Goal: Task Accomplishment & Management: Use online tool/utility

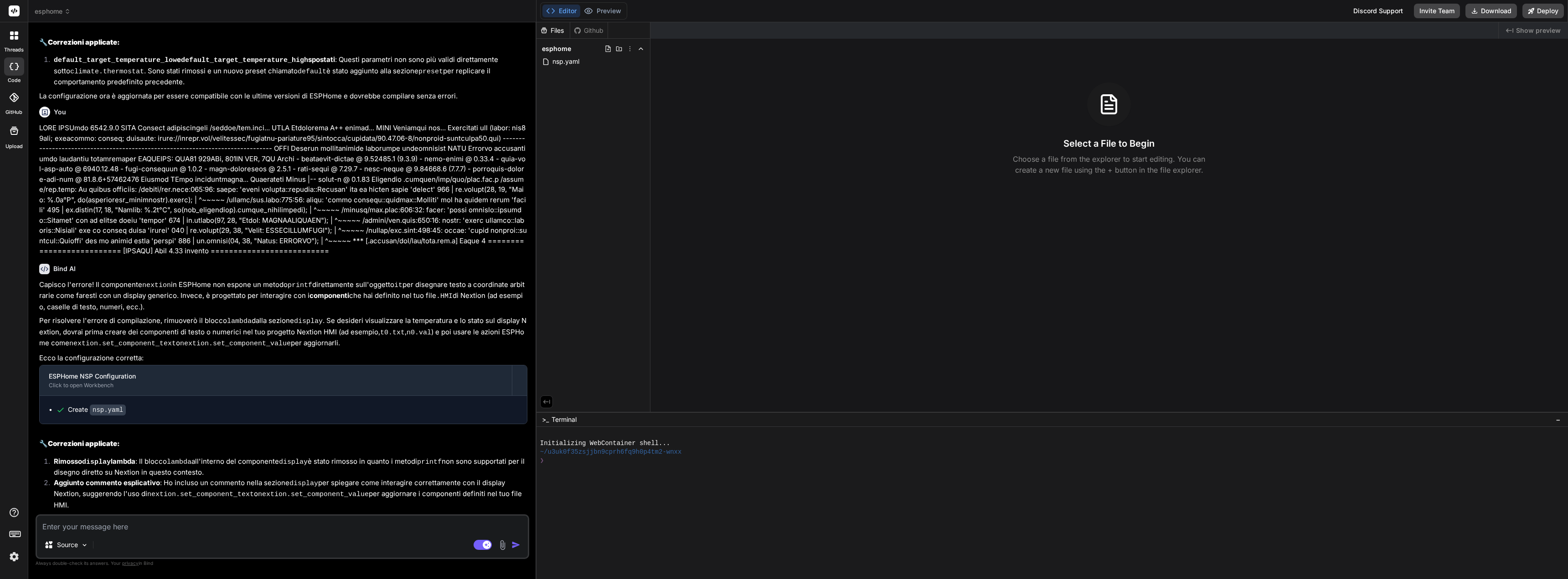
scroll to position [1193, 0]
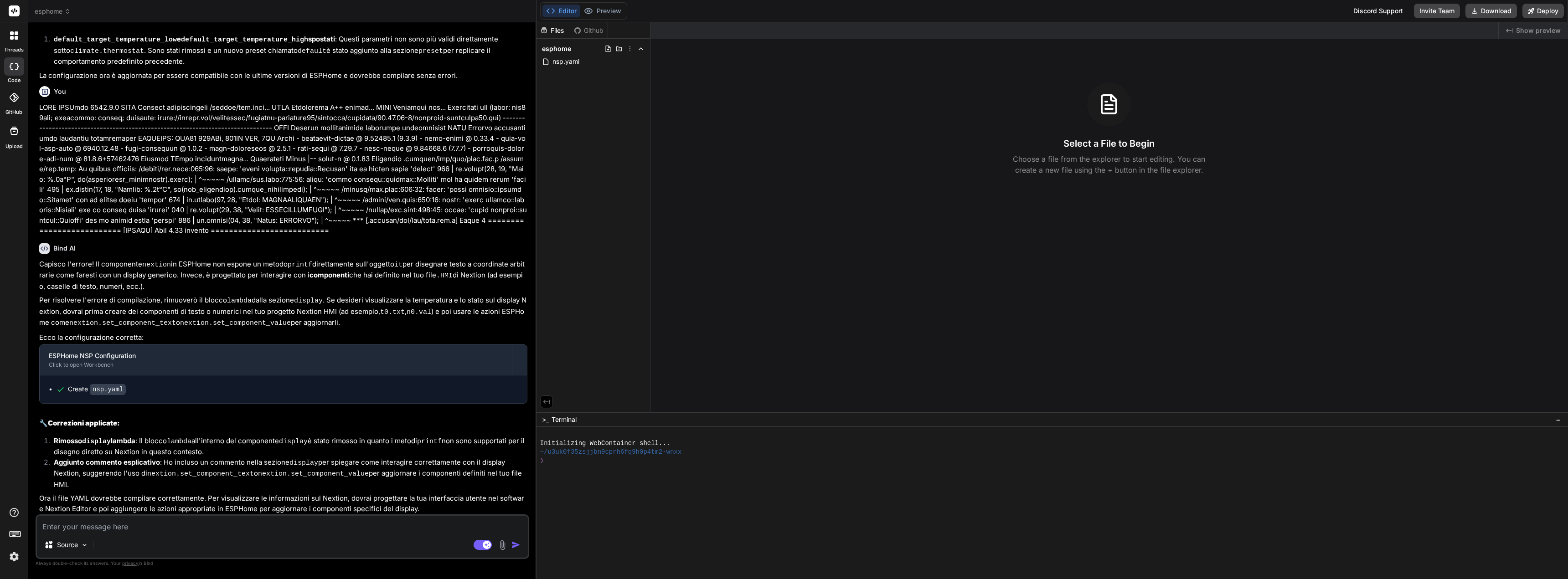
click at [96, 395] on code "nsp.yaml" at bounding box center [108, 389] width 36 height 11
click at [63, 394] on icon at bounding box center [60, 389] width 9 height 9
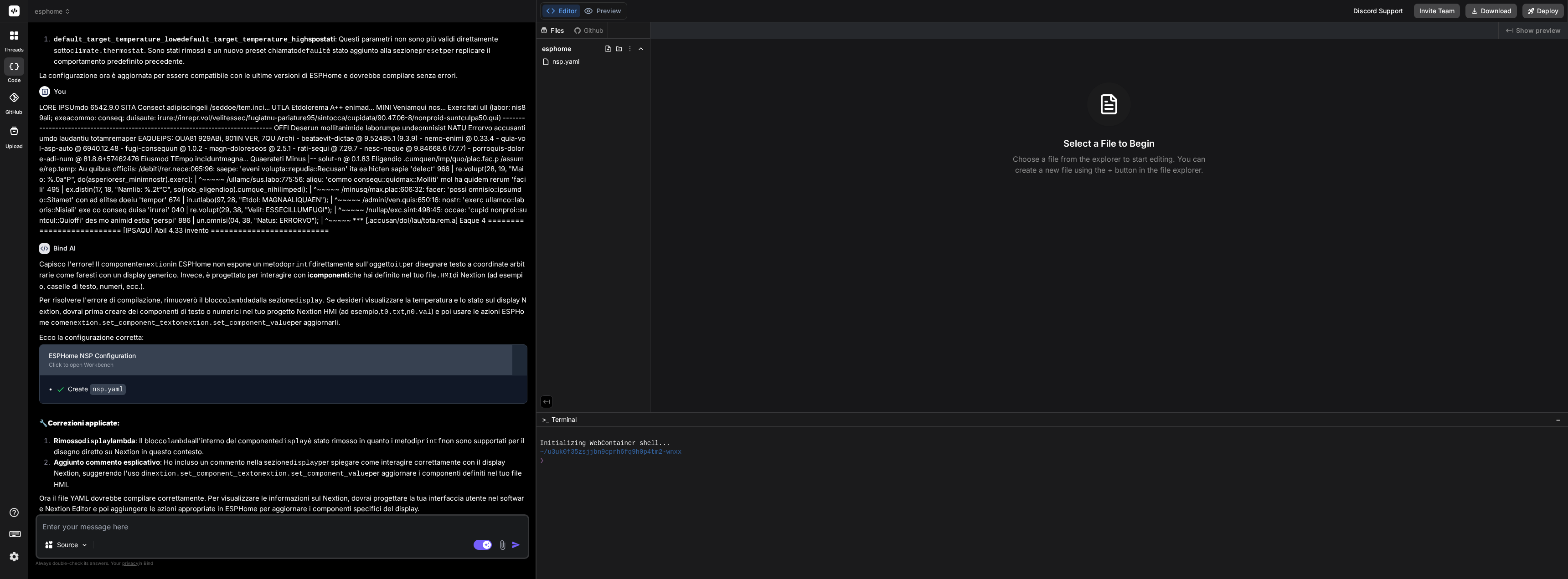
click at [90, 360] on div "ESPHome NSP Configuration" at bounding box center [275, 356] width 454 height 9
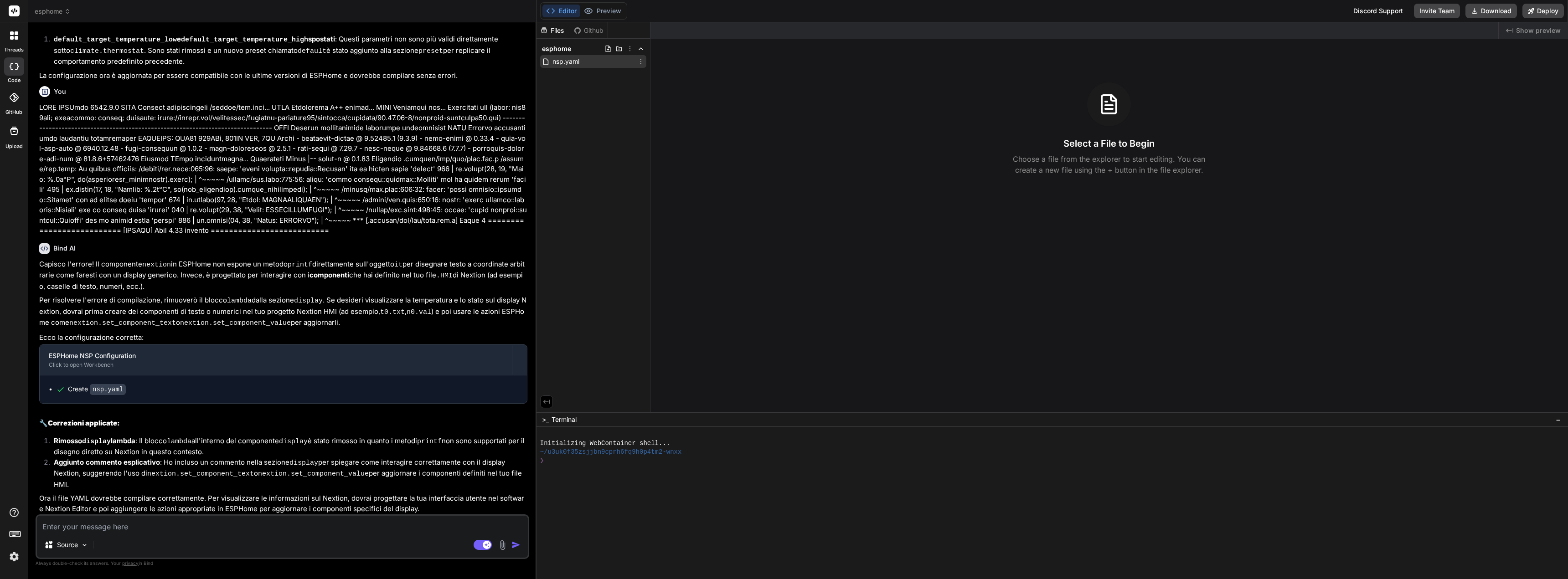
click at [552, 66] on span "nsp.yaml" at bounding box center [566, 61] width 29 height 11
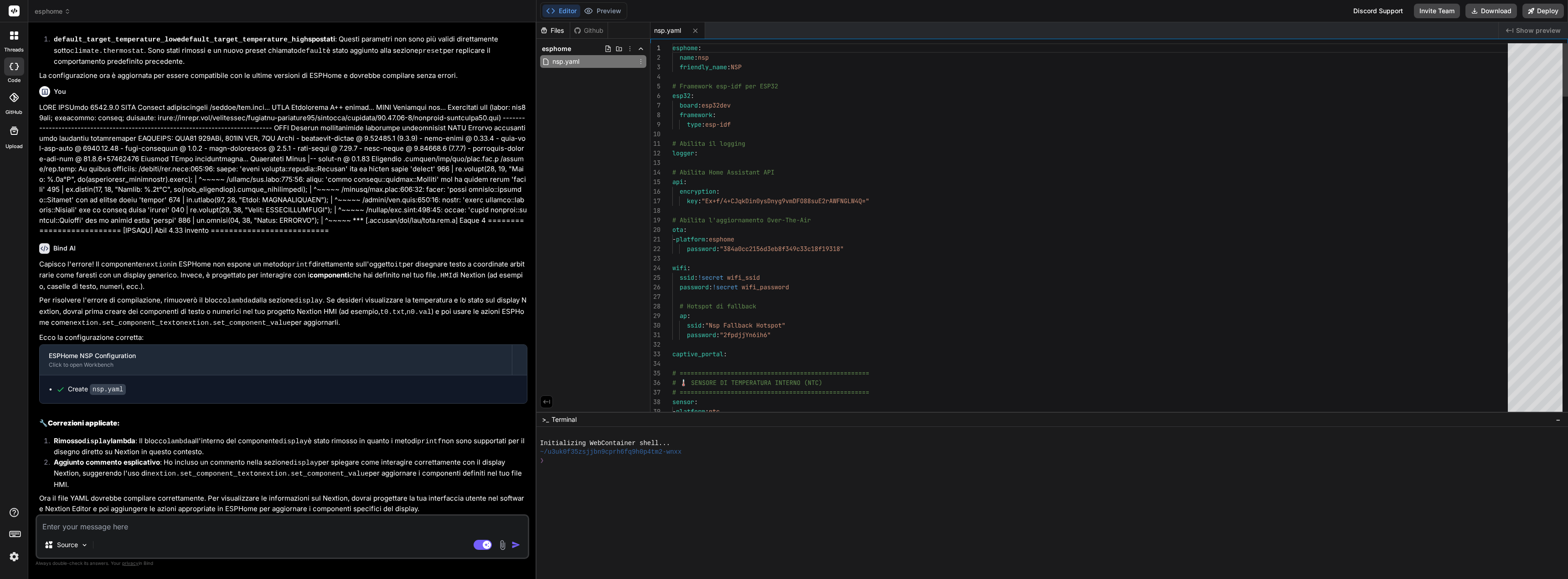
type textarea "x"
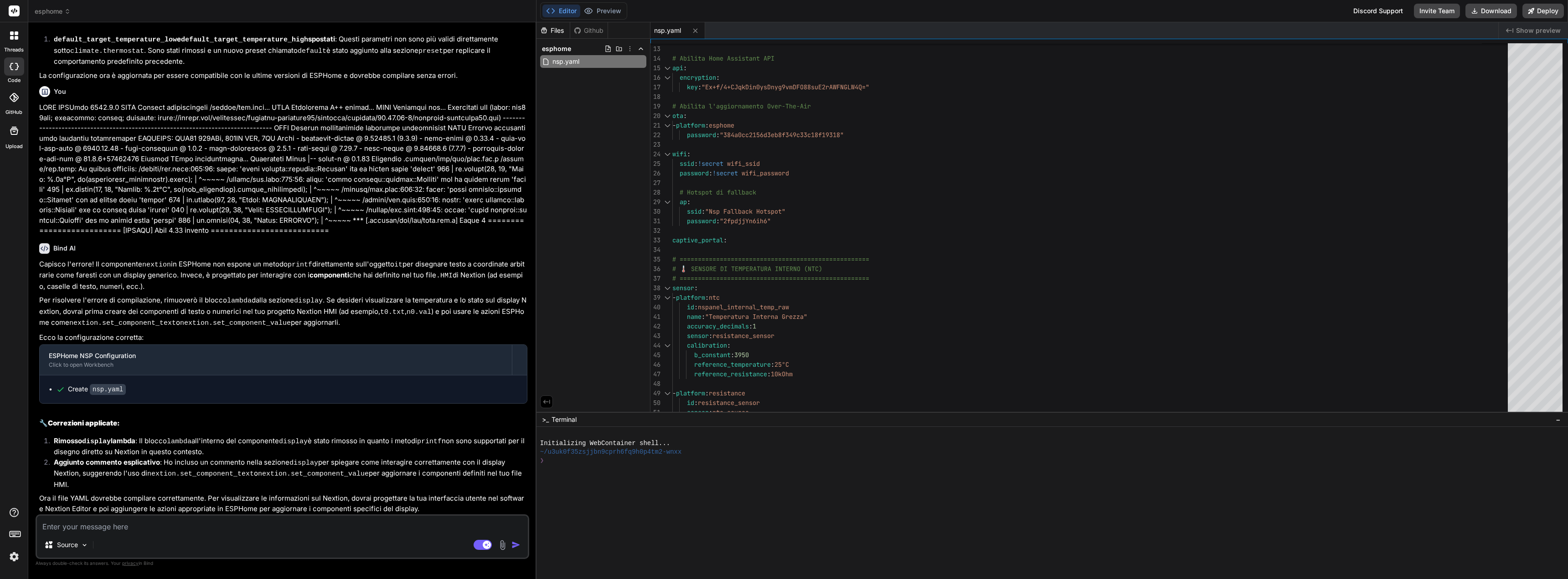
click at [278, 539] on div "Source" at bounding box center [282, 546] width 491 height 22
click at [231, 519] on textarea at bounding box center [282, 524] width 491 height 17
type textarea "m"
type textarea "x"
type textarea "me"
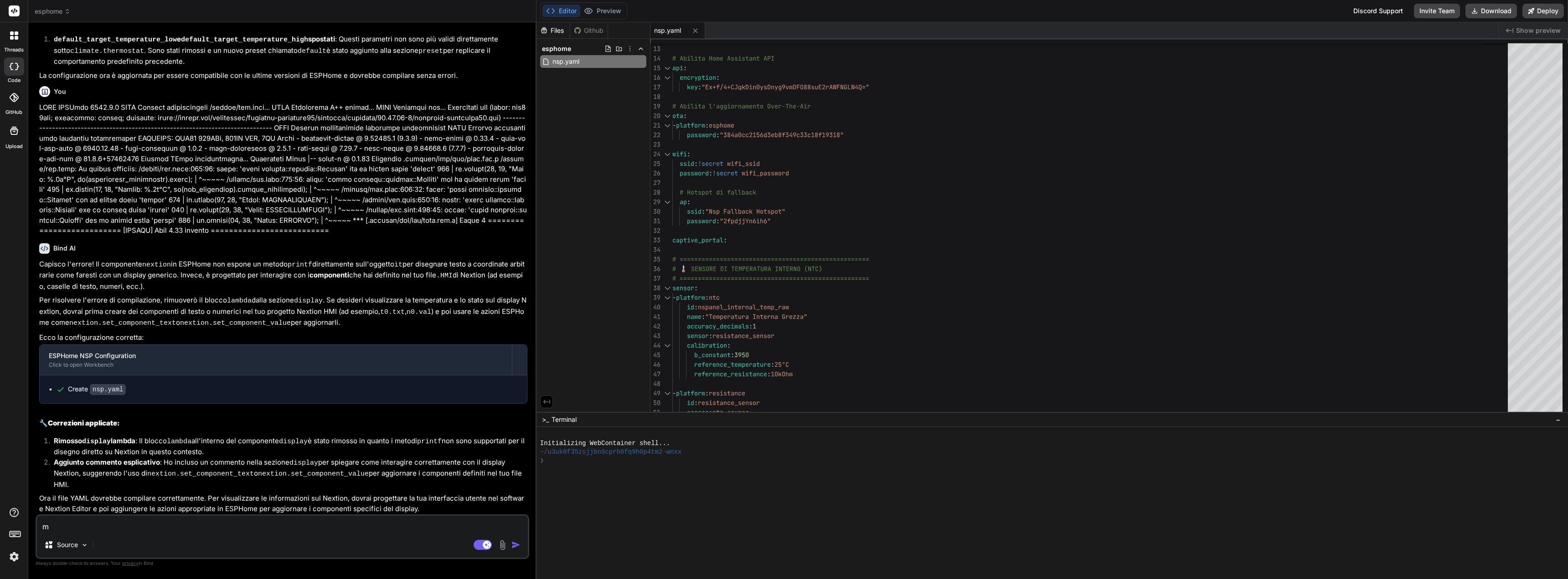
type textarea "x"
type textarea "me"
type textarea "x"
type textarea "me l"
type textarea "x"
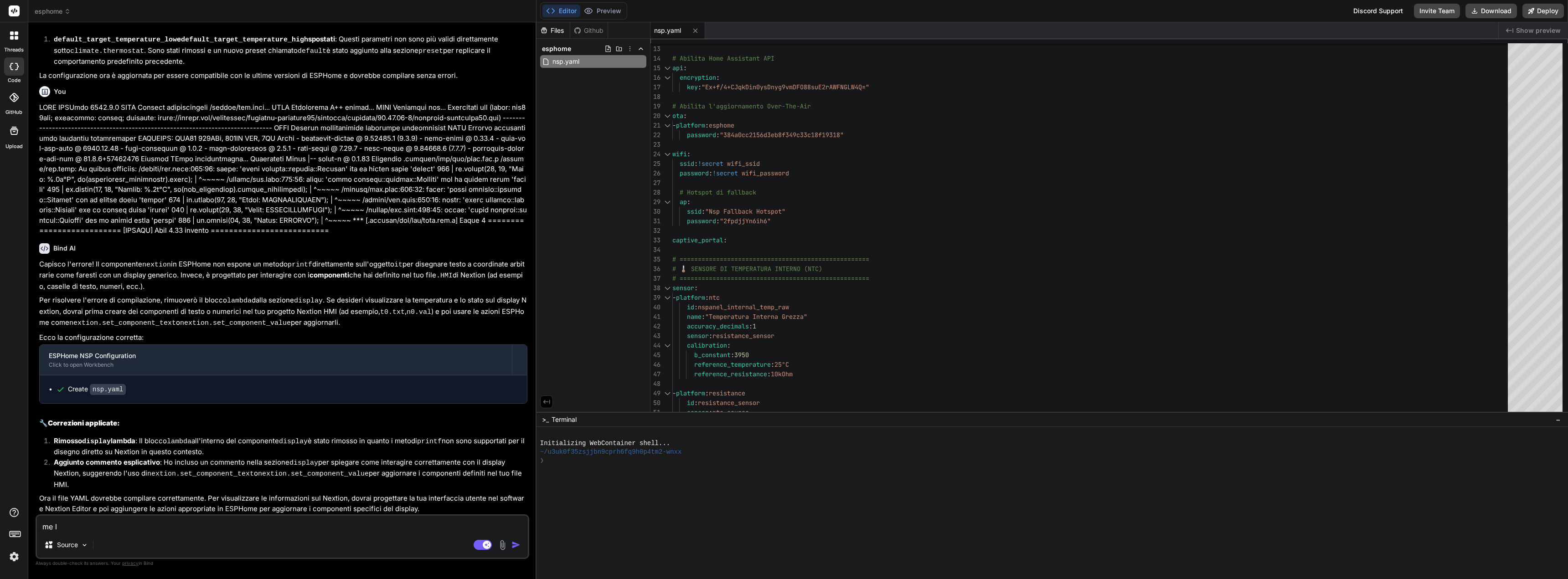
type textarea "me lo"
type textarea "x"
type textarea "me lo"
type textarea "x"
type textarea "me lo i"
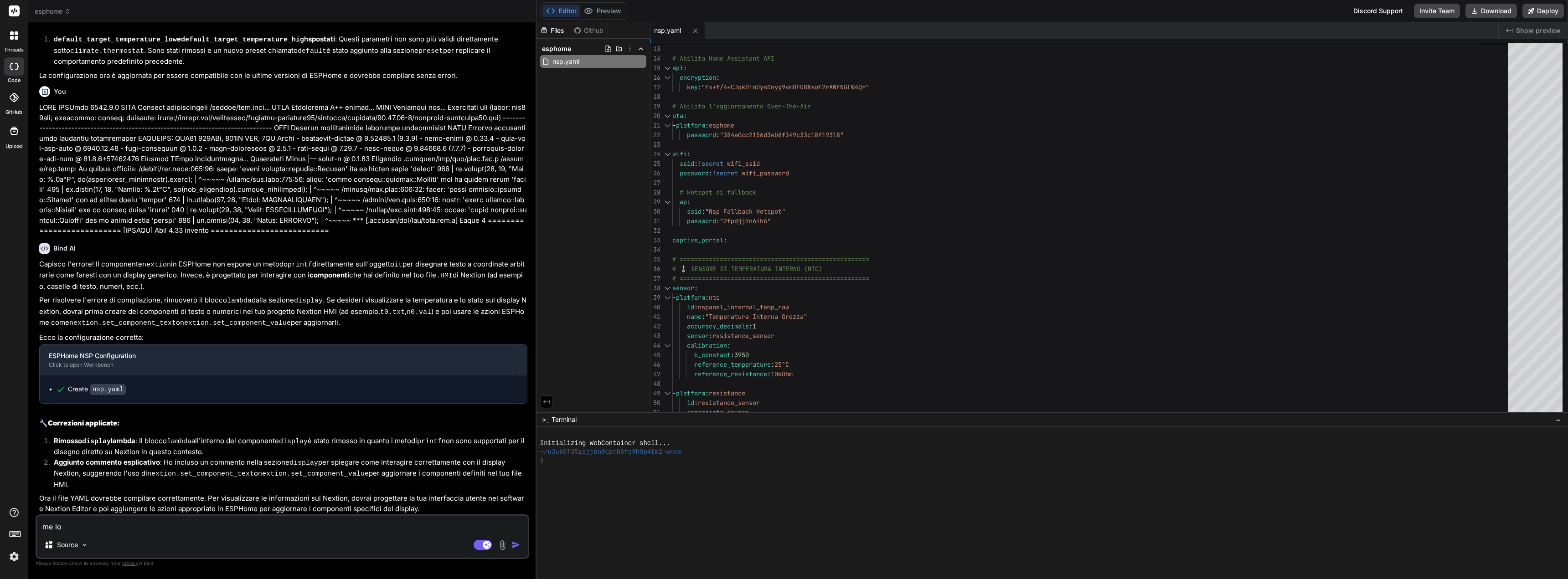
type textarea "x"
type textarea "me lo im"
type textarea "x"
type textarea "me lo imp"
type textarea "x"
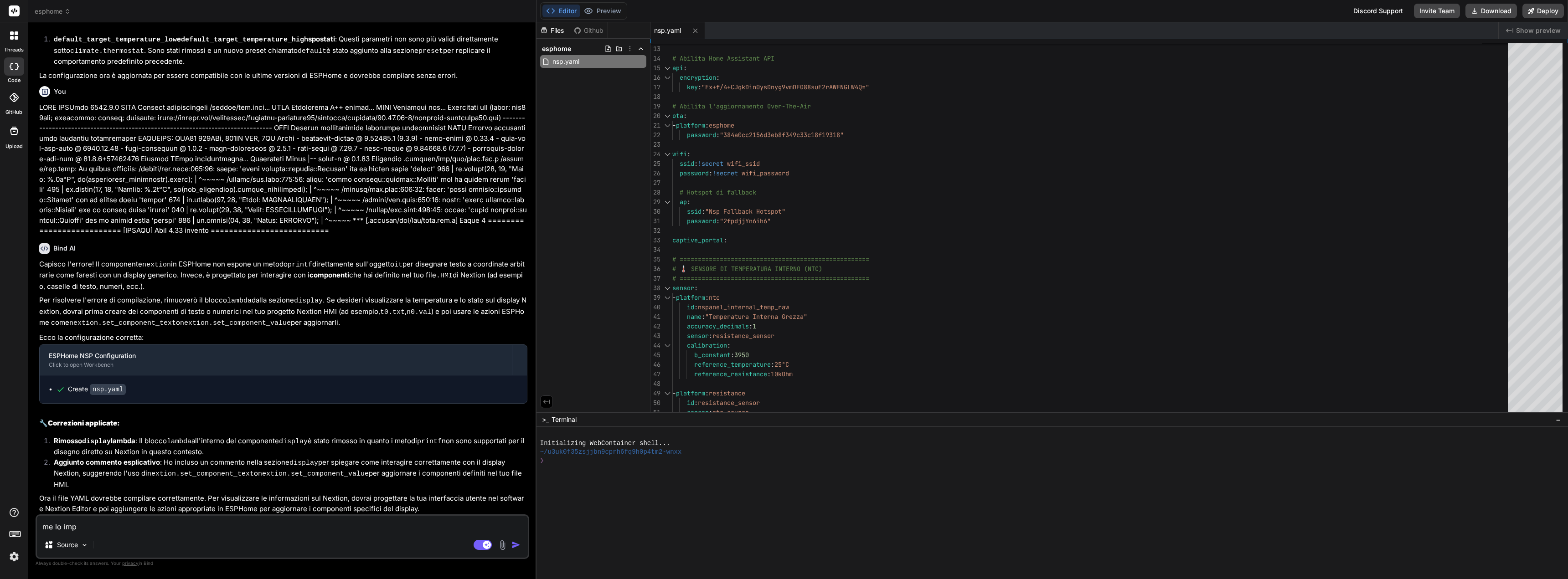
type textarea "me lo impo"
type textarea "x"
type textarea "me lo impos"
type textarea "x"
type textarea "me lo impost"
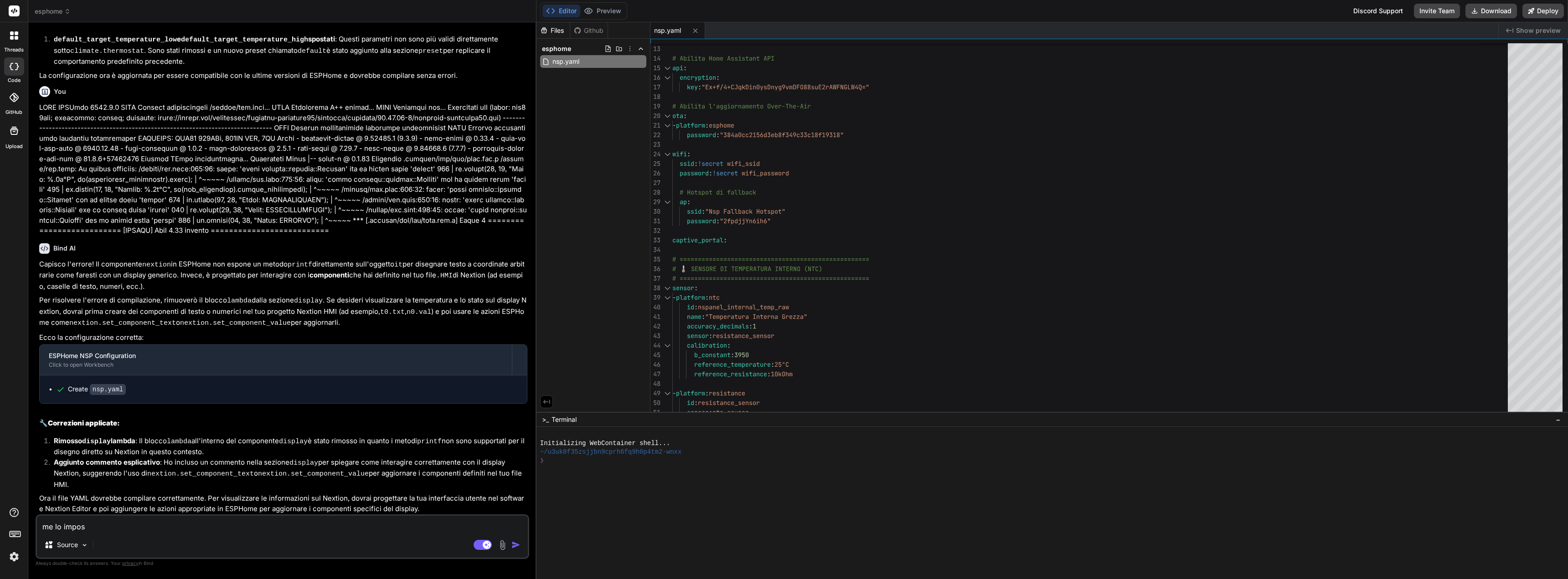
type textarea "x"
type textarea "me lo impostr"
type textarea "x"
type textarea "me lo impost"
type textarea "x"
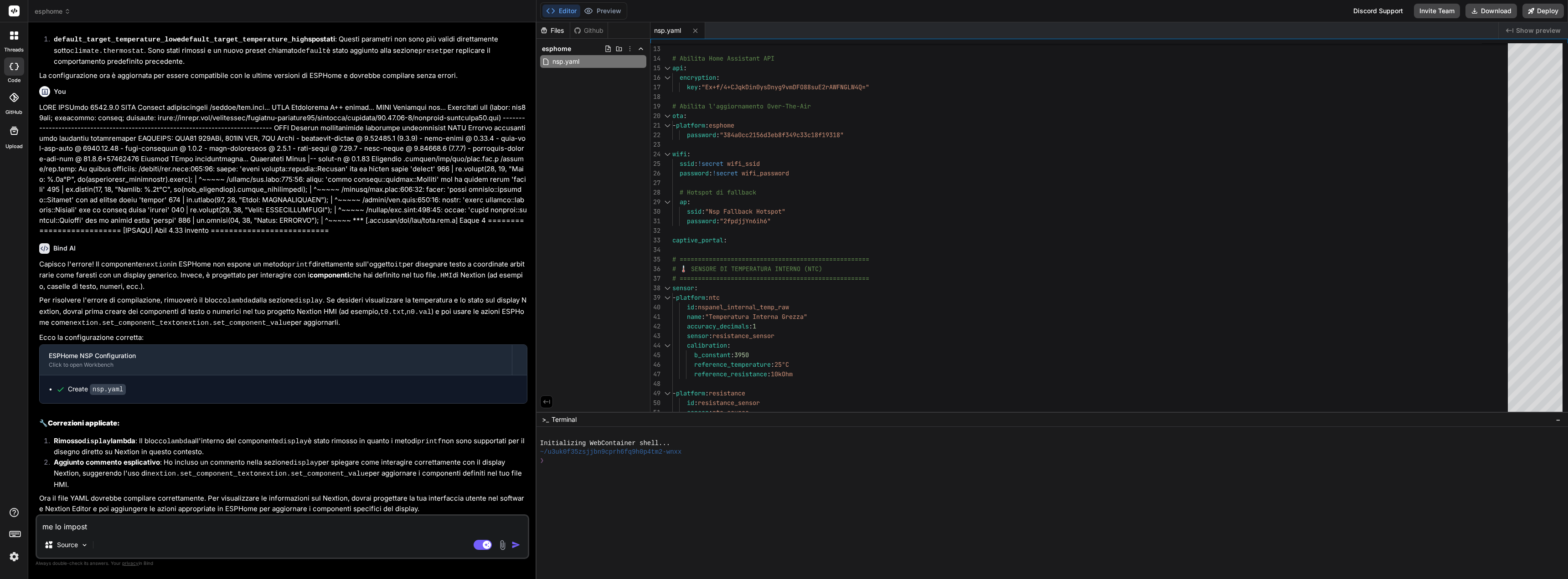
type textarea "me lo imposti"
type textarea "x"
type textarea "me lo imposti"
type textarea "x"
type textarea "me lo imposti c"
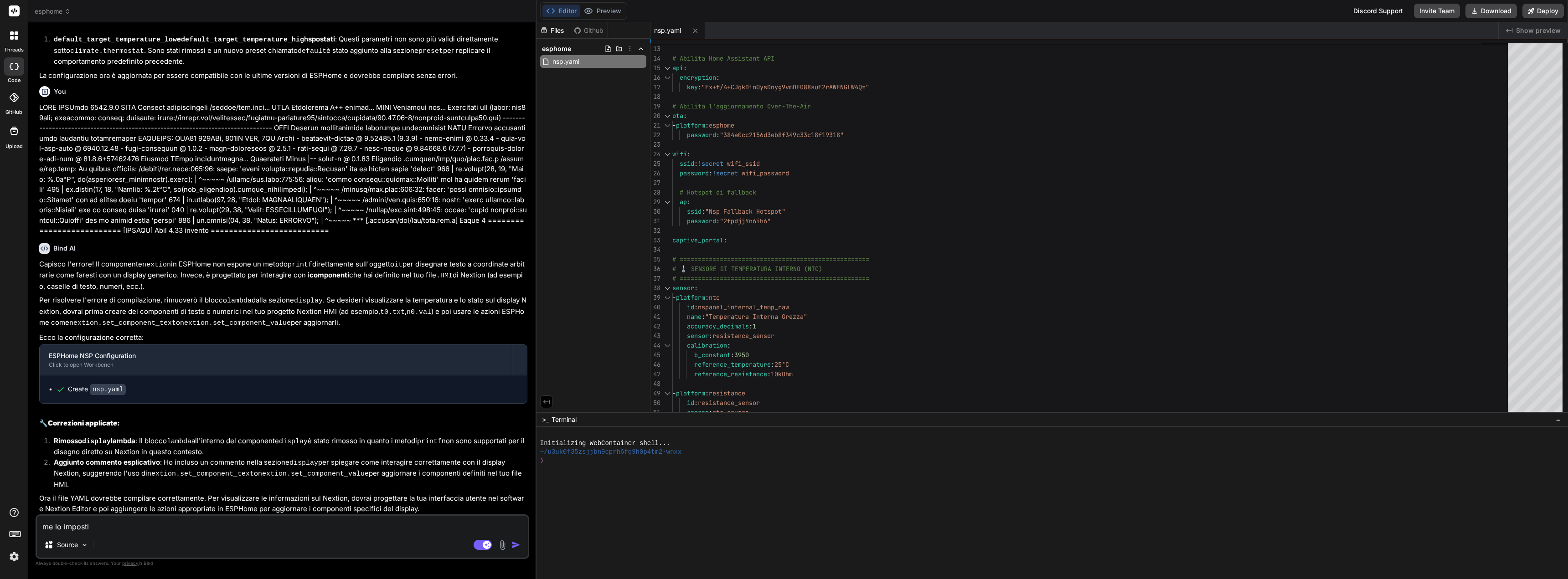
type textarea "x"
type textarea "me lo imposti co"
type textarea "x"
type textarea "me lo imposti con"
type textarea "x"
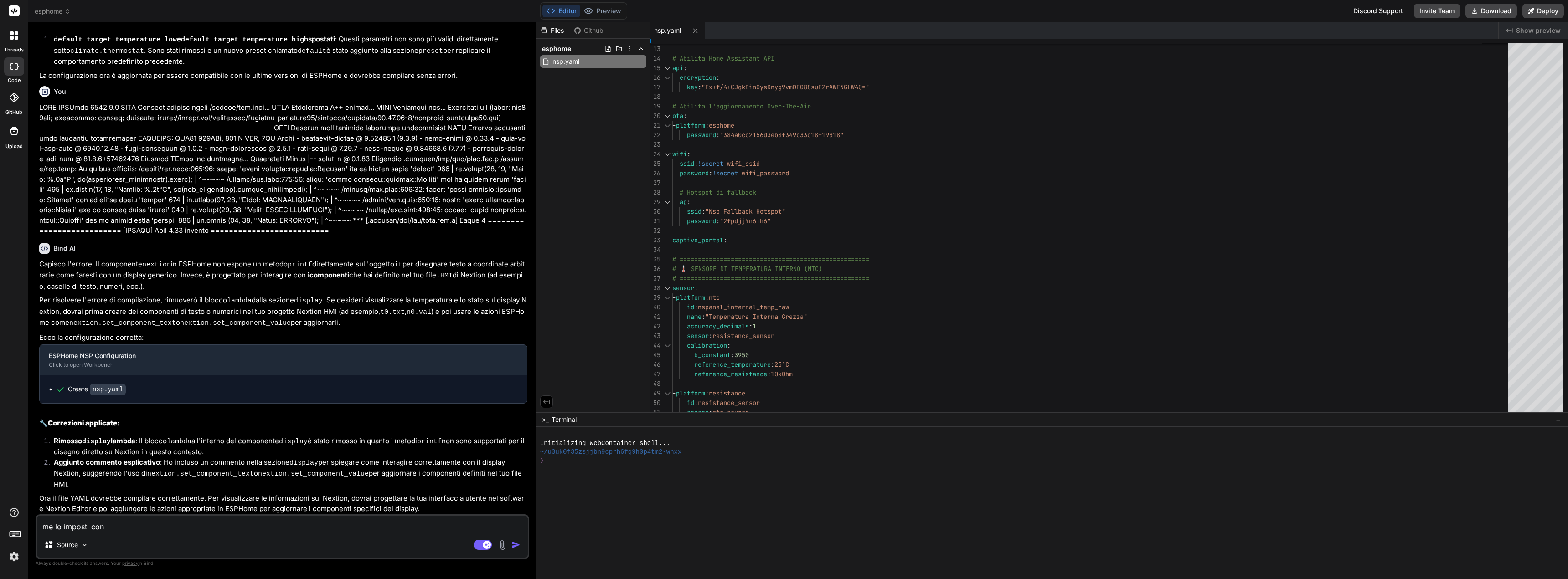
type textarea "me lo imposti con"
type textarea "x"
type textarea "me lo imposti con i"
type textarea "x"
type textarea "me lo imposti con in"
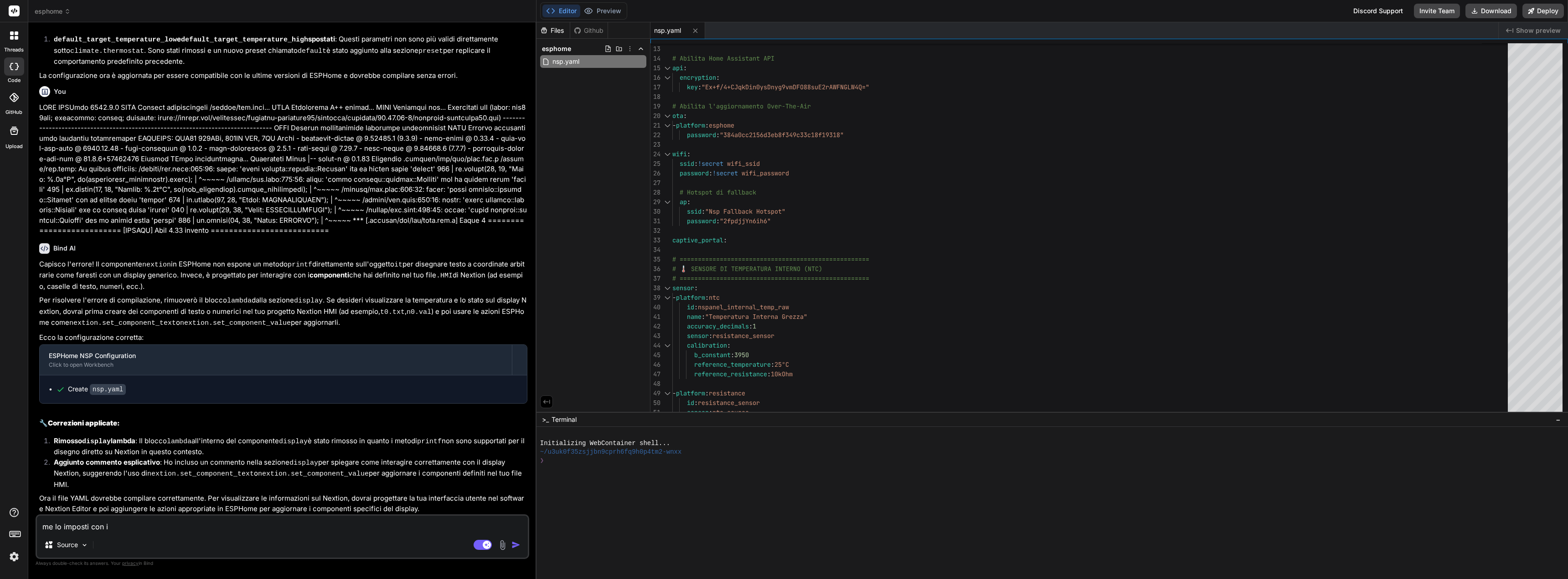
type textarea "x"
type textarea "me lo imposti con ind"
type textarea "x"
type textarea "me lo imposti con indi"
type textarea "x"
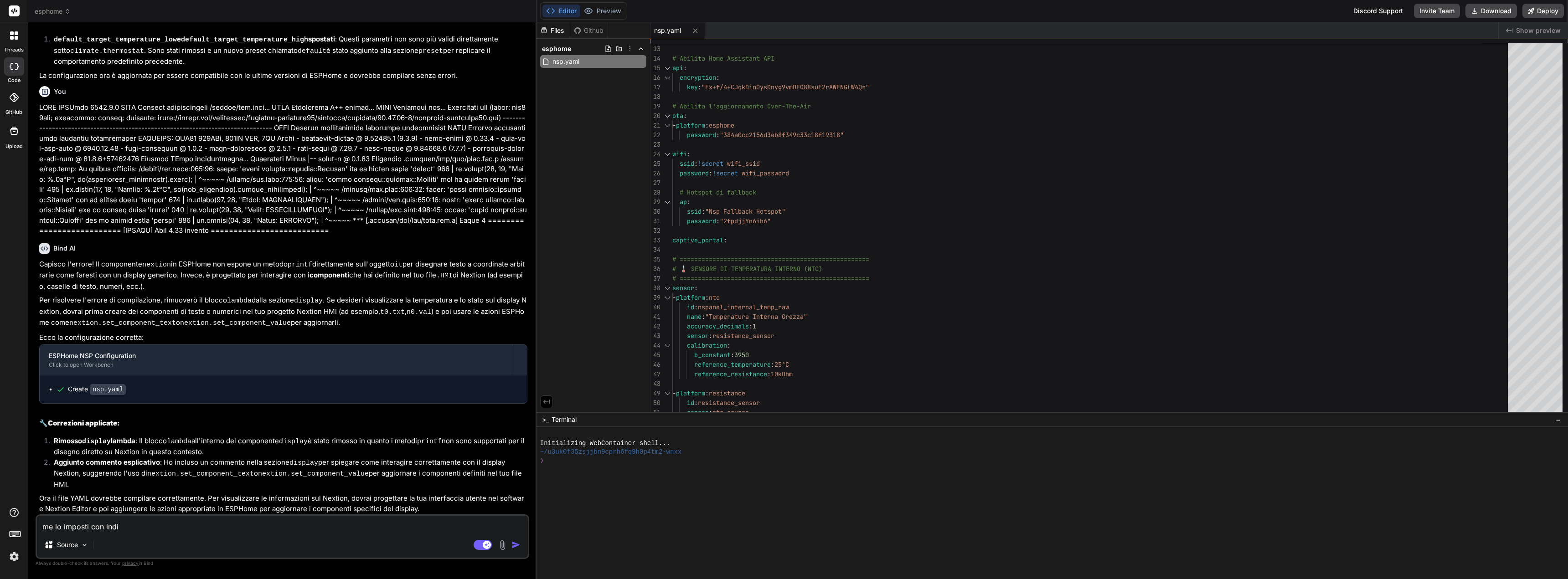
type textarea "me lo imposti con indir"
type textarea "x"
type textarea "me lo imposti con indiri"
type textarea "x"
type textarea "me lo imposti con indiriz"
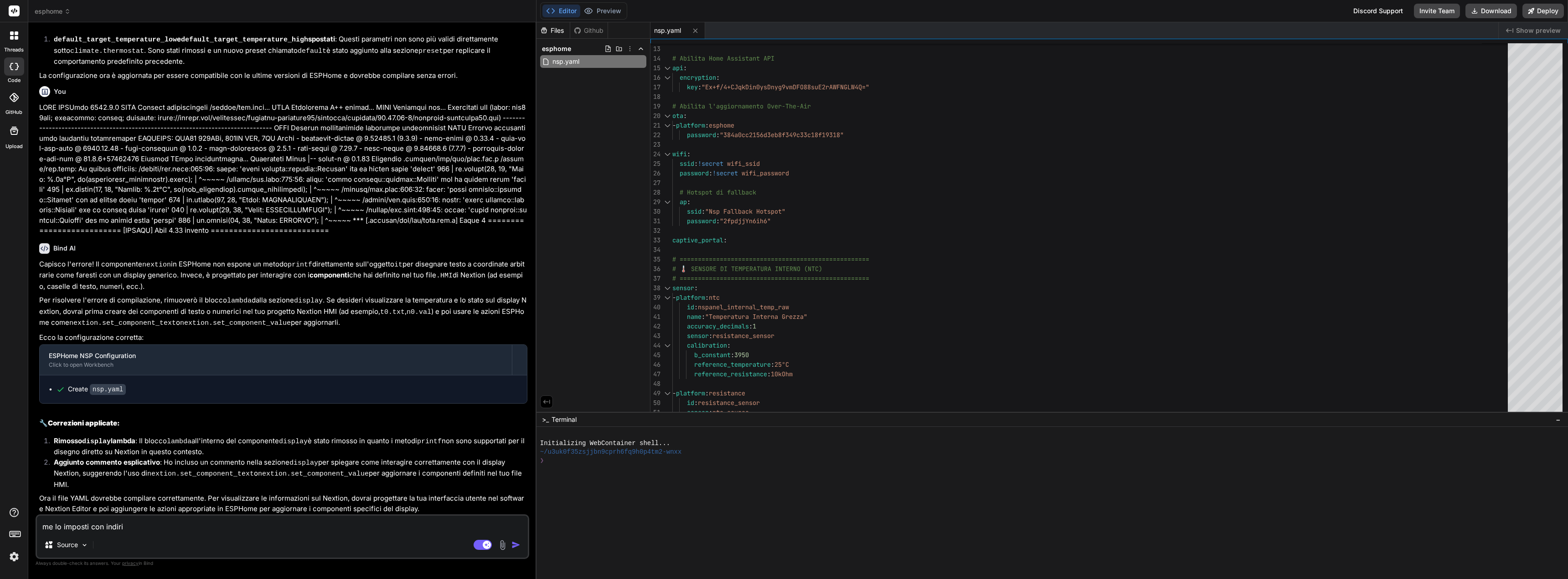
type textarea "x"
type textarea "me lo imposti con indirizz"
type textarea "x"
type textarea "me lo imposti con indirizzo"
type textarea "x"
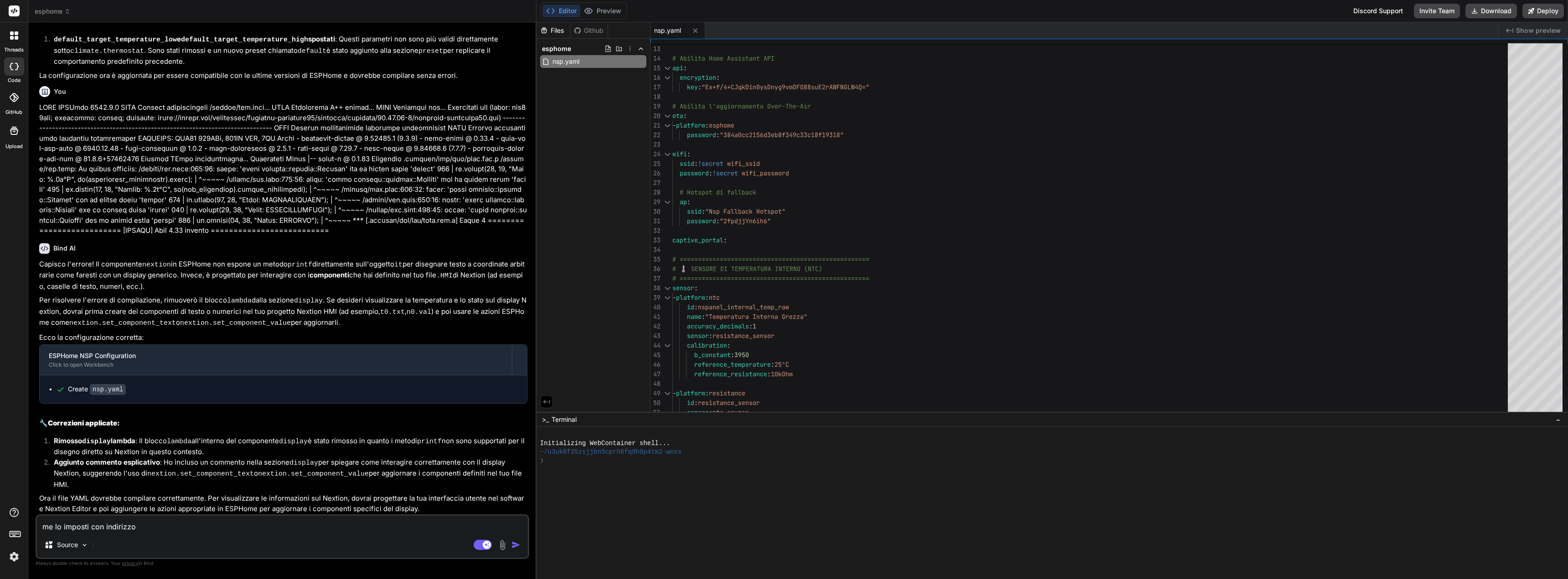
type textarea "me lo imposti con indirizzo"
type textarea "x"
type textarea "me lo imposti con indirizzo i"
type textarea "x"
type textarea "me lo imposti con indirizzo ip"
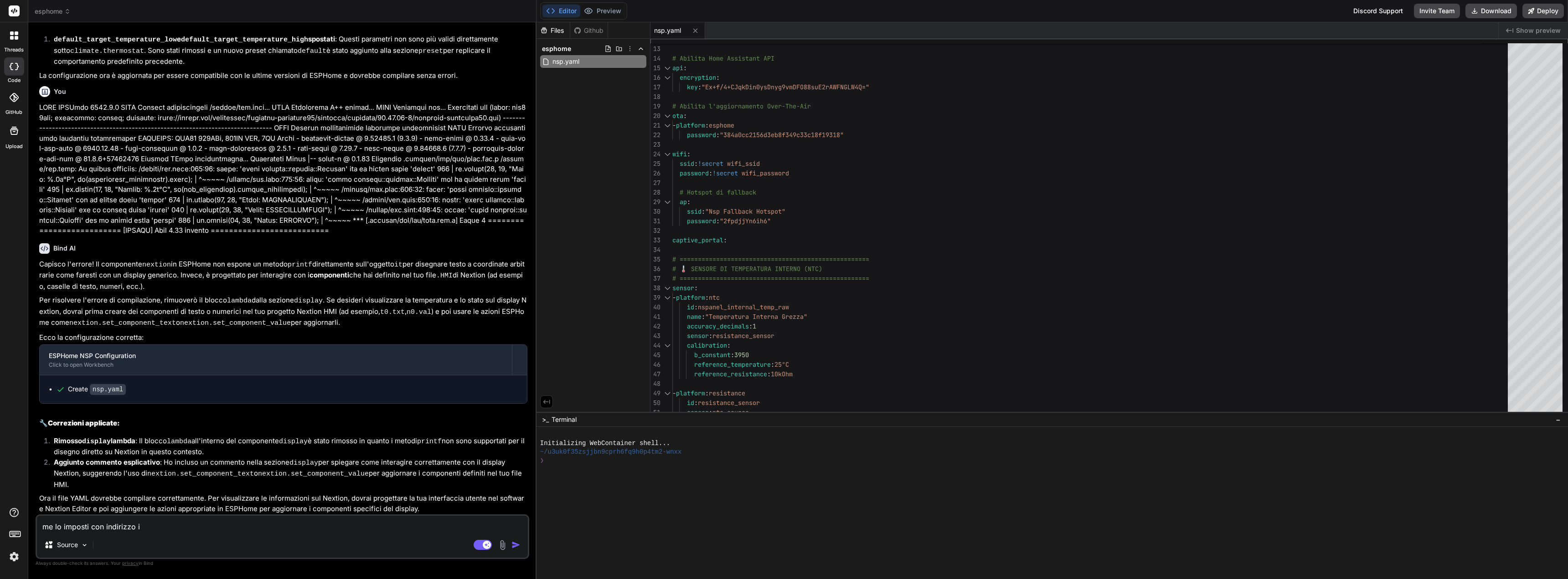
type textarea "x"
type textarea "me lo imposti con indirizzo ip"
type textarea "x"
type textarea "me lo imposti con indirizzo ip f"
type textarea "x"
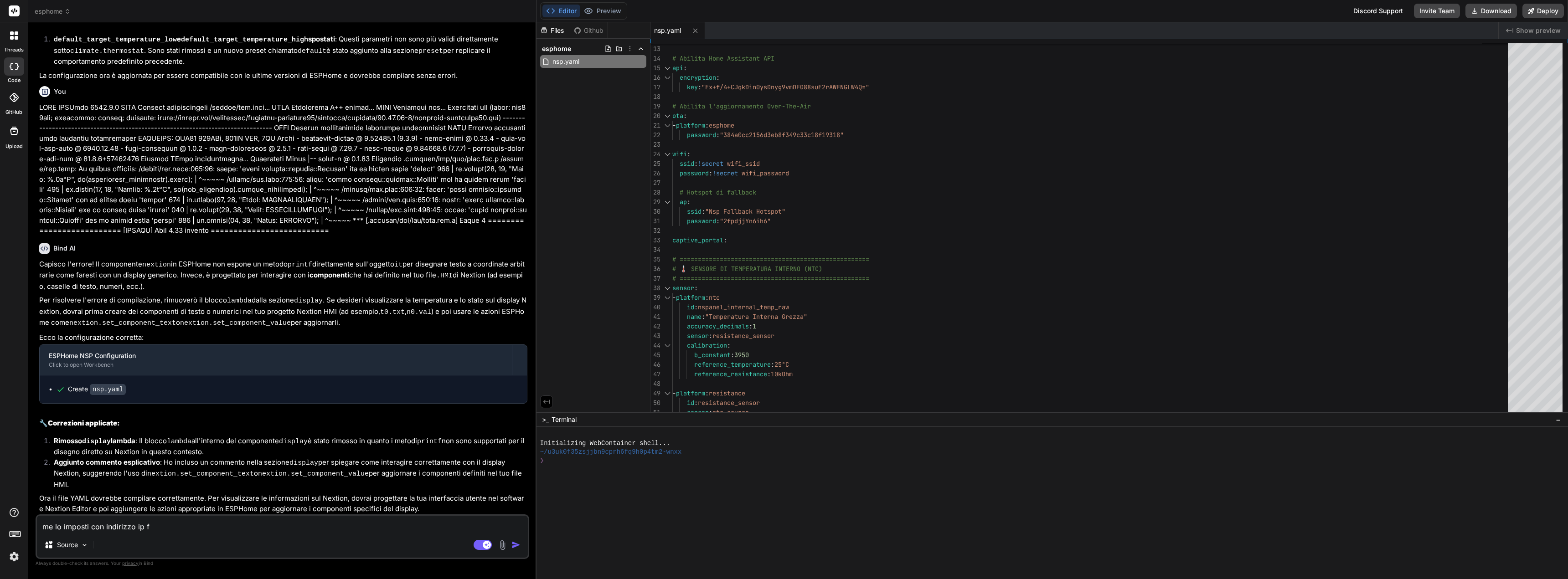
type textarea "me lo imposti con indirizzo ip fi"
type textarea "x"
type textarea "me lo imposti con indirizzo ip fis"
type textarea "x"
type textarea "me lo imposti con indirizzo ip fiss"
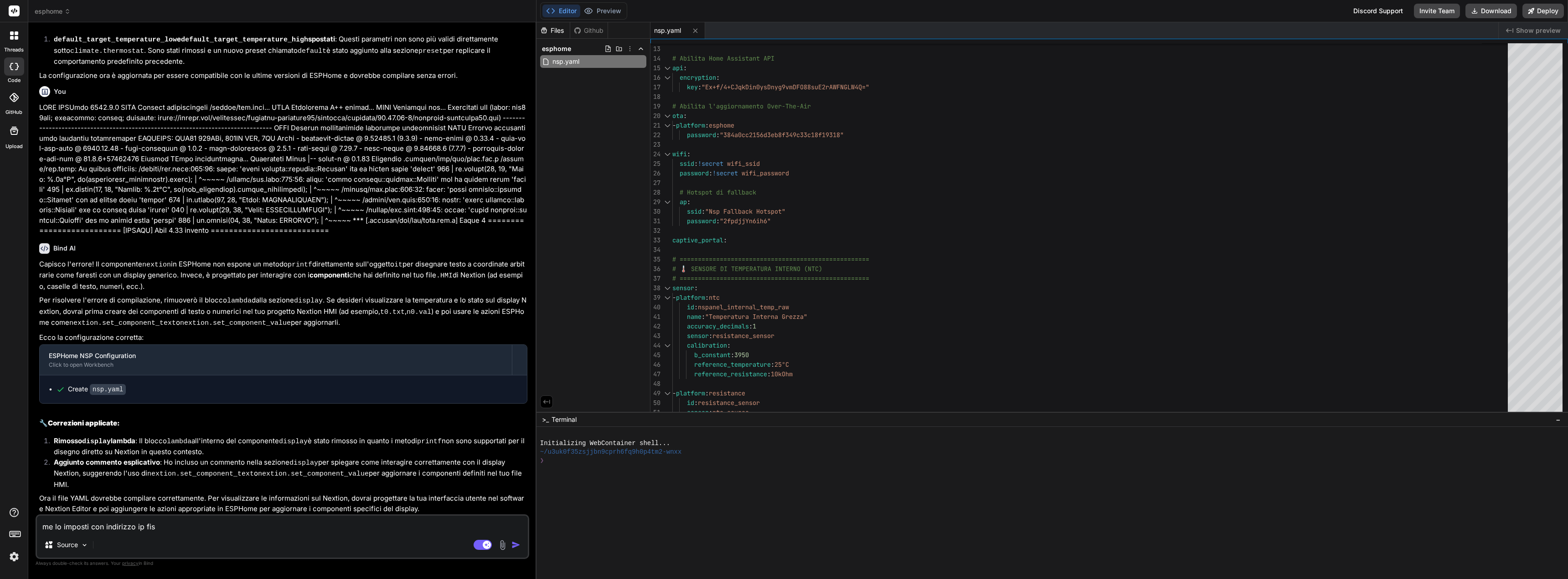
type textarea "x"
type textarea "me lo imposti con indirizzo ip fisso"
type textarea "x"
type textarea "me lo imposti con indirizzo ip fisso"
type textarea "x"
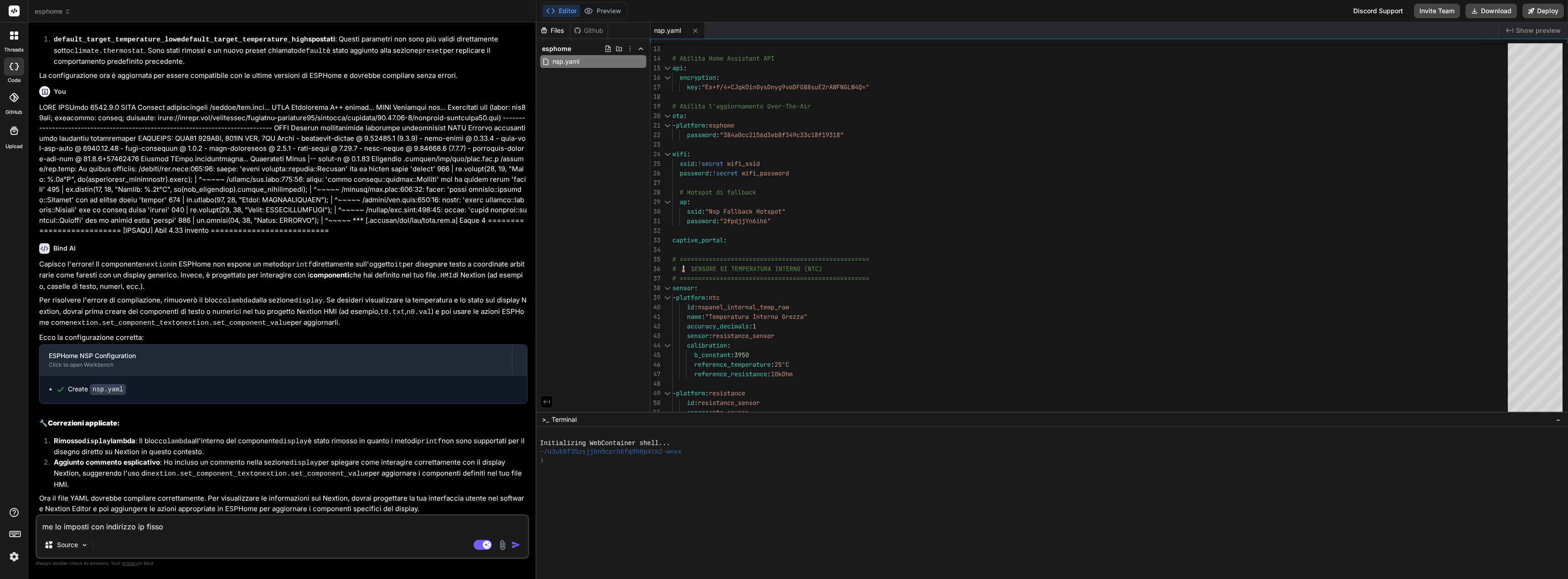
type textarea "me lo imposti con indirizzo ip fisso 1"
type textarea "x"
type textarea "me lo imposti con indirizzo ip fisso 10"
type textarea "x"
type textarea "me lo imposti con indirizzo ip fisso 10."
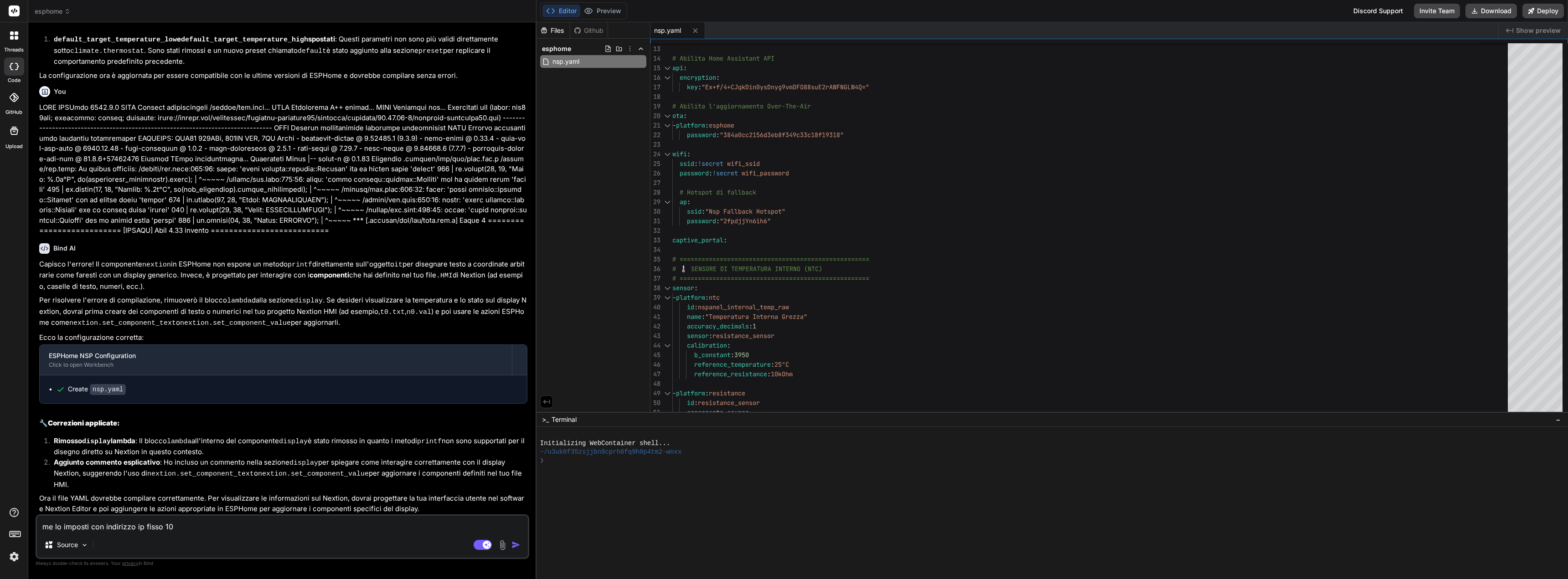
type textarea "x"
type textarea "me lo imposti con indirizzo ip fisso 10.1"
type textarea "x"
type textarea "me lo imposti con indirizzo ip fisso 10.10"
type textarea "x"
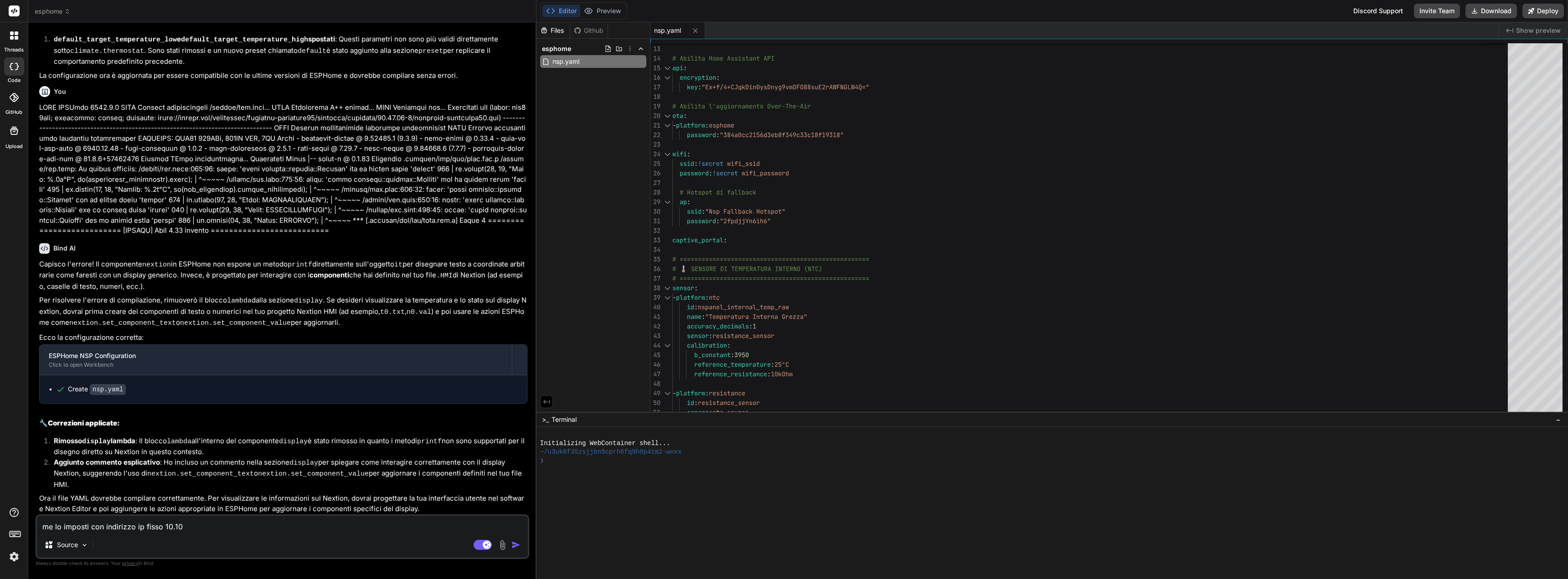
type textarea "me lo imposti con indirizzo ip fisso 10.10."
type textarea "x"
type textarea "me lo imposti con indirizzo ip fisso 10.10.1"
type textarea "x"
type textarea "me lo imposti con indirizzo ip fisso [DATE]"
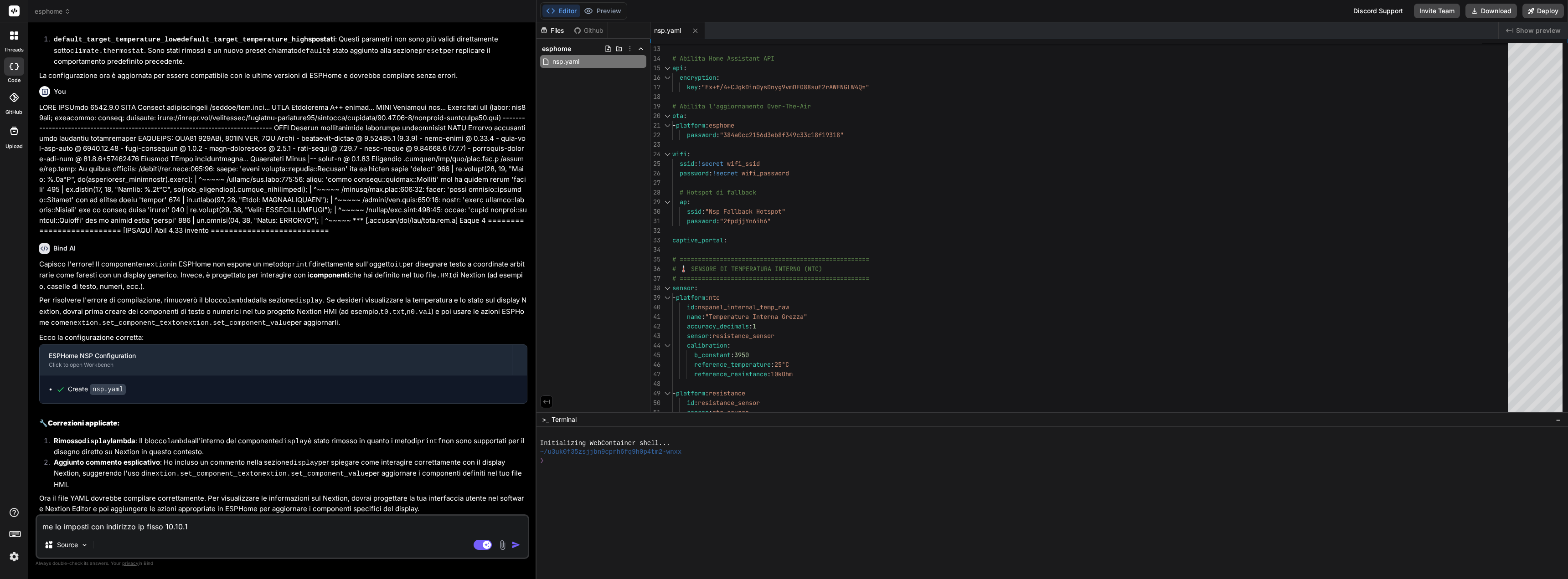
type textarea "x"
type textarea "me lo imposti con indirizzo ip fisso [DATE]."
type textarea "x"
type textarea "me lo imposti con indirizzo ip fisso [TECHNICAL_ID]"
type textarea "x"
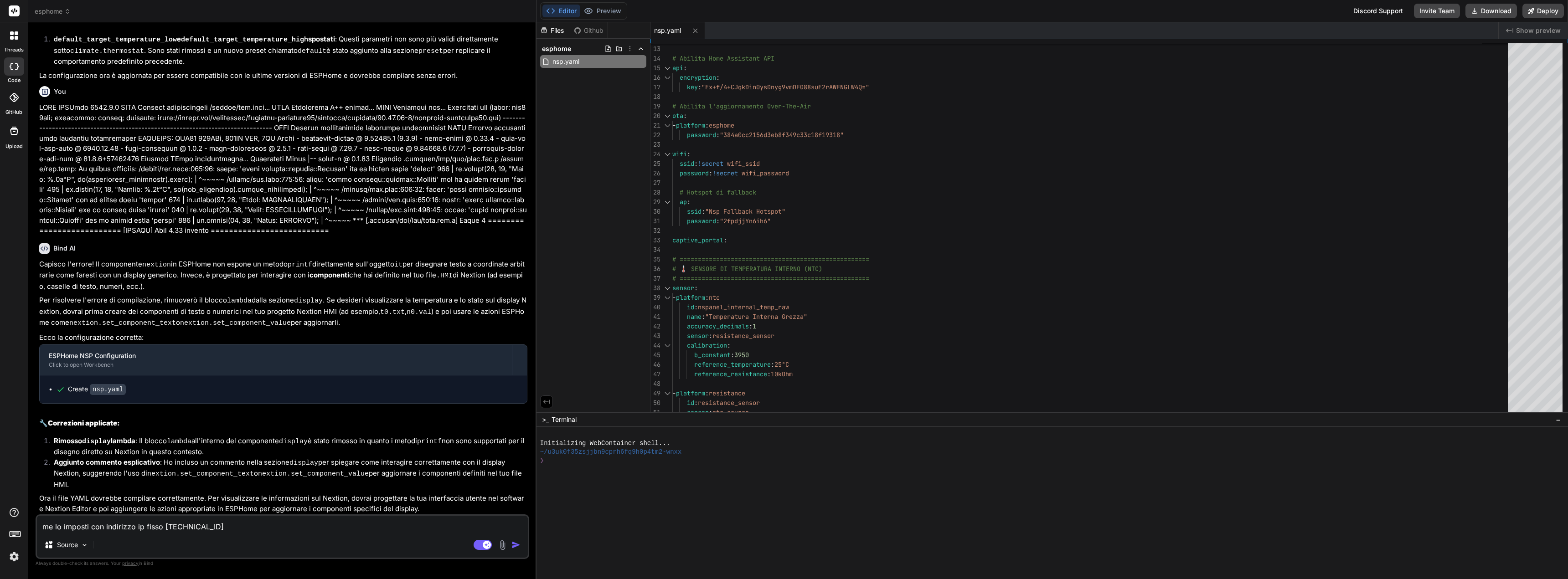
type textarea "me lo imposti con indirizzo ip fisso [TECHNICAL_ID]"
type textarea "x"
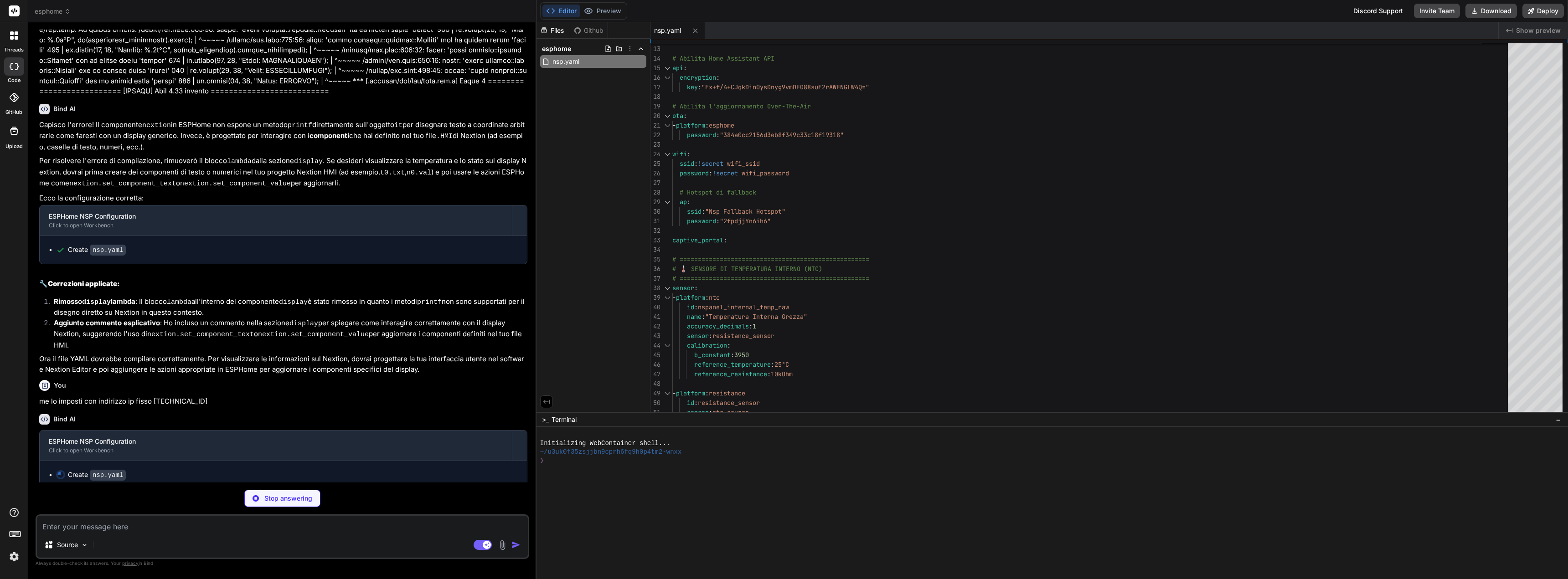
scroll to position [1337, 0]
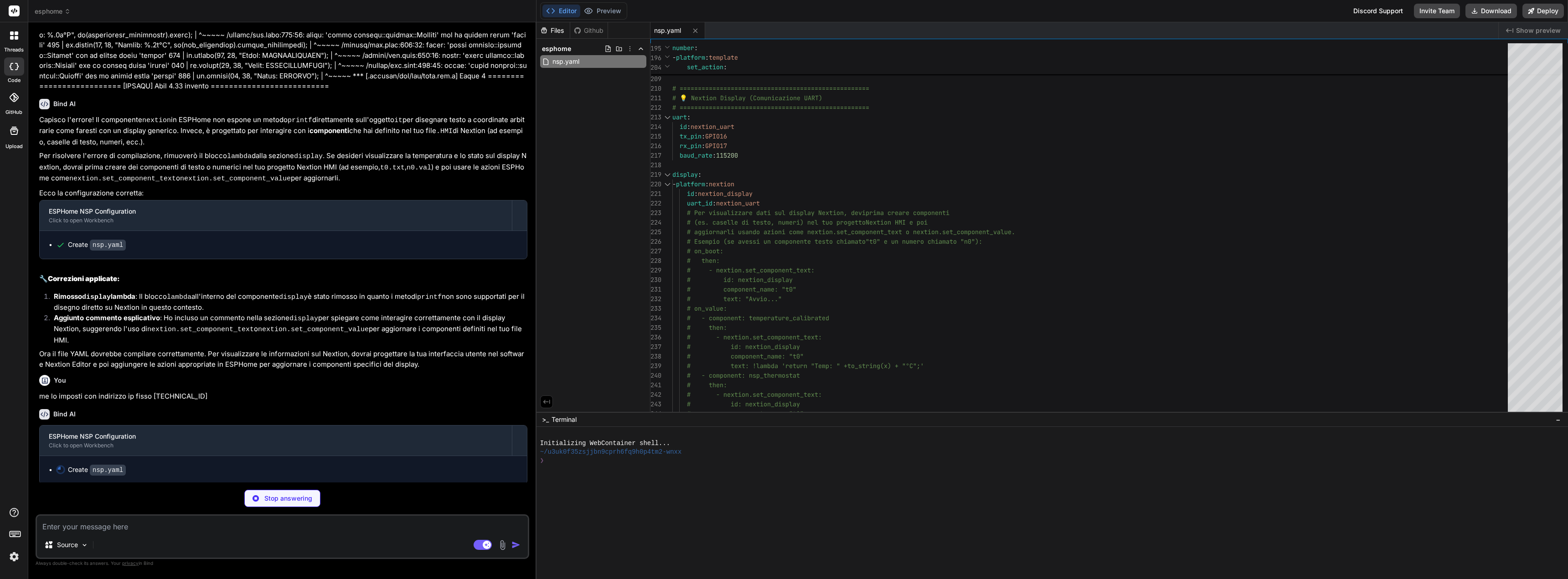
type textarea "x"
type textarea "ESP_LOGW("safety", "Temperatura troppo bassa, attivazione riscaldamento emergen…"
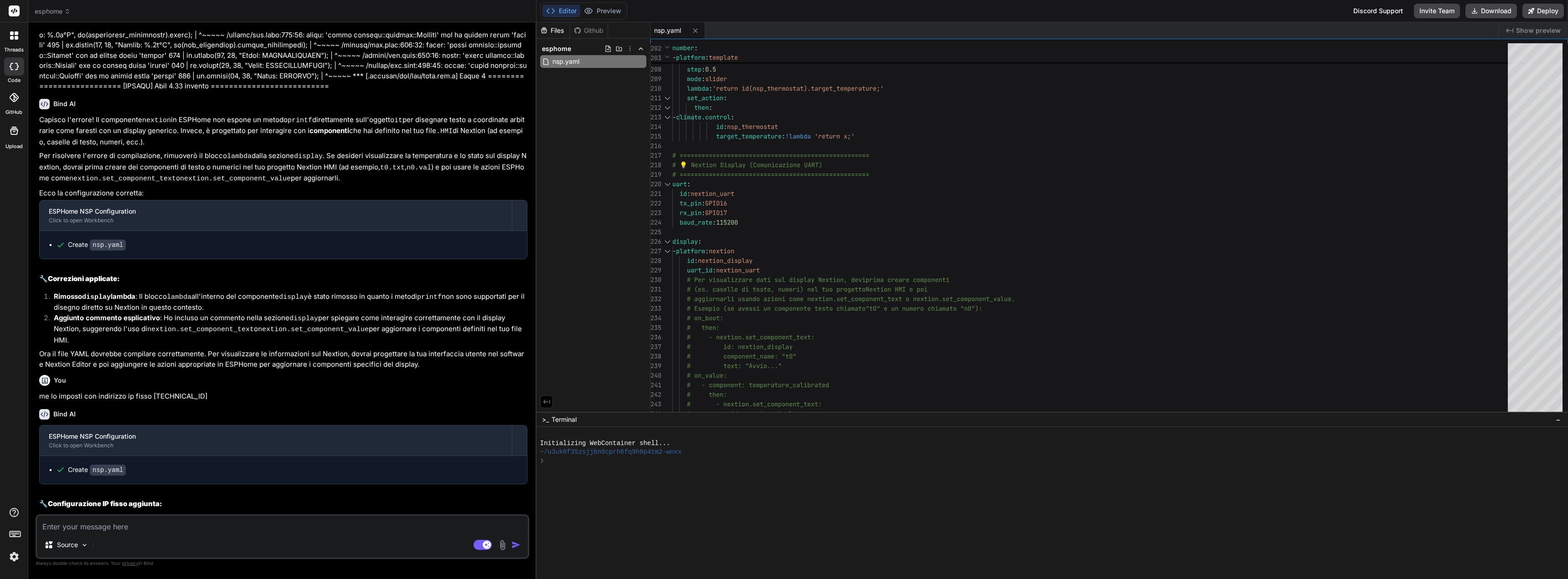
type textarea "x"
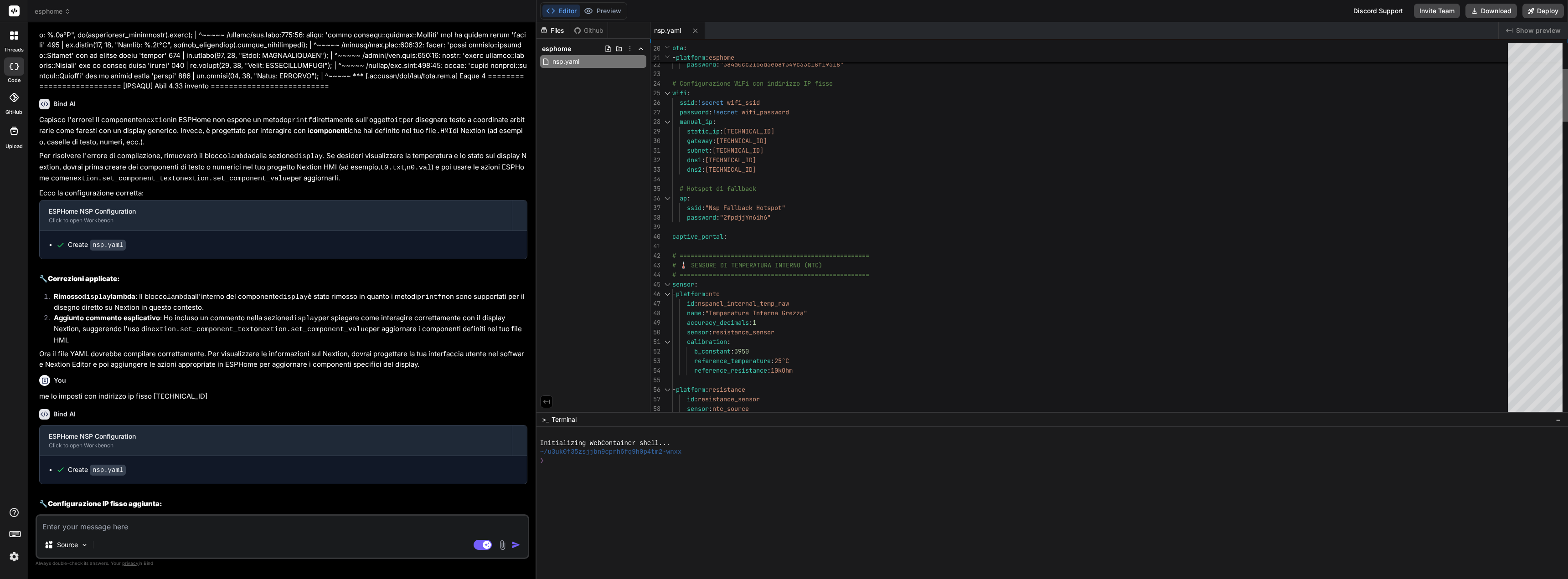
click at [1562, 74] on div at bounding box center [1565, 95] width 6 height 52
type textarea "esphome: name: nsp friendly_name: NSP # Framework esp-idf per ESP32 esp32: boar…"
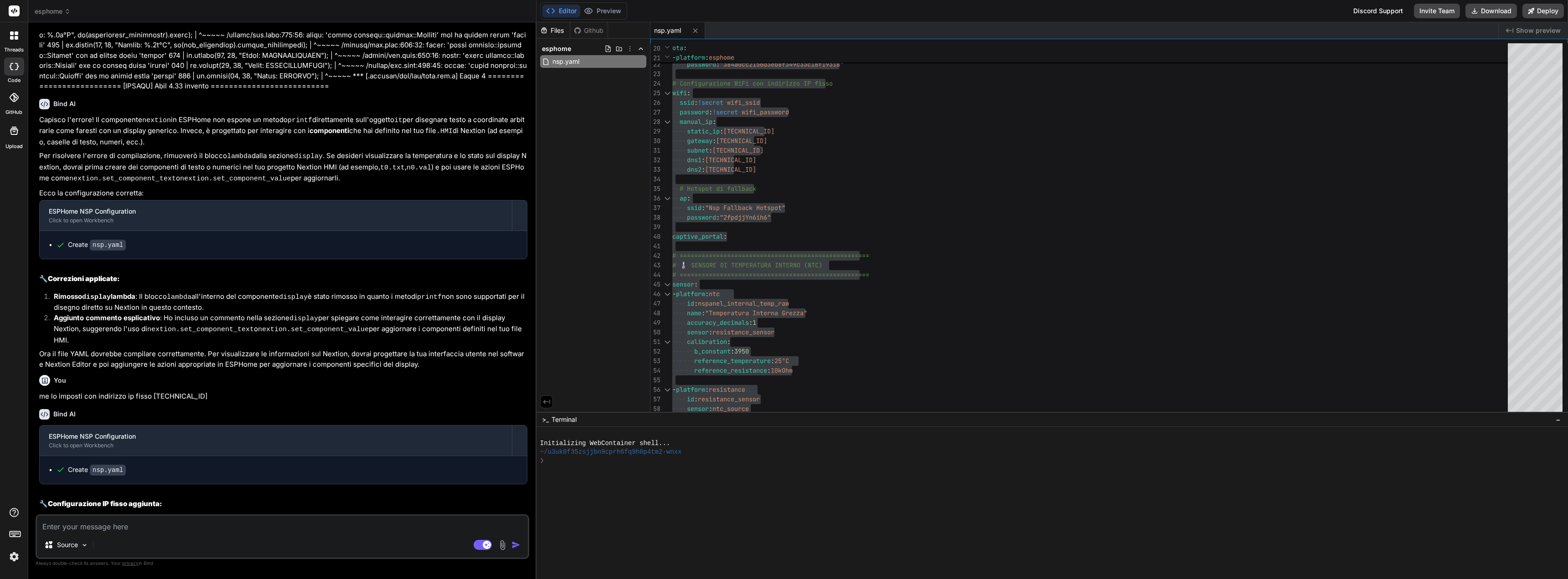
click at [111, 526] on textarea at bounding box center [282, 524] width 491 height 17
type textarea "c"
type textarea "x"
type textarea "co"
type textarea "x"
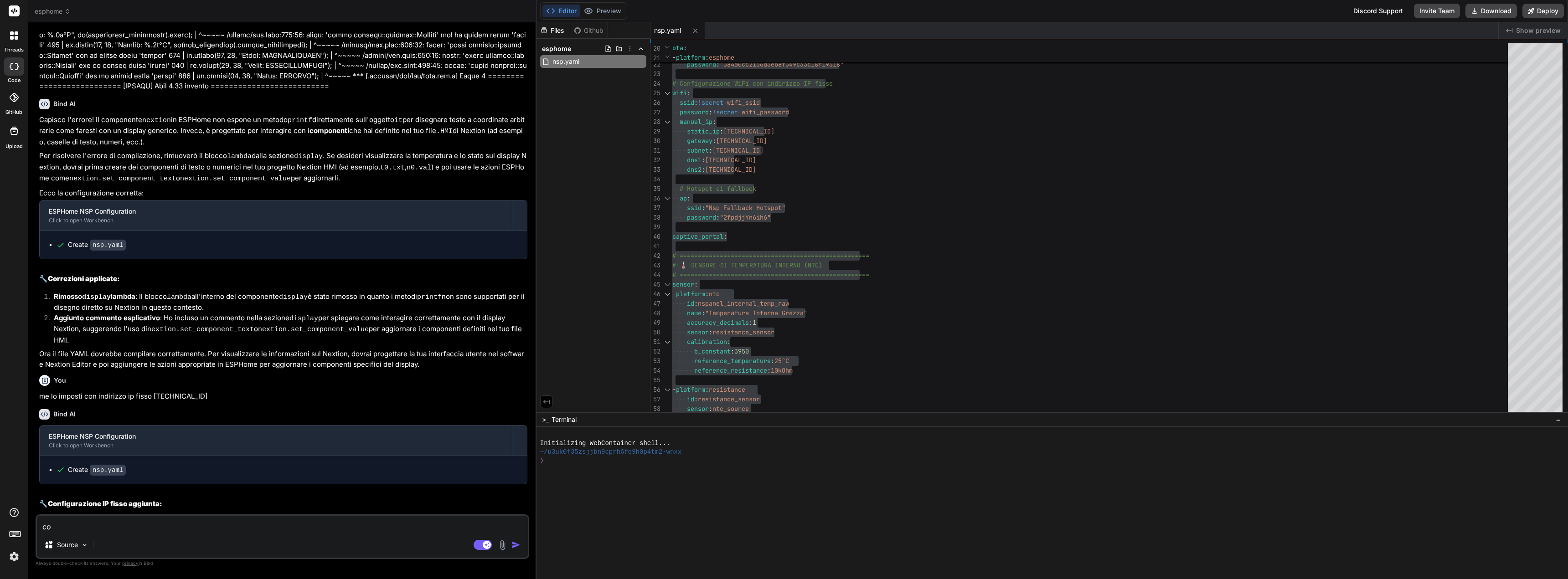
type textarea "cos"
type textarea "x"
type textarea "cosa"
type textarea "x"
type textarea "cosa"
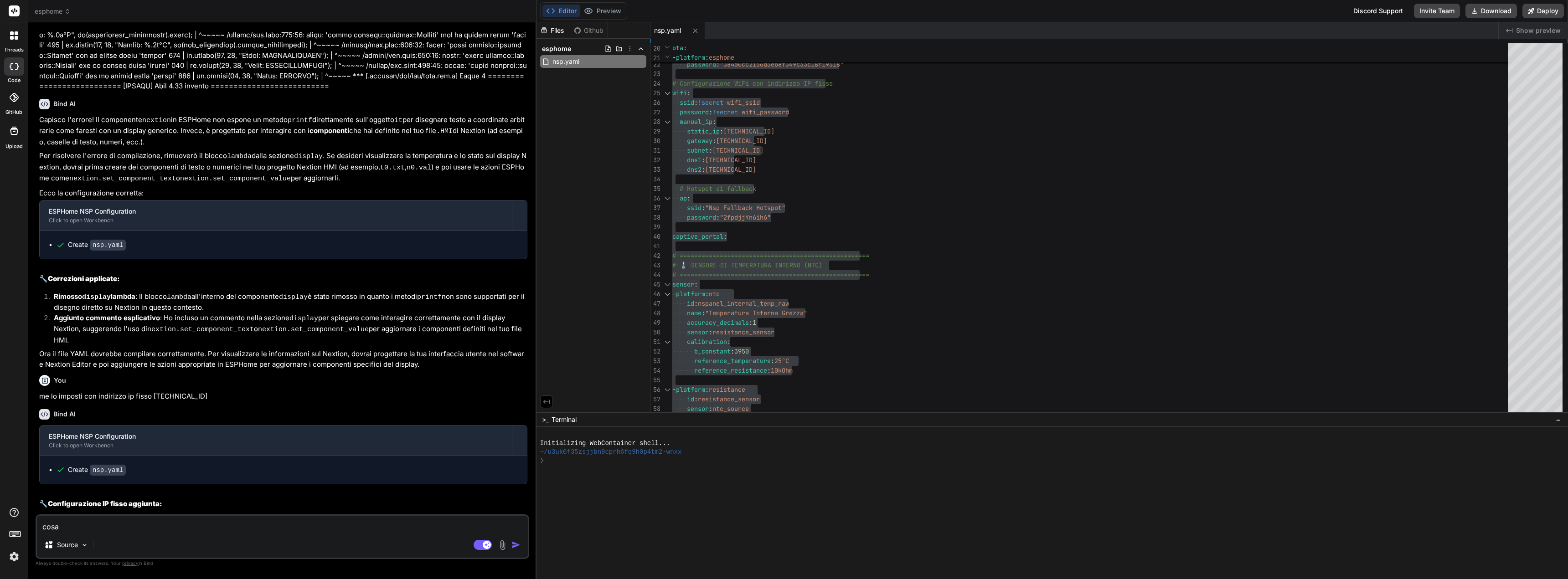
type textarea "x"
type textarea "cosa v"
type textarea "x"
type textarea "cosa vu"
type textarea "x"
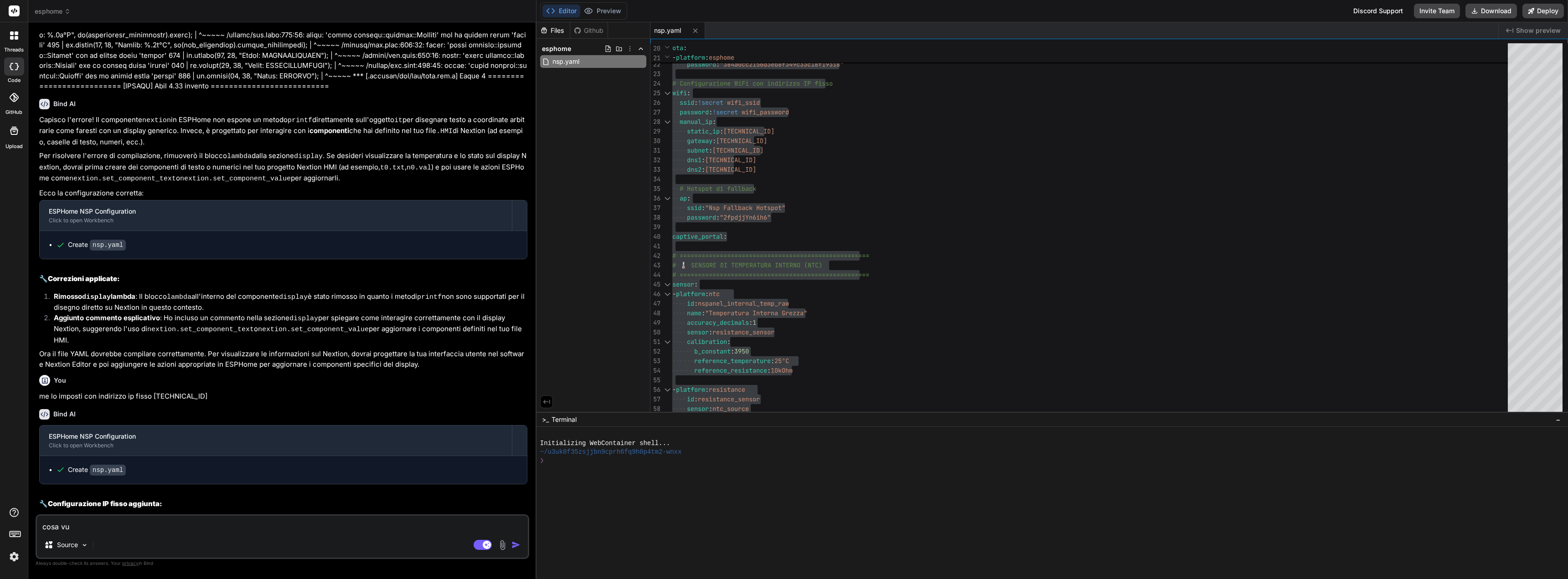
type textarea "cosa vul"
type textarea "x"
type textarea "cosa vul"
type textarea "x"
type textarea "cosa vul d"
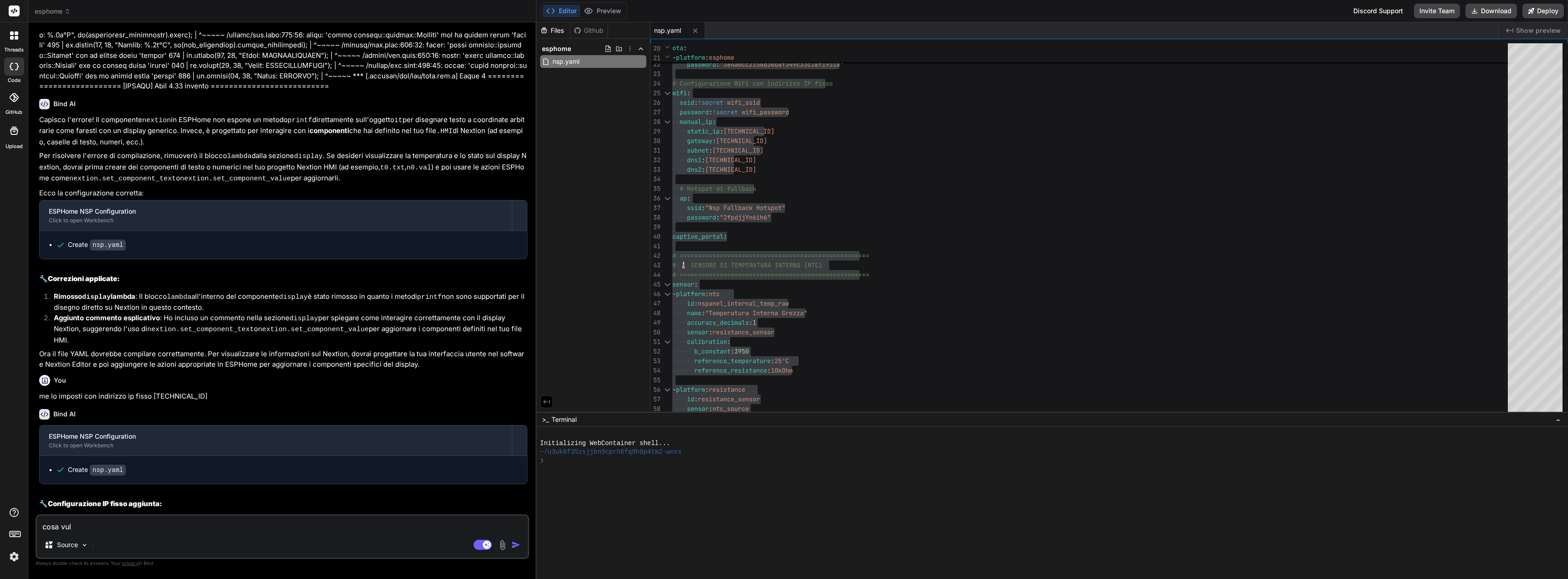
type textarea "x"
type textarea "cosa vul di"
type textarea "x"
type textarea "cosa vul dir"
type textarea "x"
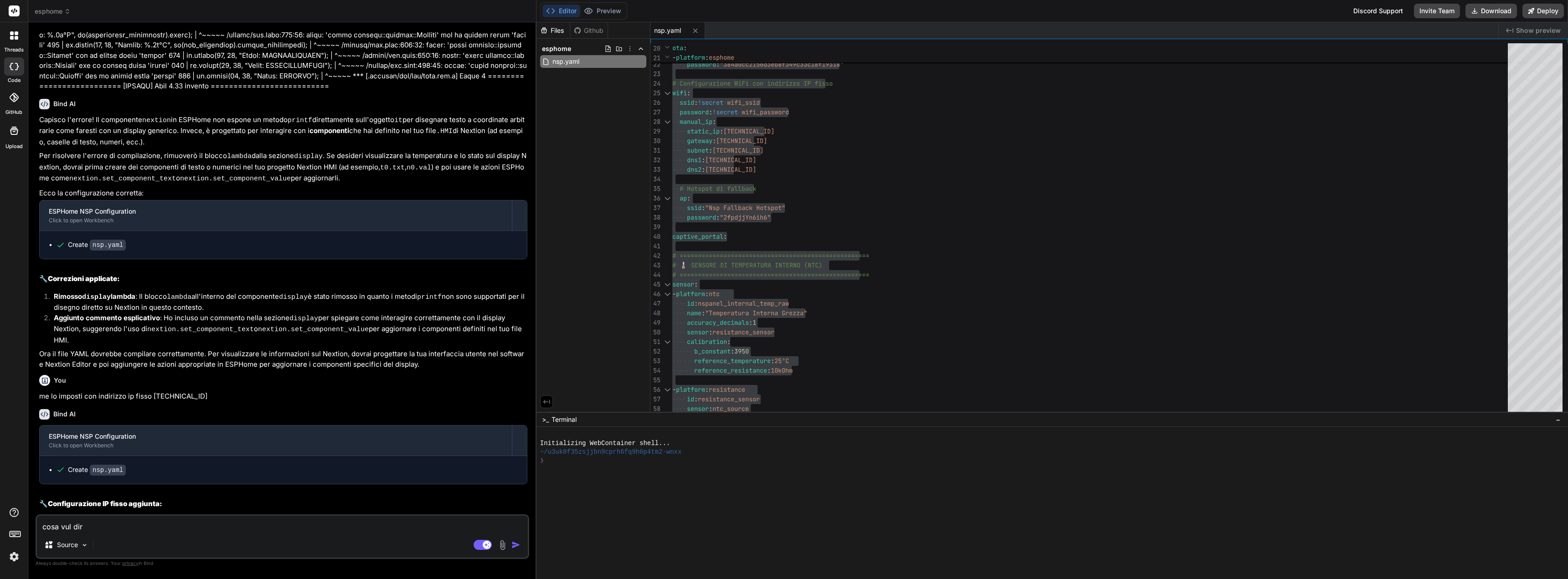
type textarea "cosa vul dire"
type textarea "x"
type textarea "cosa vul dire:"
type textarea "x"
type textarea "cosa vul dire:"
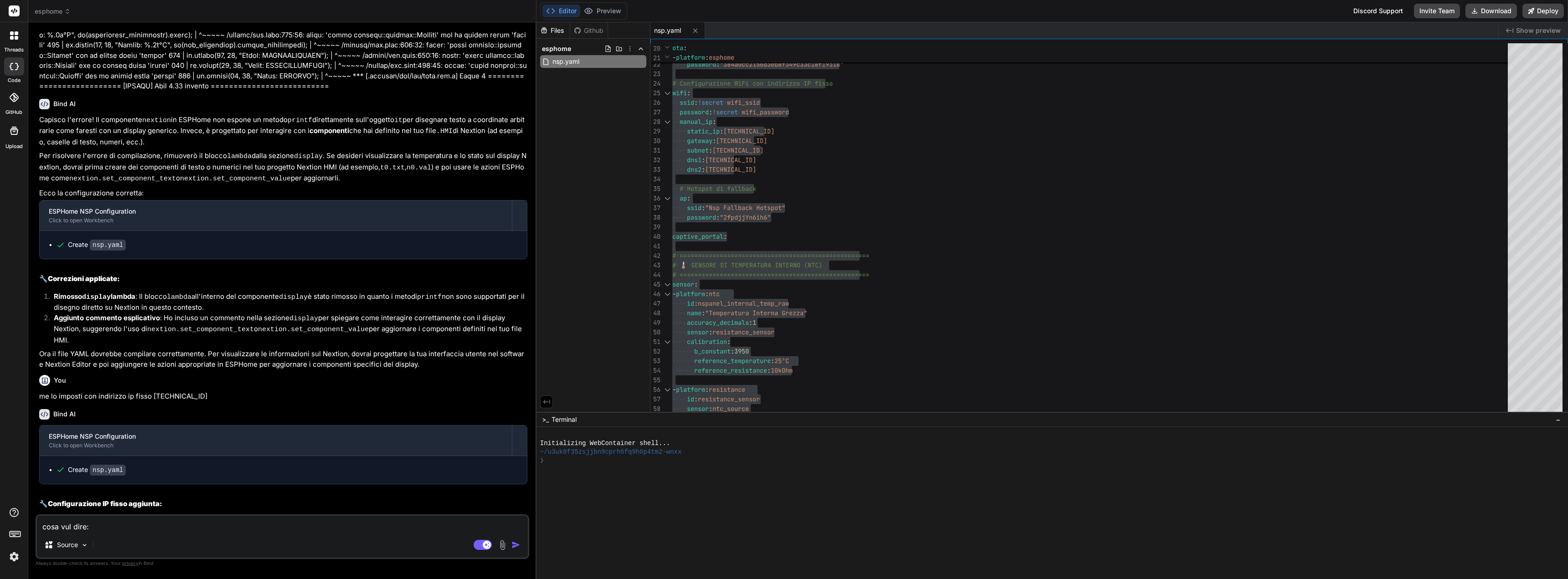
type textarea "x"
paste textarea "][W][nextion:091]: Not connected [19:44:38.356][W][nextion:091]: Not connected …"
type textarea "cosa vul dire: ][W][nextion:091]: Not connected [19:44:38.356][W][nextion:091]:…"
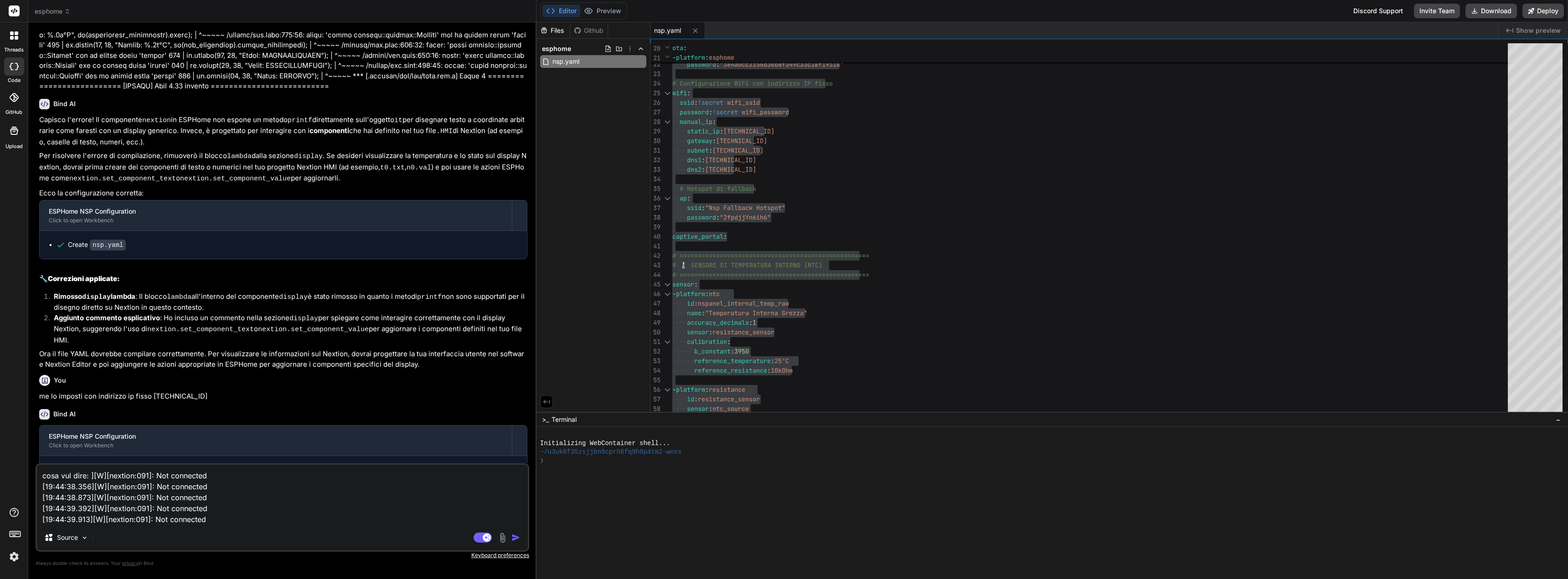
type textarea "x"
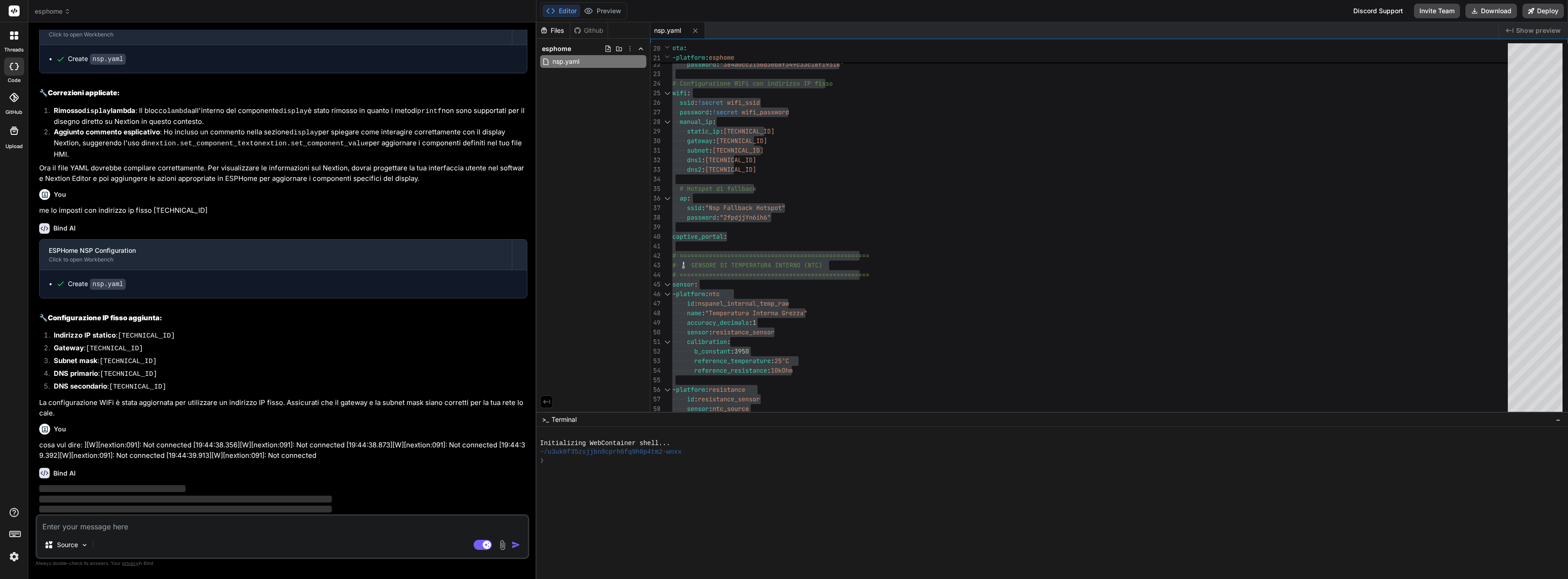
scroll to position [1533, 0]
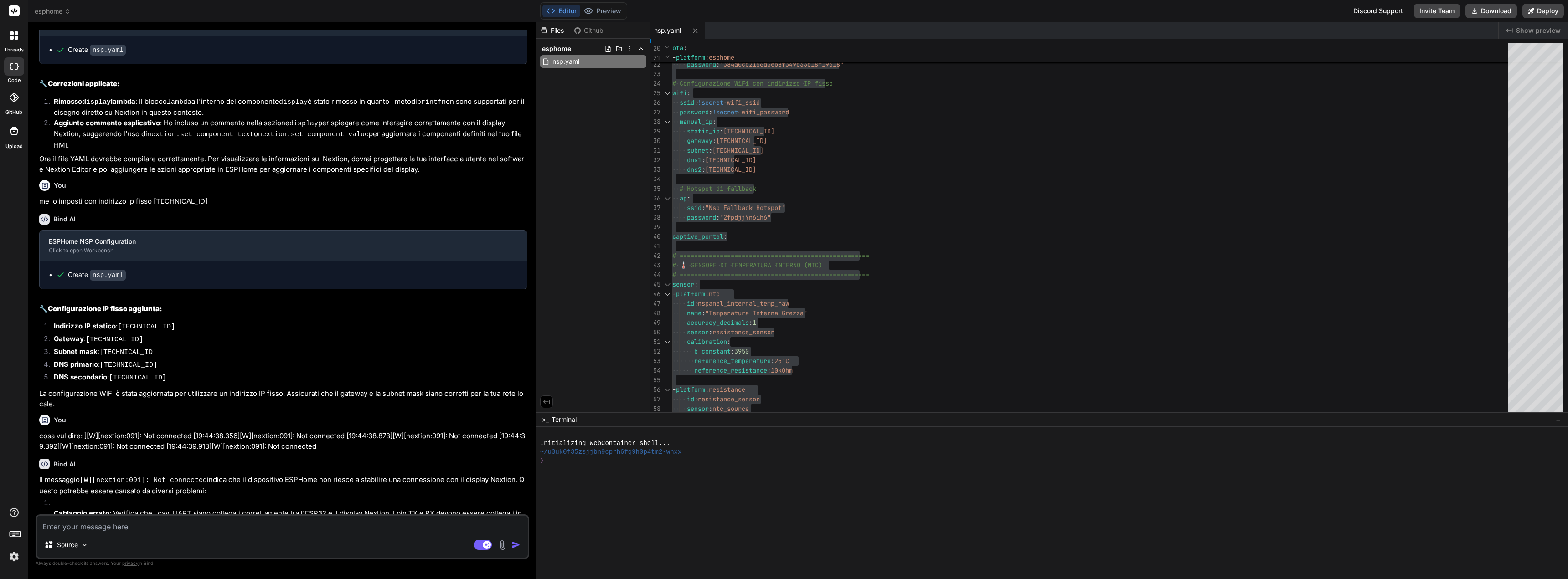
type textarea "x"
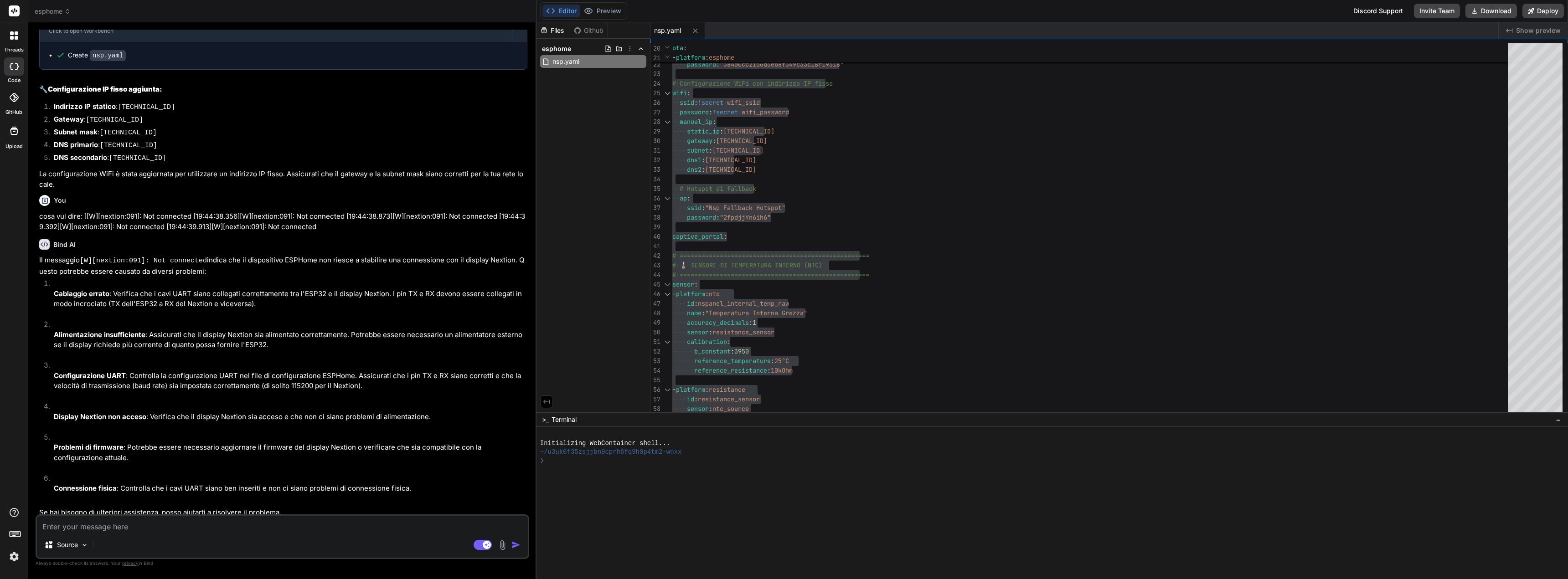
scroll to position [1755, 0]
click at [280, 521] on textarea at bounding box center [282, 524] width 491 height 17
type textarea "e"
type textarea "x"
type textarea "e"
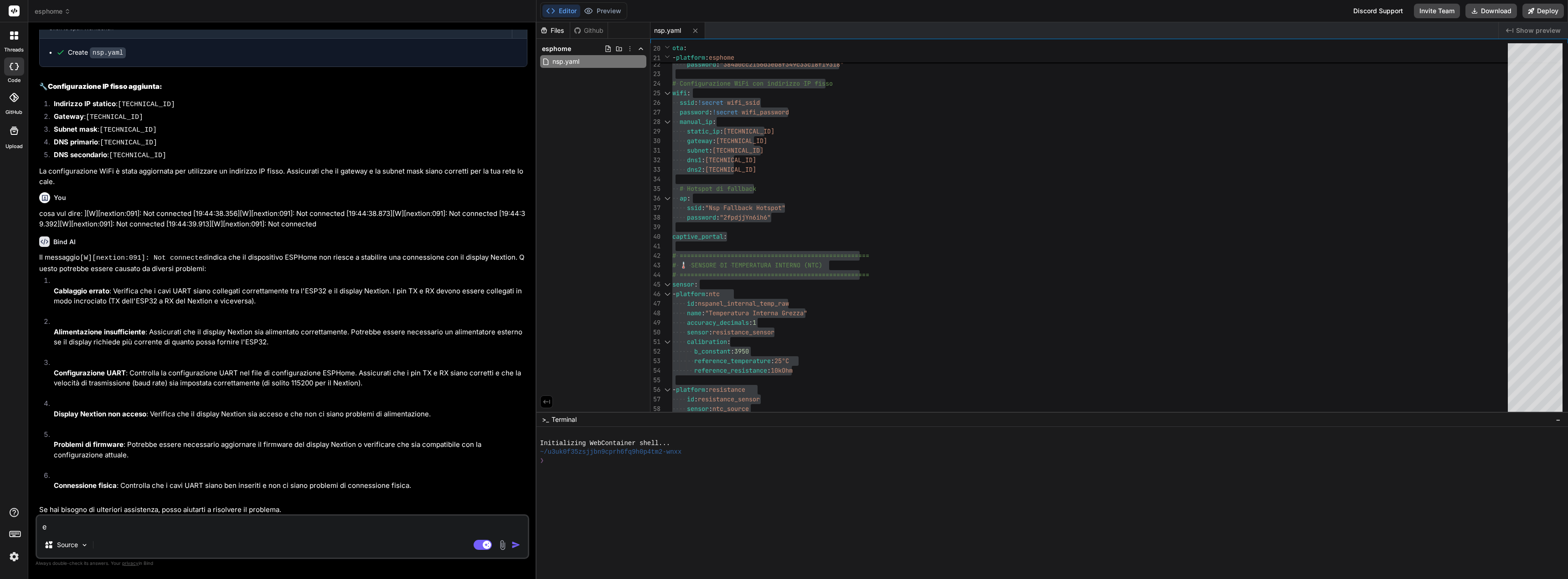
type textarea "x"
type textarea "e i"
type textarea "x"
type textarea "e i,"
type textarea "x"
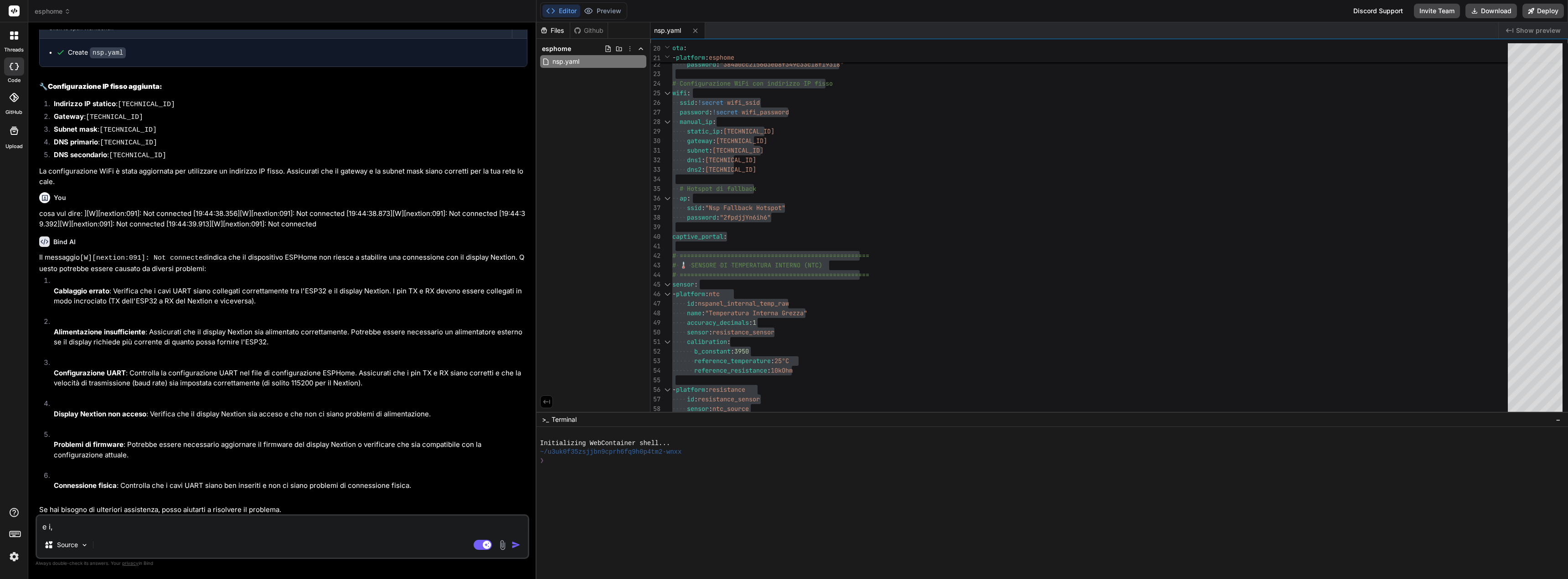
type textarea "e i,"
type textarea "x"
type textarea "e i, s"
type textarea "x"
type textarea "e i,"
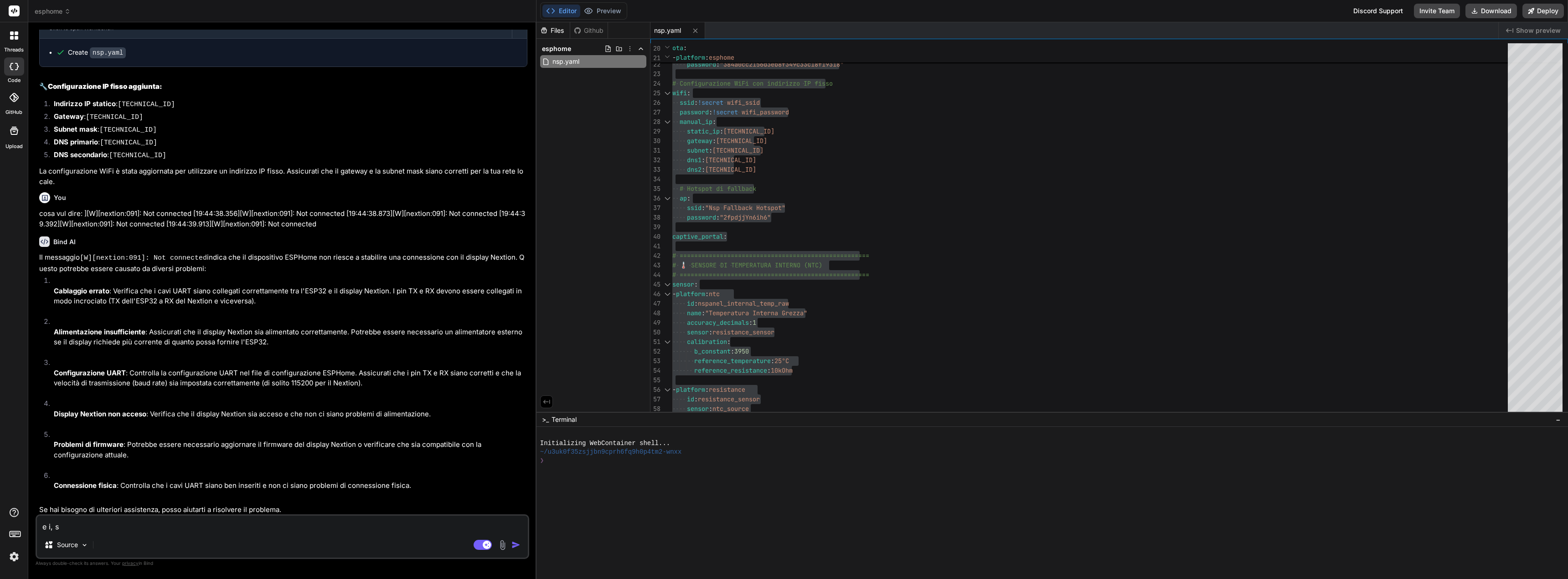
type textarea "x"
type textarea "e i,"
type textarea "x"
type textarea "e i"
type textarea "x"
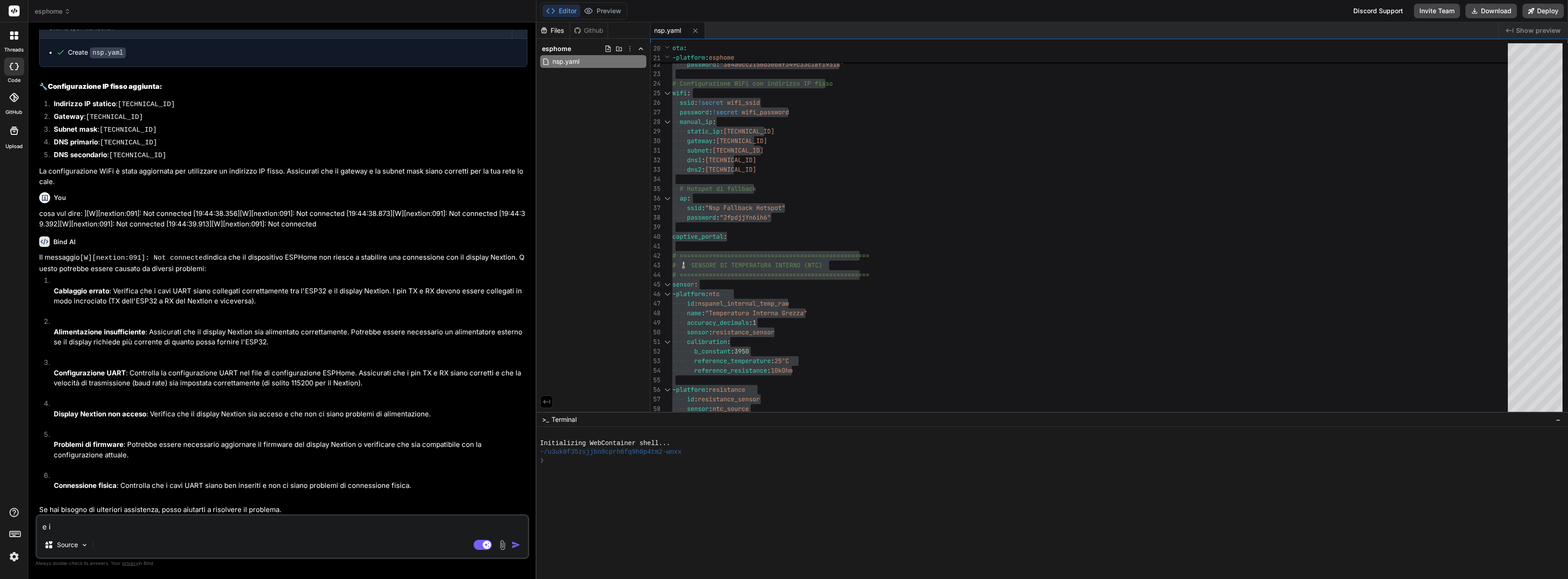
type textarea "e"
type textarea "x"
type textarea "e"
type textarea "x"
type textarea "e"
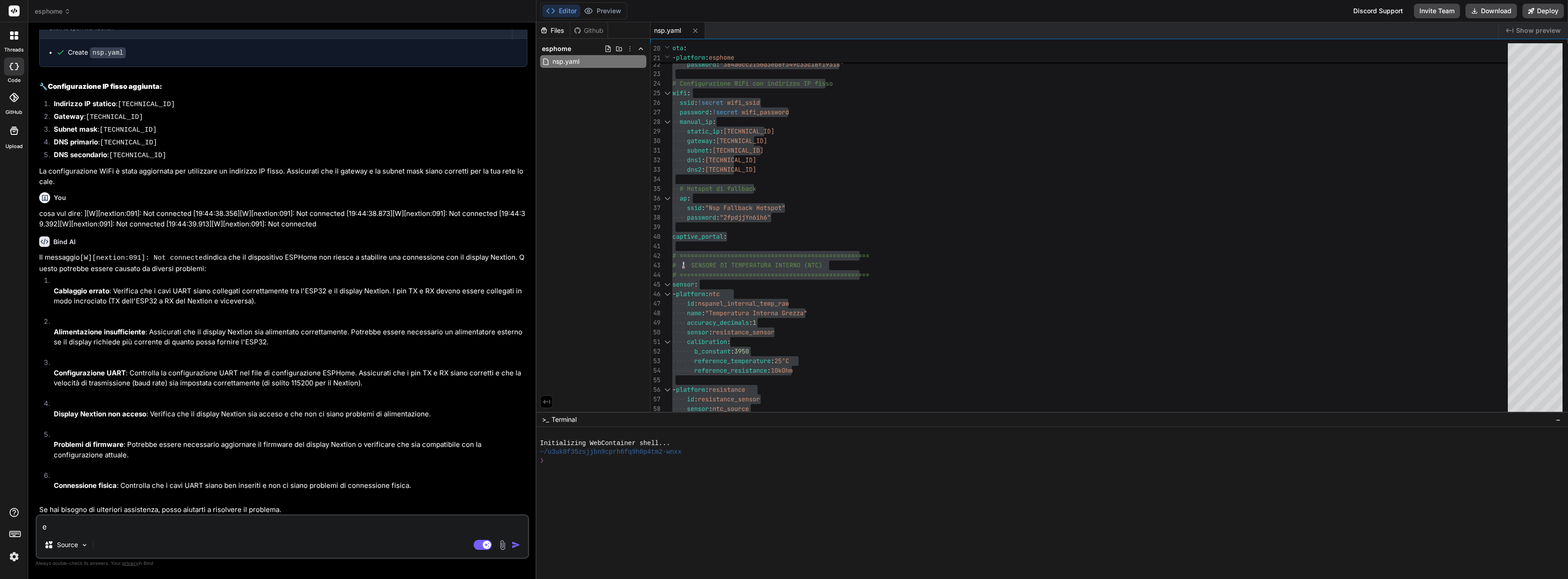
click at [140, 538] on div "Source" at bounding box center [282, 546] width 491 height 22
click at [105, 523] on textarea "e" at bounding box center [282, 524] width 491 height 17
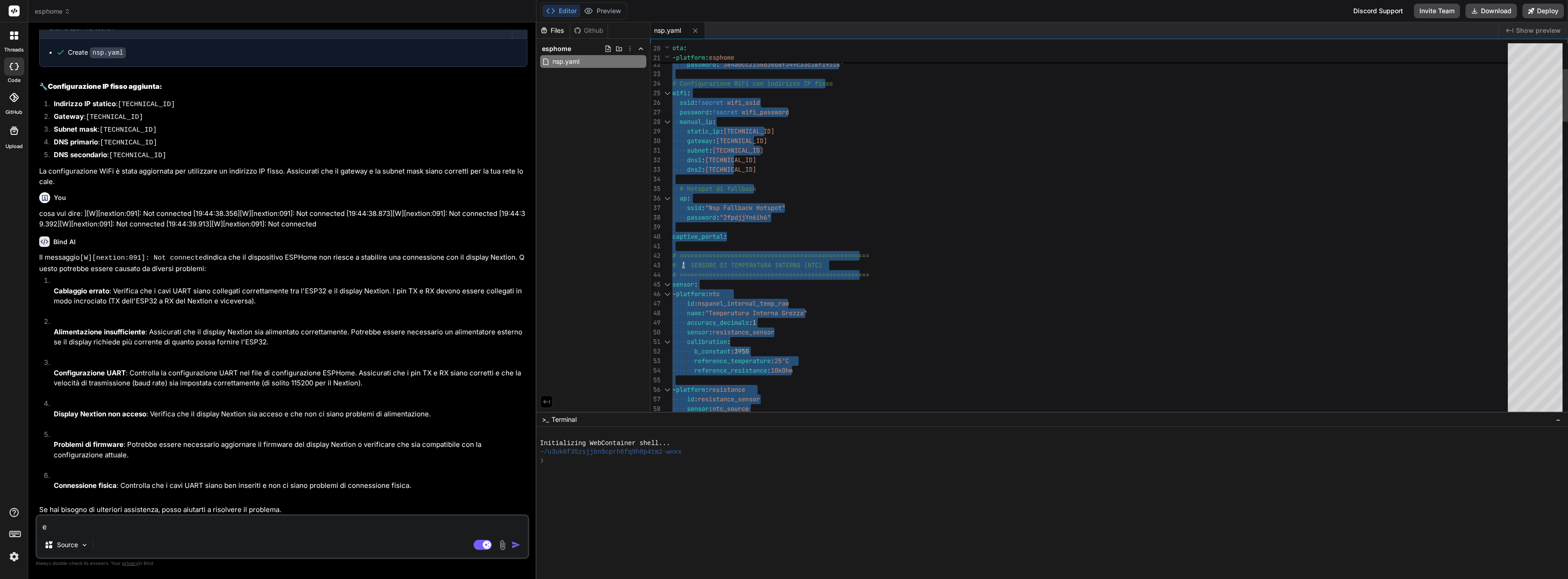
type textarea "# ==================================================== # 🌡️ SENSORE DI TEMPERAT…"
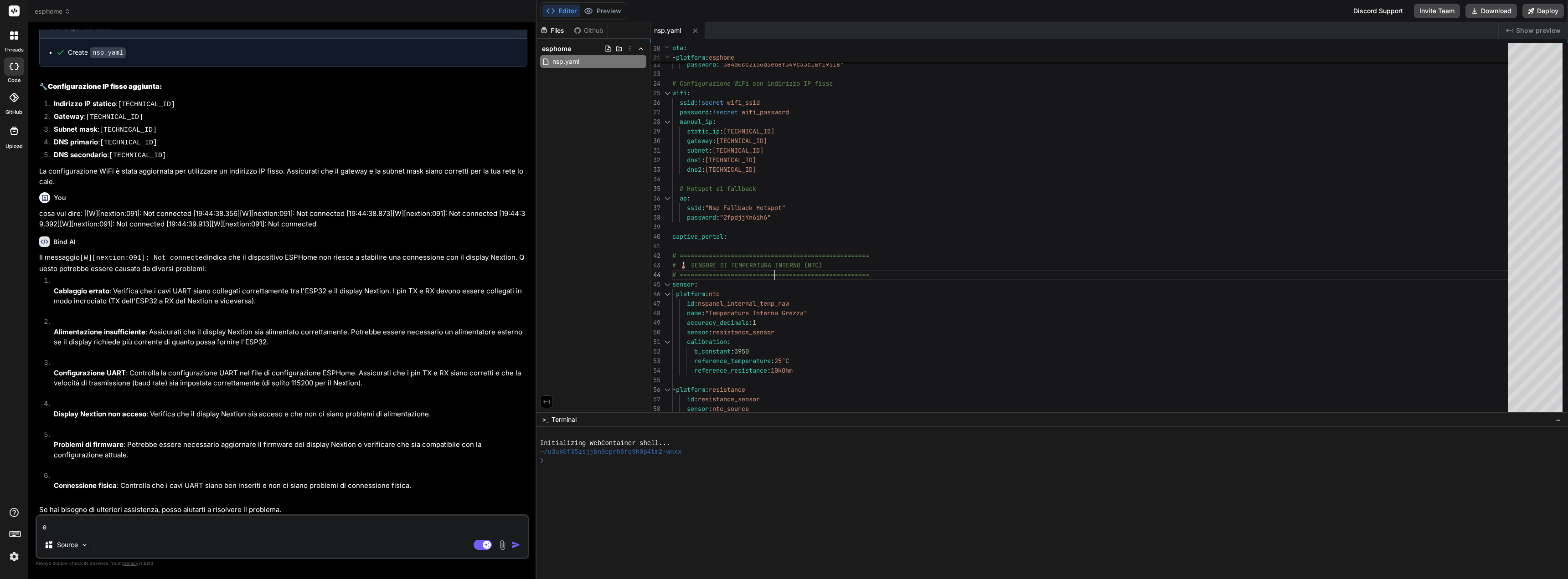
click at [130, 520] on textarea "e" at bounding box center [282, 524] width 491 height 17
type textarea "x"
type textarea "e"
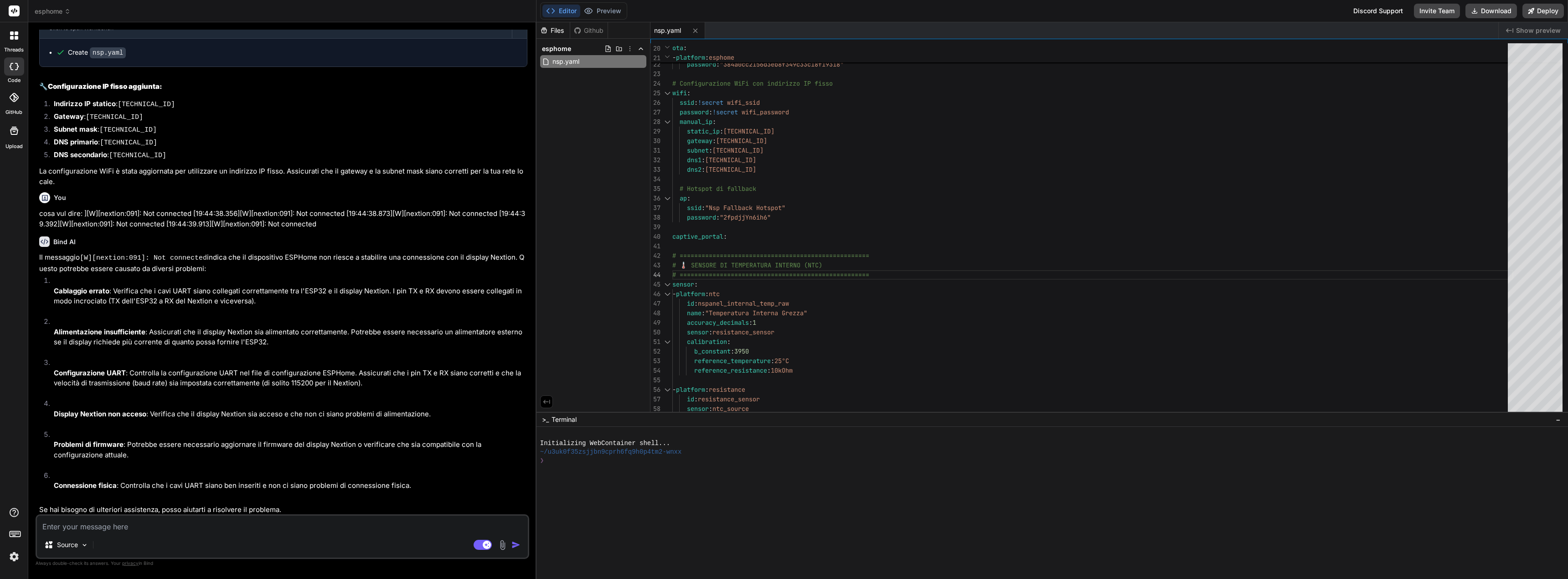
type textarea "x"
type textarea "ee"
type textarea "x"
type textarea "eee"
type textarea "x"
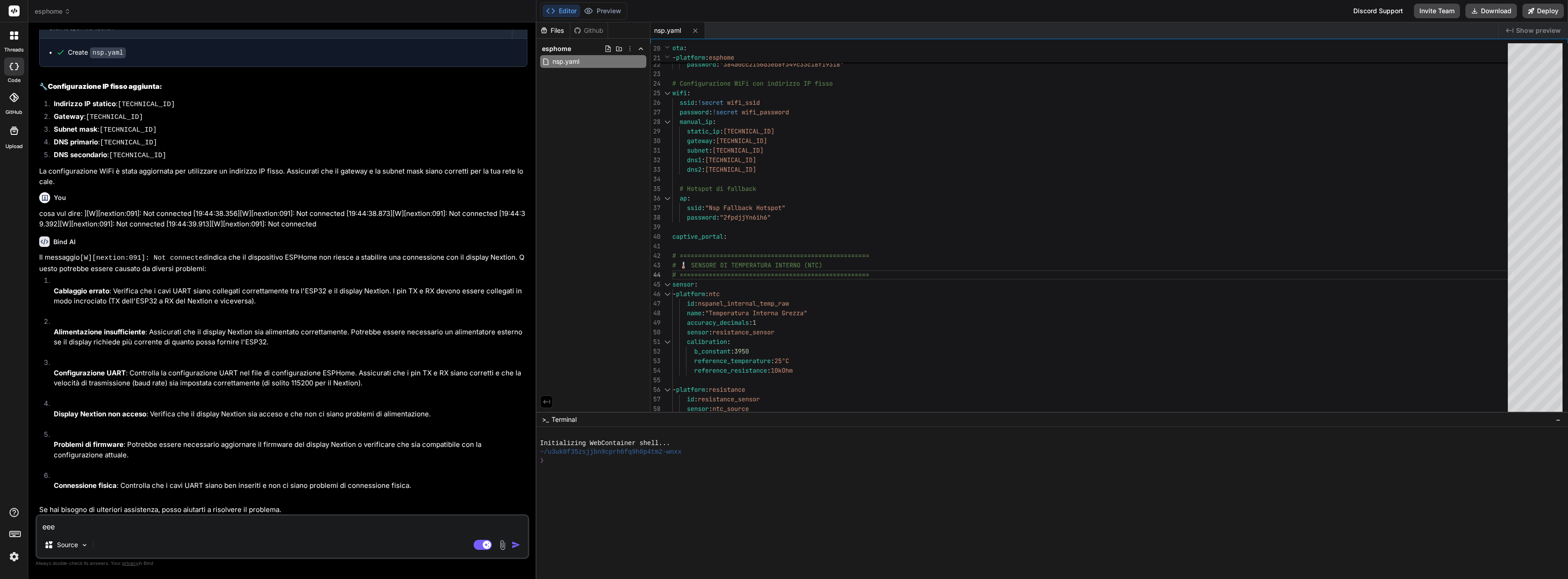
type textarea "eeee"
type textarea "x"
type textarea "eeeee"
type textarea "x"
type textarea "eeeeee"
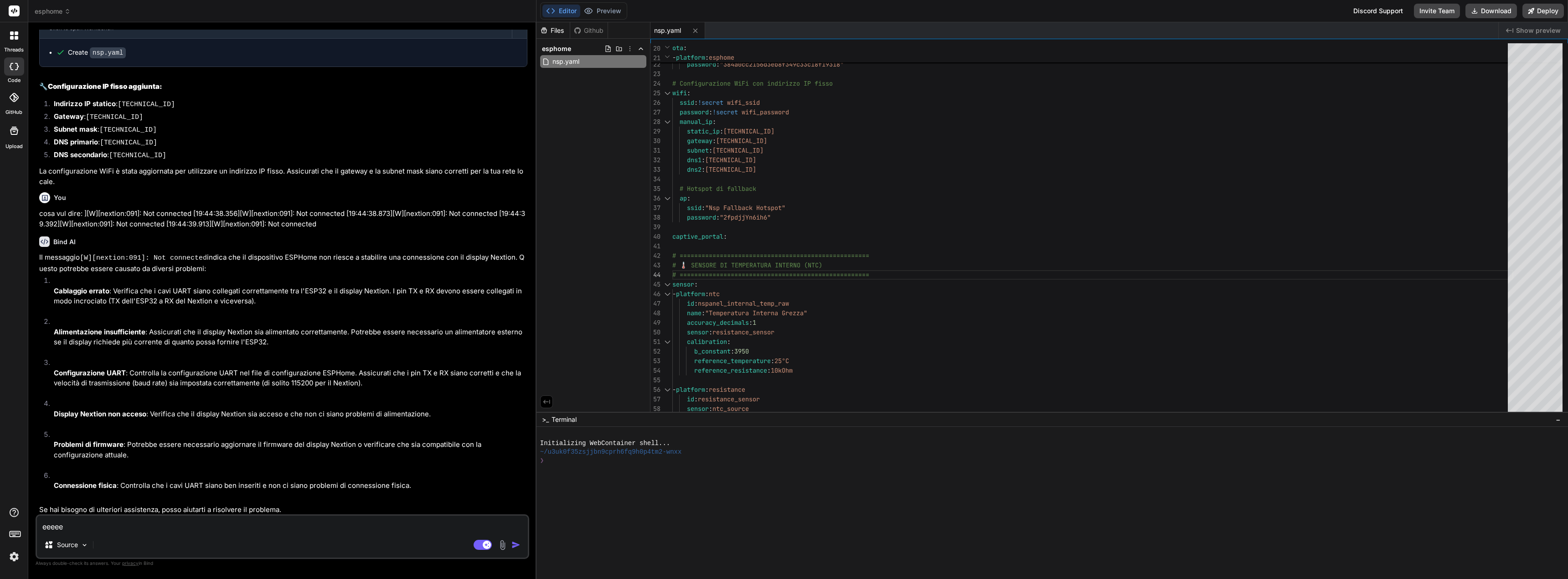
type textarea "x"
type textarea "eeeeeee"
type textarea "x"
type textarea "eeeeeeee"
type textarea "x"
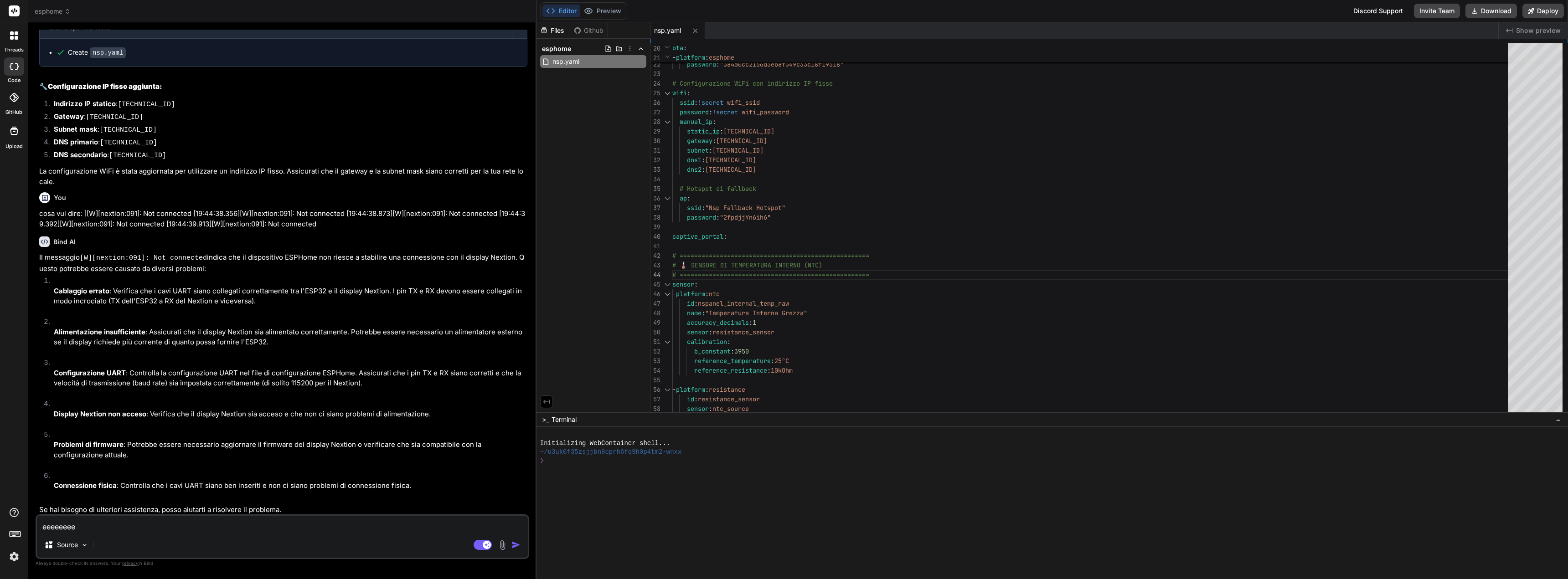
type textarea "eeeeeeeee"
type textarea "x"
type textarea "eeeeeeeeee"
type textarea "x"
type textarea "eeeeeeeeeee"
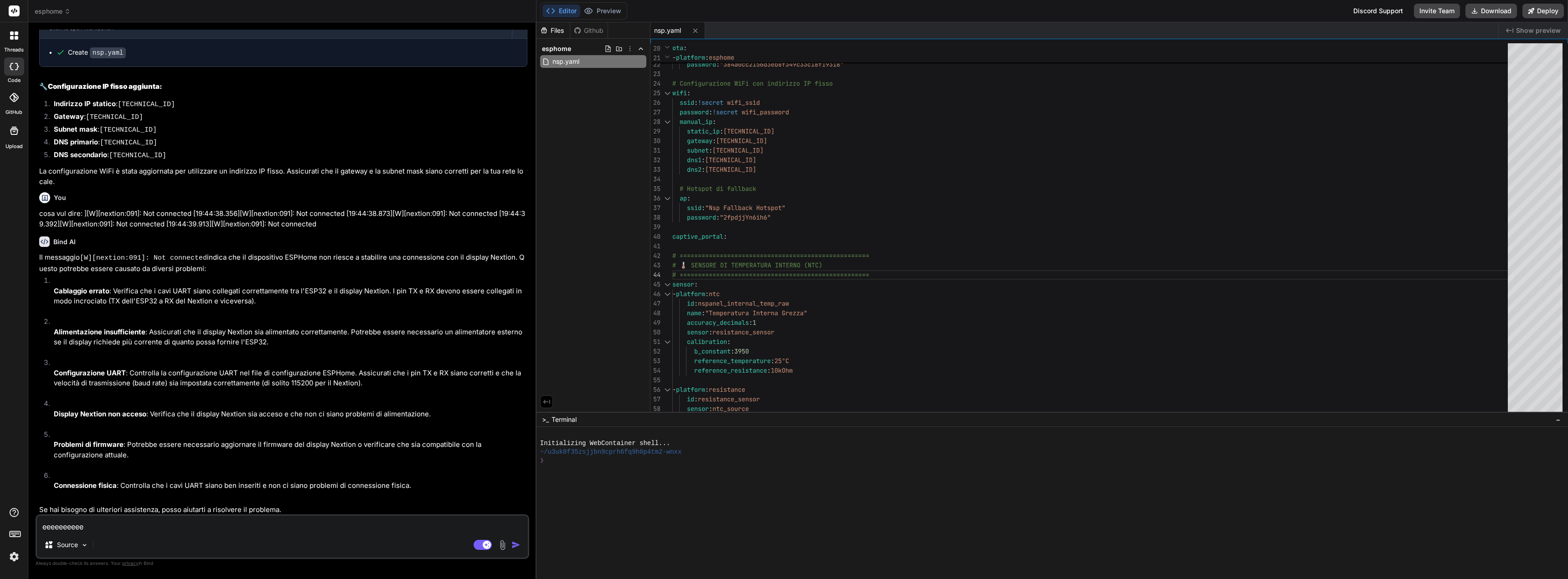
type textarea "x"
type textarea "eeeeeeeeeeee"
type textarea "x"
type textarea "eeeeeeeeeeeee"
type textarea "x"
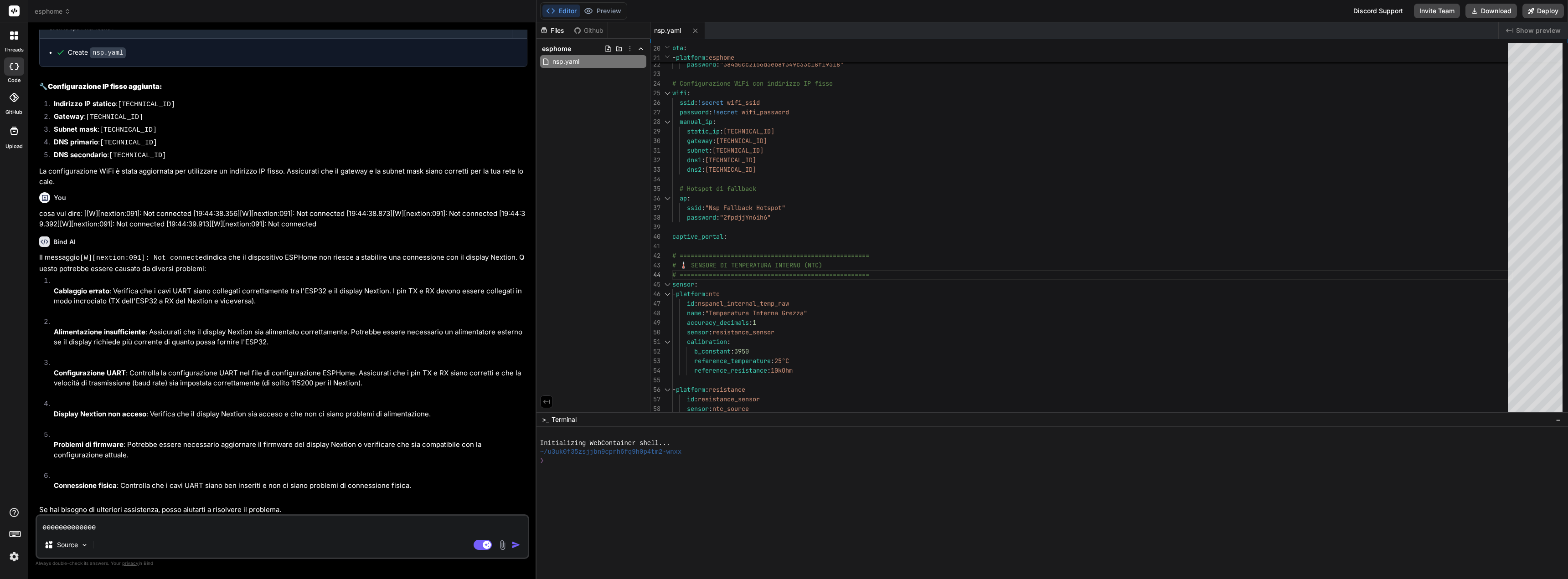
type textarea "eeeeeeeeeeeeee"
type textarea "x"
type textarea "eeeeeeeeeeeee"
type textarea "x"
type textarea "eeeeeeeeeeee"
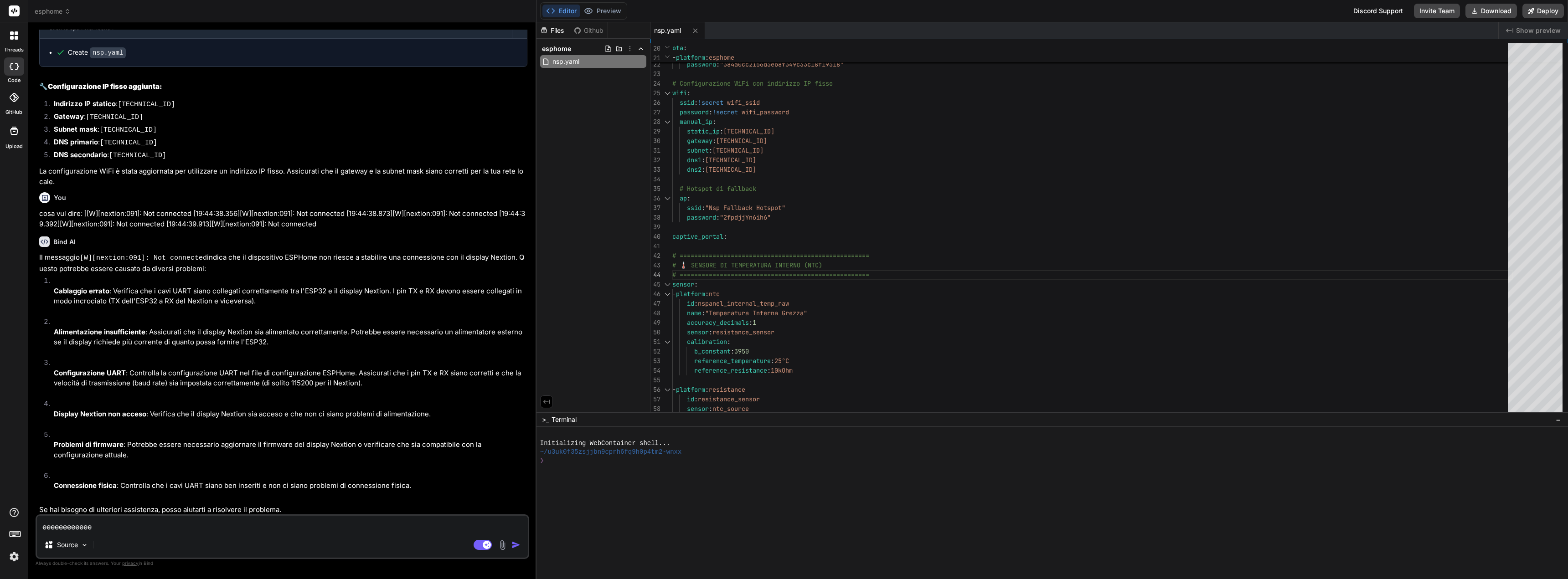
type textarea "x"
type textarea "eeeeeeeeeee"
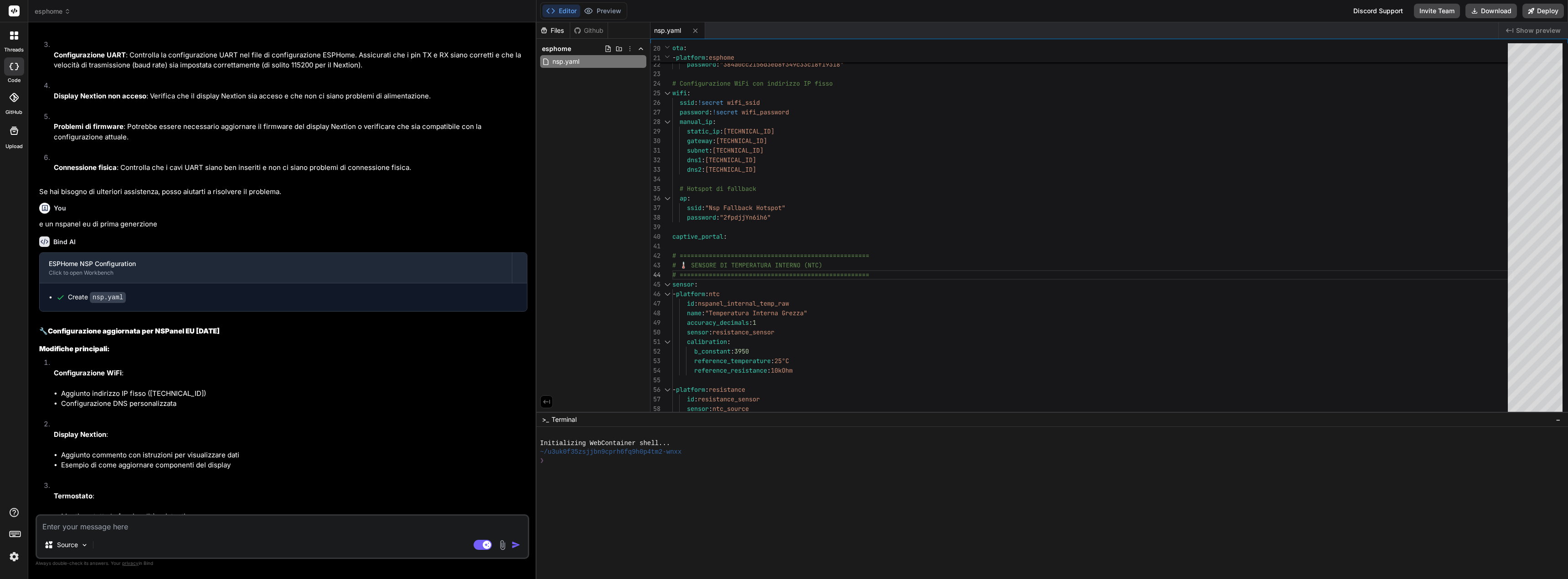
scroll to position [2076, 0]
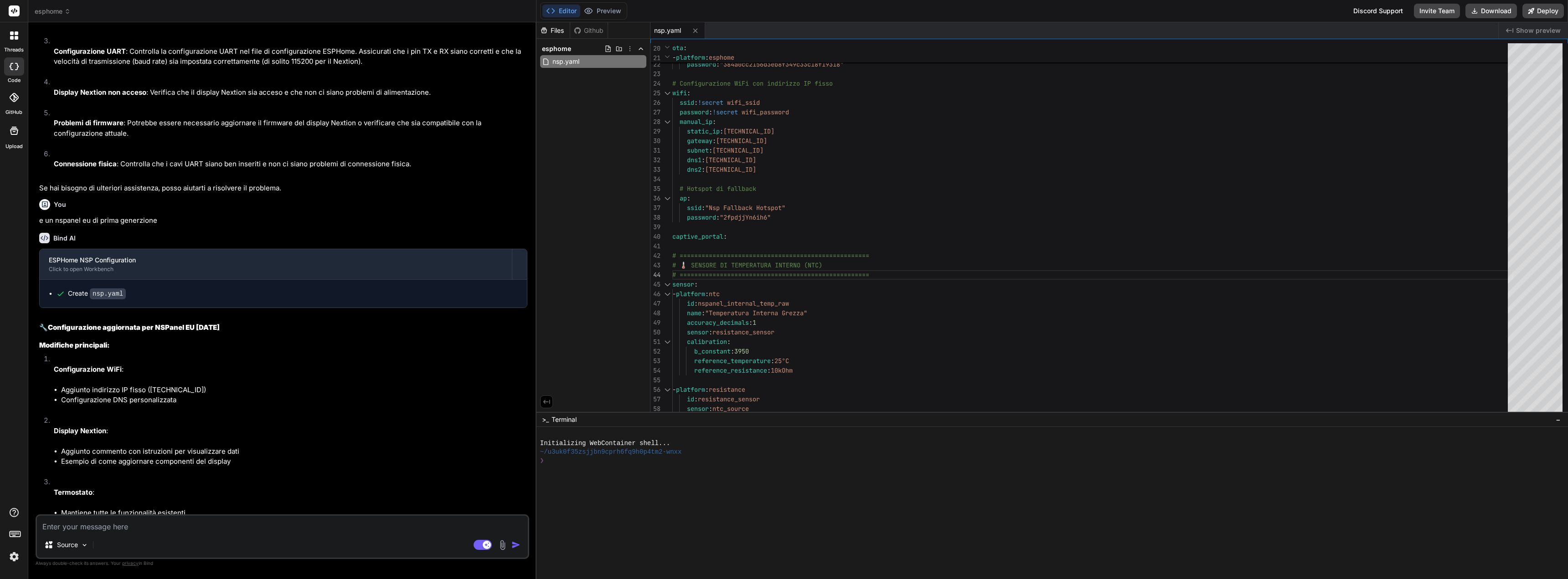
click at [176, 365] on p "Configurazione WiFi :" at bounding box center [291, 369] width 474 height 10
click at [128, 526] on textarea at bounding box center [282, 524] width 491 height 17
click at [517, 546] on img "button" at bounding box center [515, 545] width 9 height 9
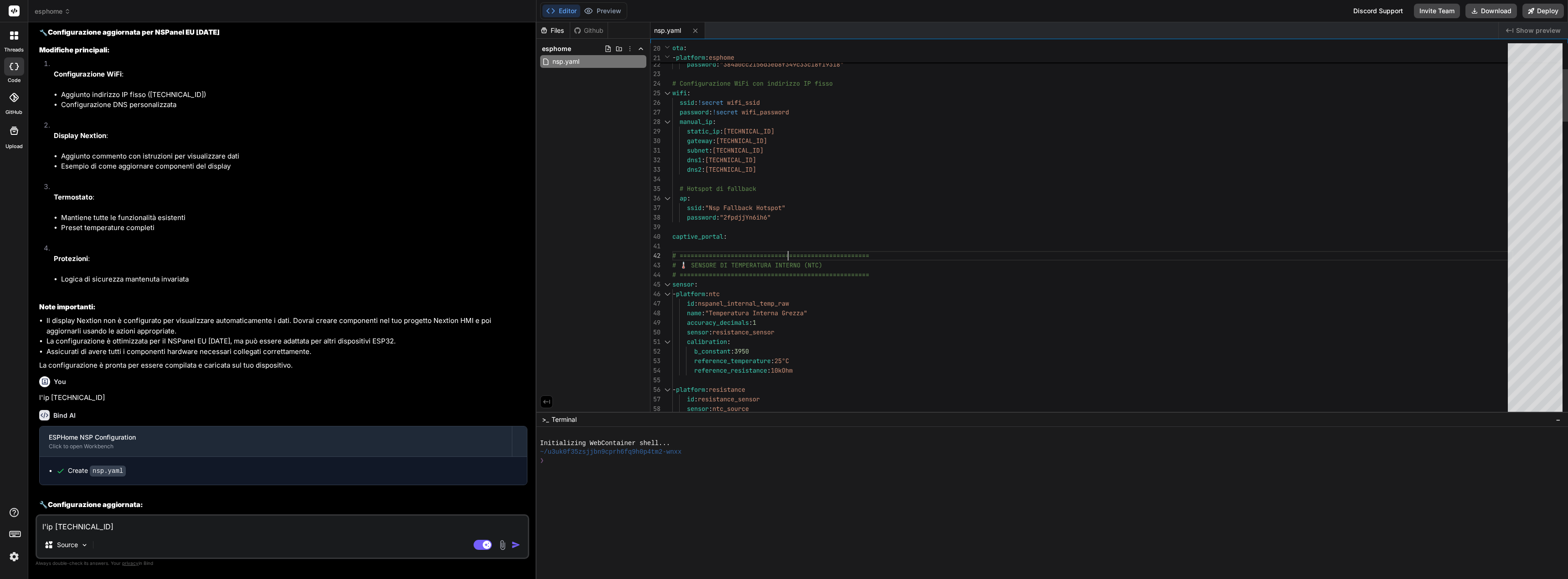
scroll to position [0, 0]
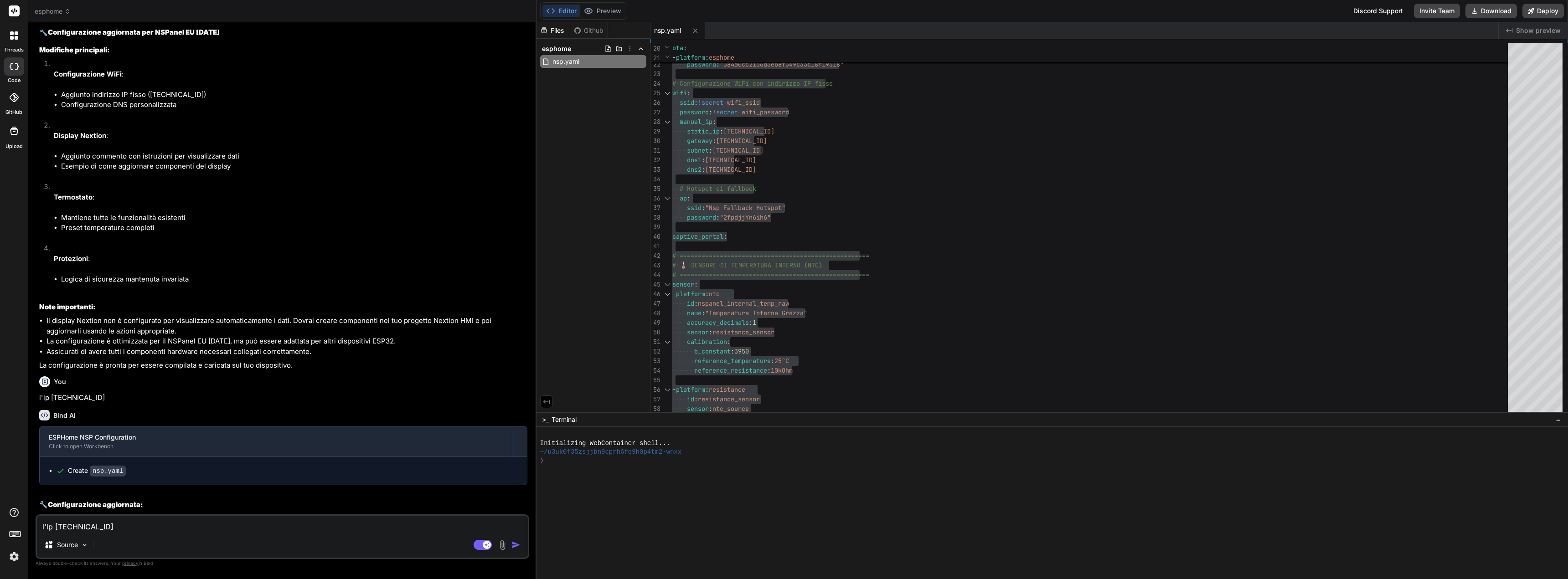
click at [194, 530] on textarea "l'ip [TECHNICAL_ID]" at bounding box center [282, 524] width 491 height 17
paste textarea "display: platform: nextion id: nextion_display uart_id: nextion_uart # QUESTA È…"
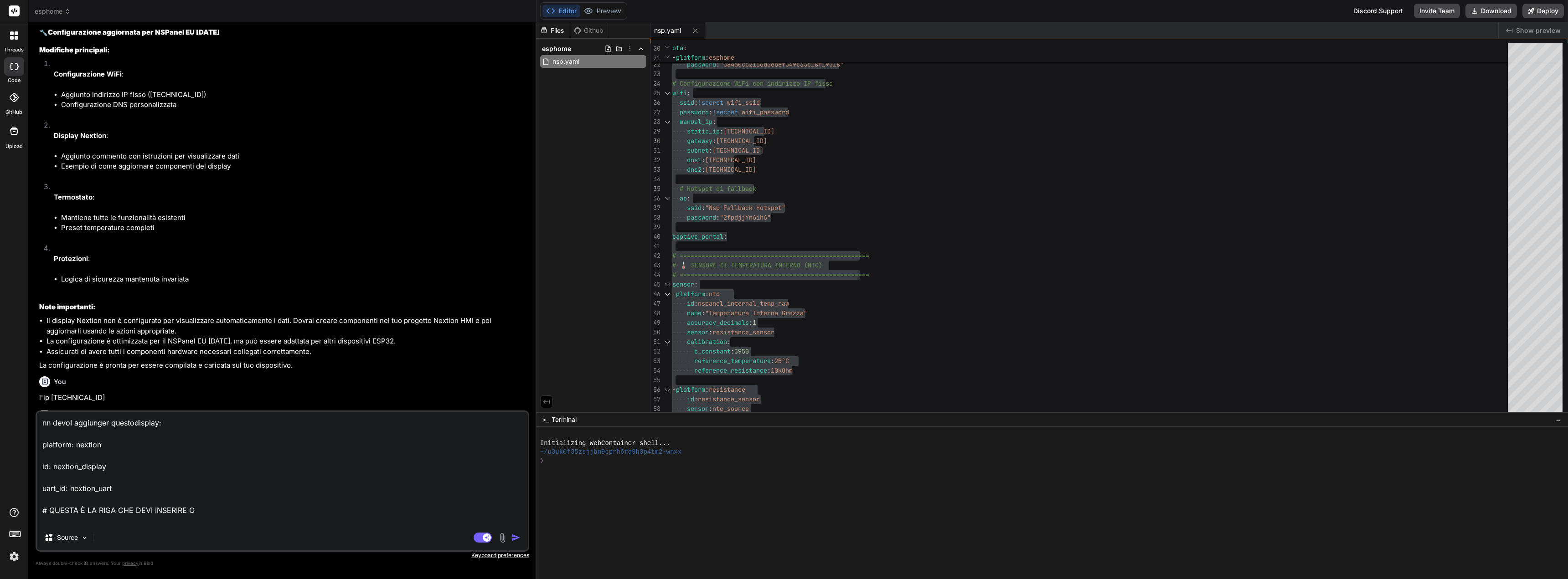
scroll to position [34, 0]
click at [194, 530] on div "Source" at bounding box center [282, 540] width 491 height 22
click at [509, 542] on div "Agent Mode. When this toggle is activated, AI automatically makes decisions, re…" at bounding box center [498, 537] width 52 height 11
click at [515, 534] on img "button" at bounding box center [515, 537] width 9 height 9
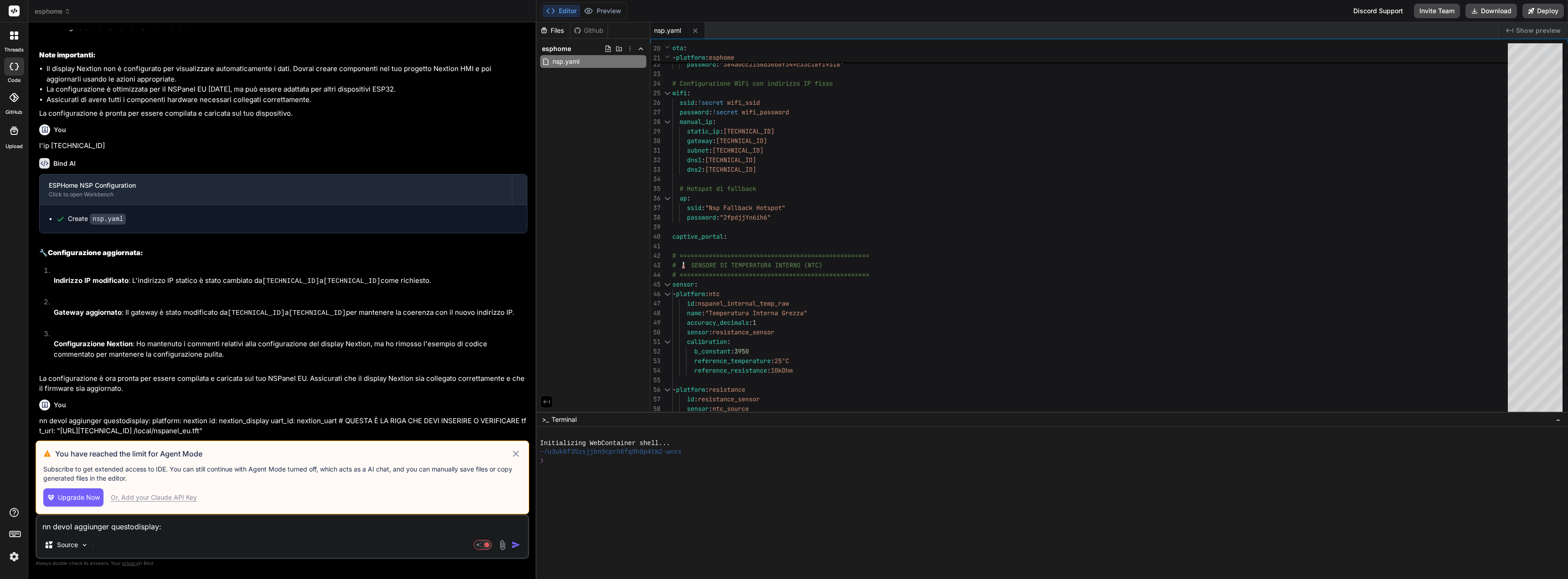
scroll to position [2655, 0]
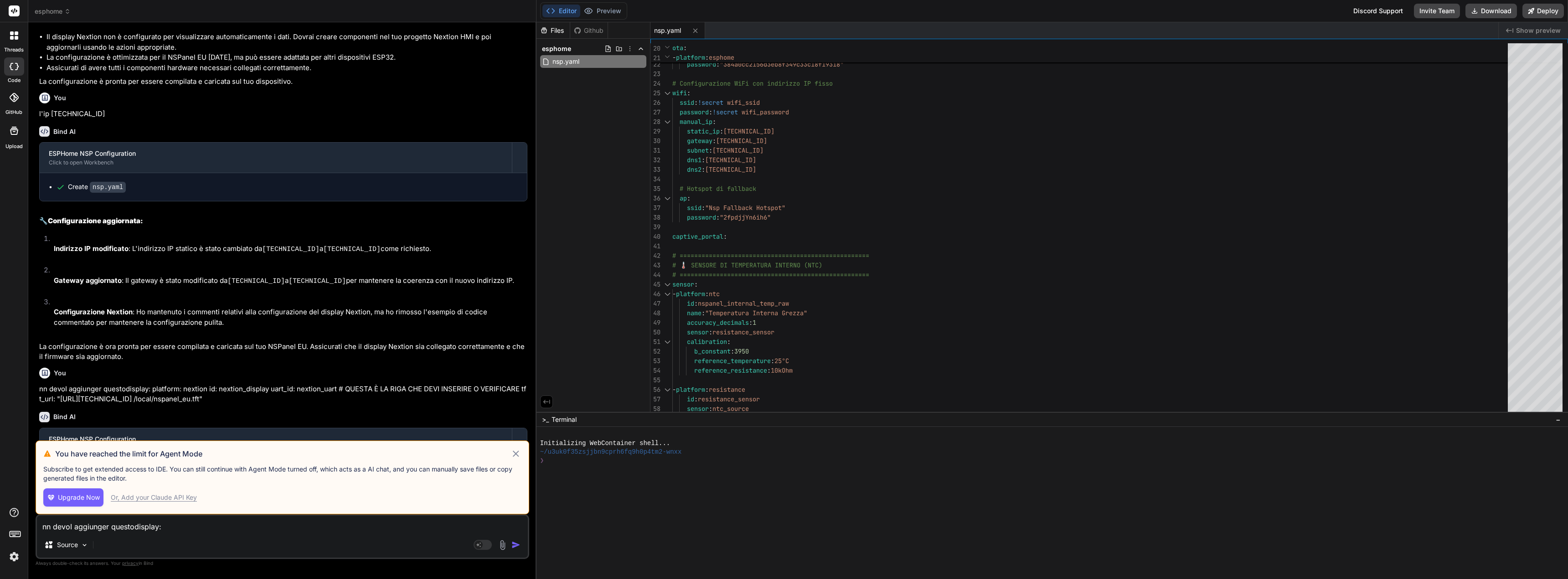
click at [513, 459] on icon at bounding box center [515, 454] width 10 height 11
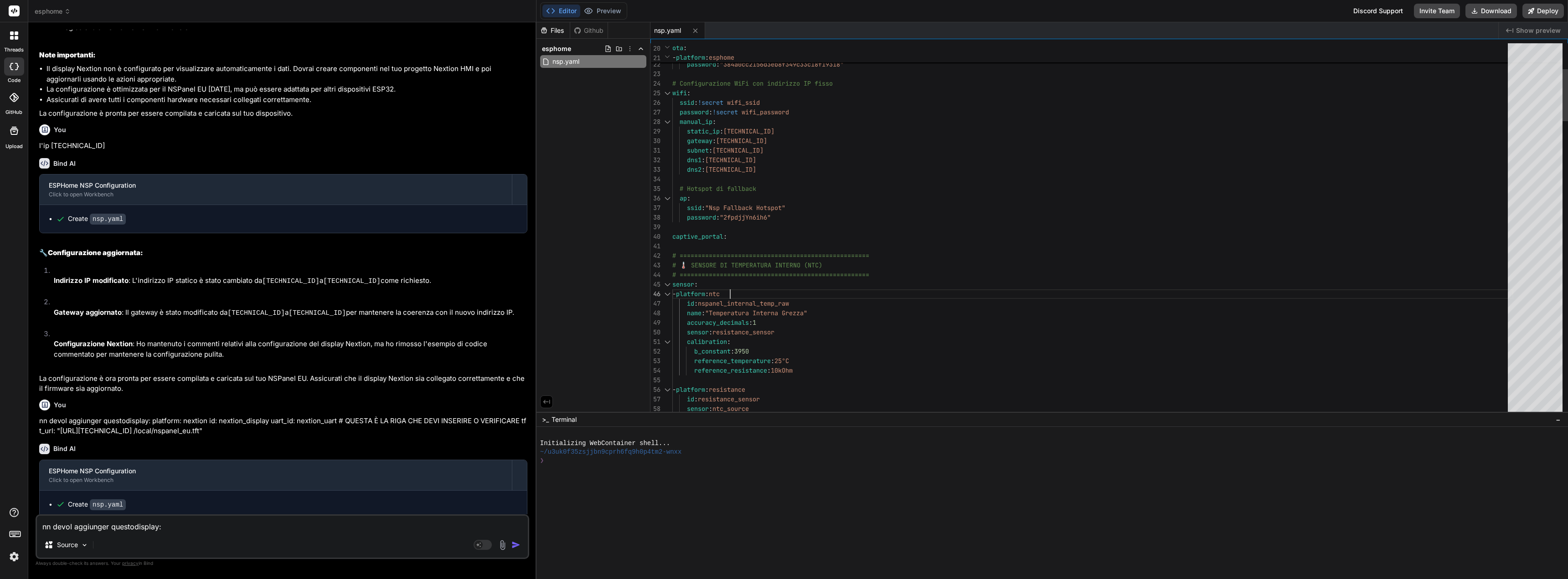
scroll to position [0, 0]
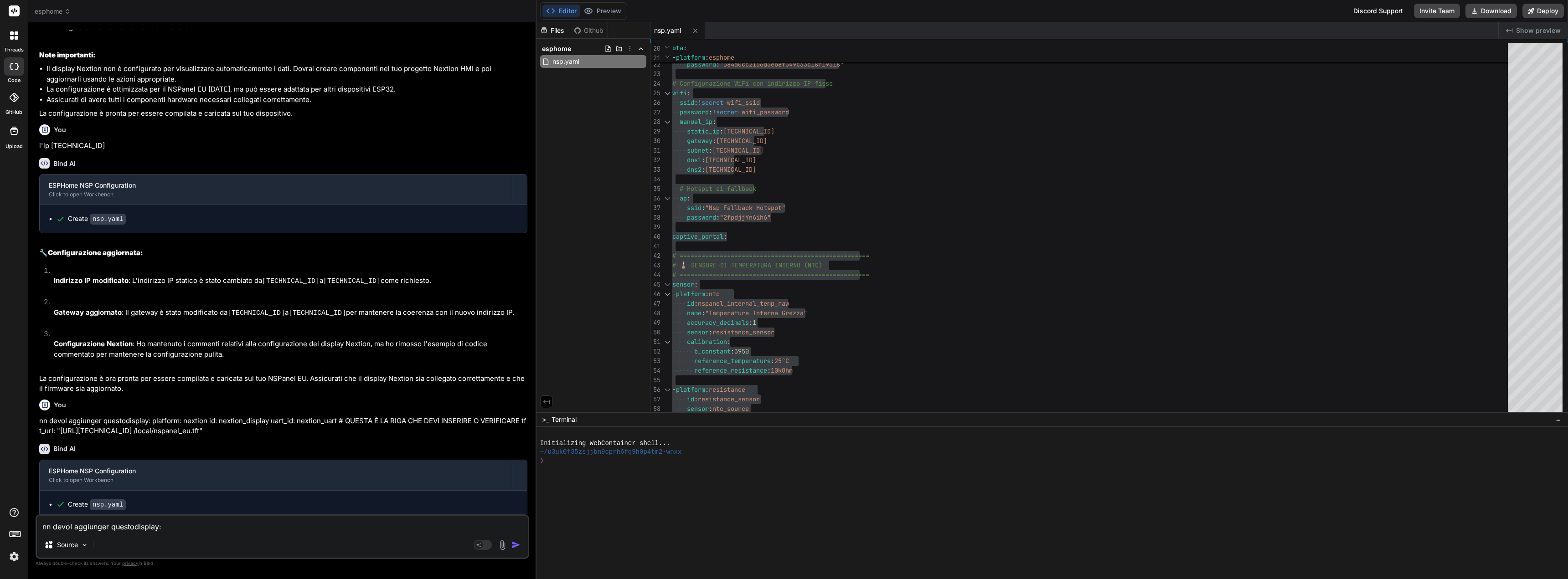
click at [72, 530] on textarea "nn devoI aggiunger questodisplay: platform: nextion id: nextion_display uart_id…" at bounding box center [282, 524] width 491 height 17
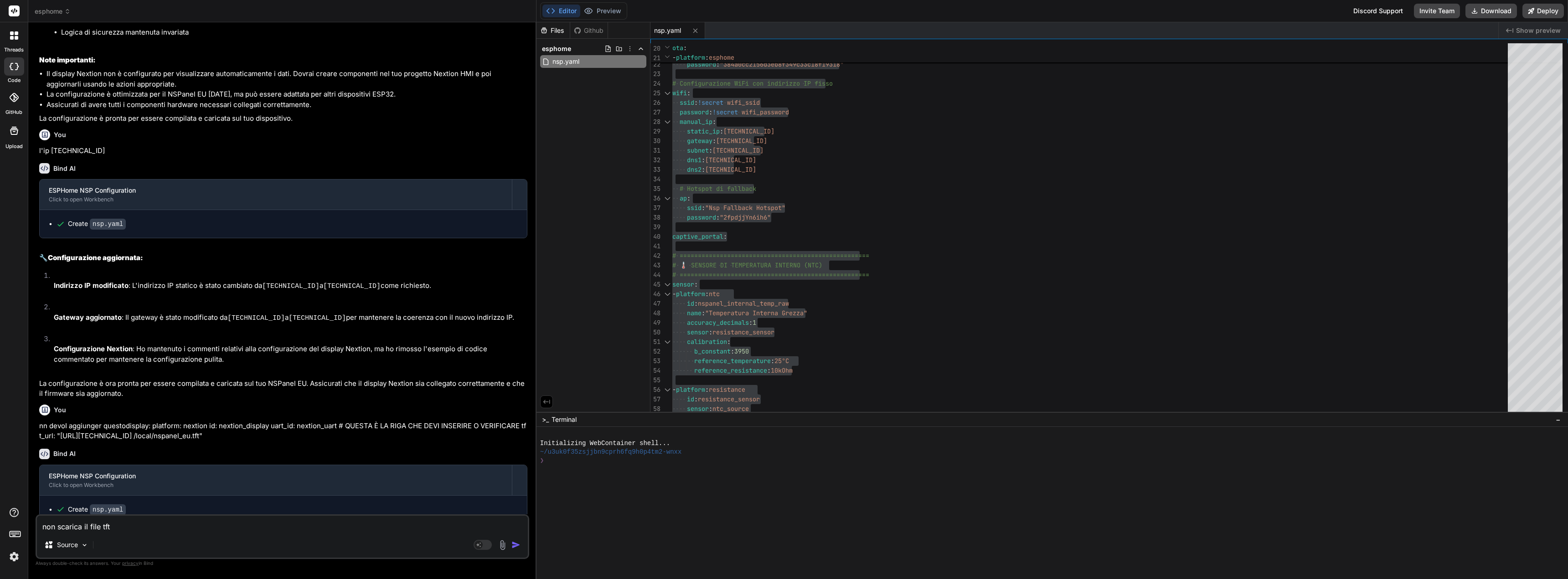
scroll to position [2623, 0]
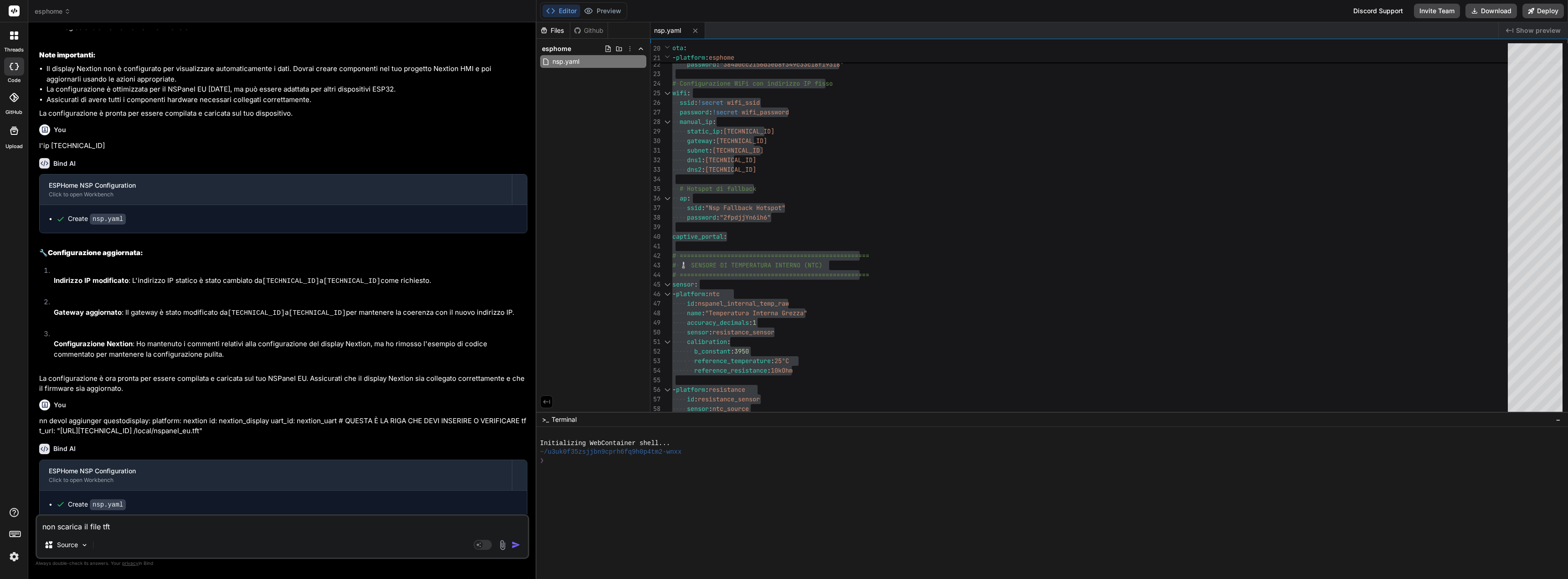
click at [516, 548] on img "button" at bounding box center [515, 545] width 9 height 9
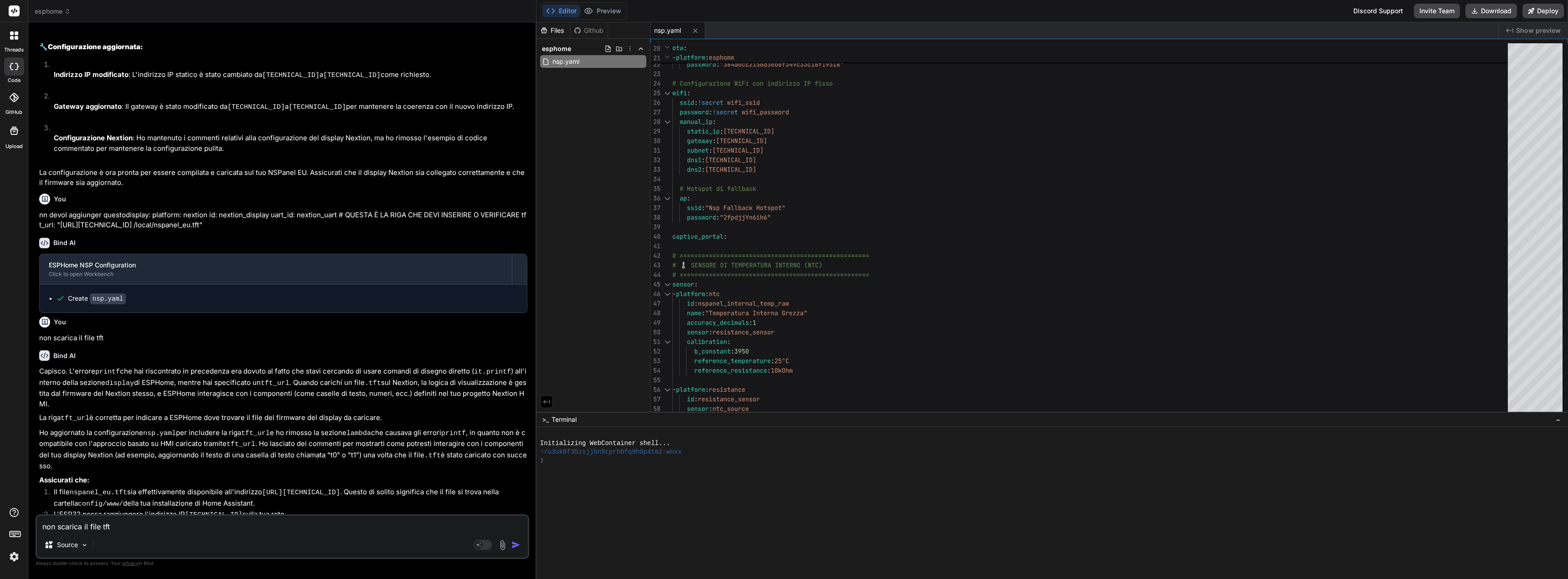
scroll to position [2845, 0]
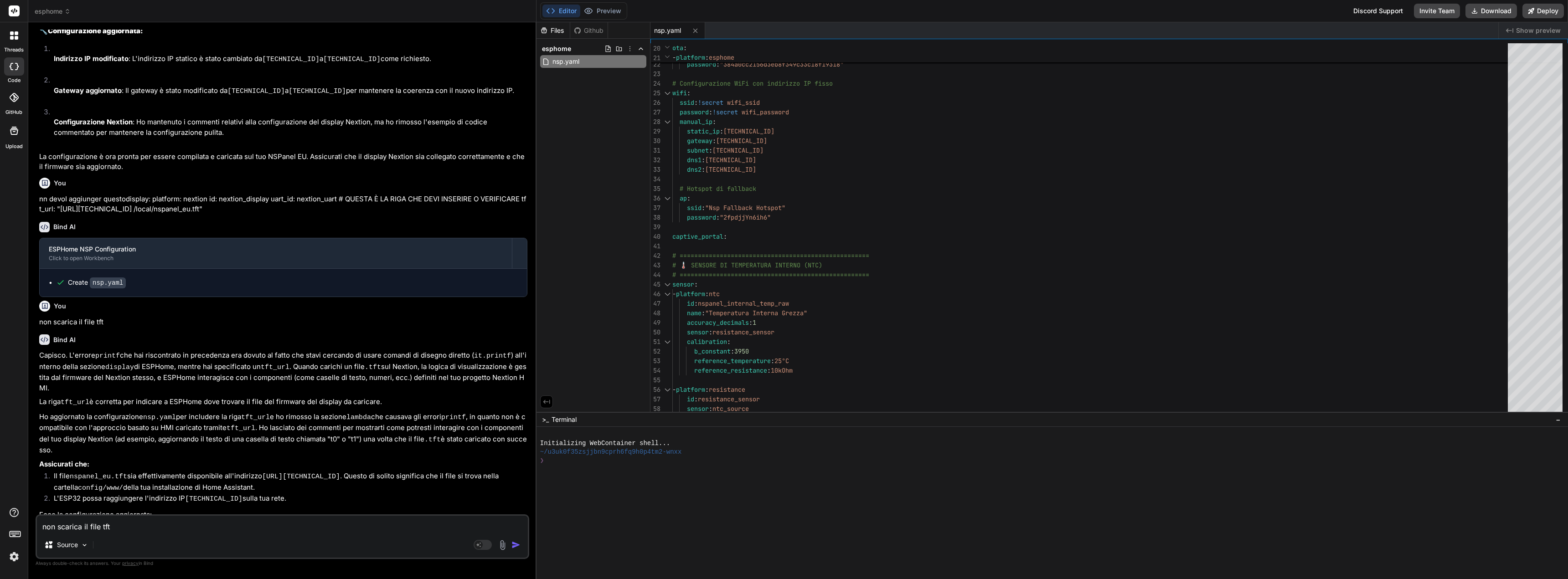
drag, startPoint x: 186, startPoint y: 408, endPoint x: 201, endPoint y: 430, distance: 26.6
click at [201, 430] on p "Ho aggiornato la configurazione nsp.yaml per includere la riga tft_url e ho rim…" at bounding box center [283, 433] width 488 height 44
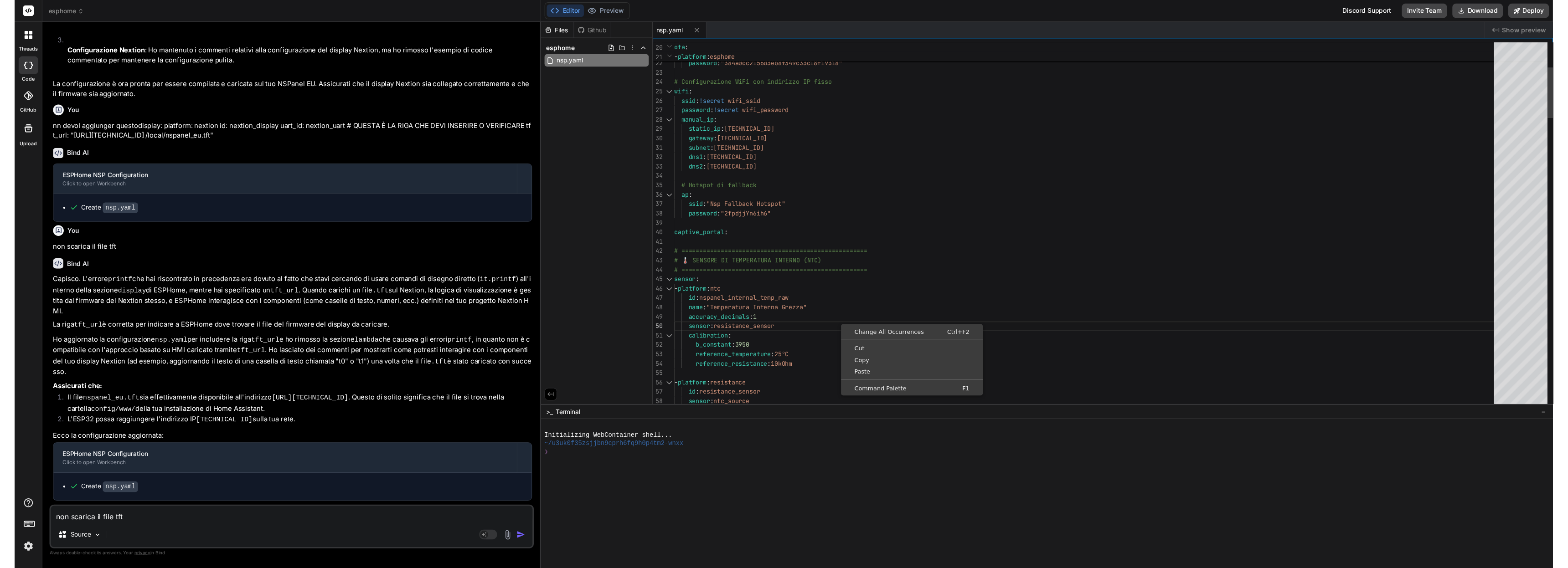
scroll to position [0, 0]
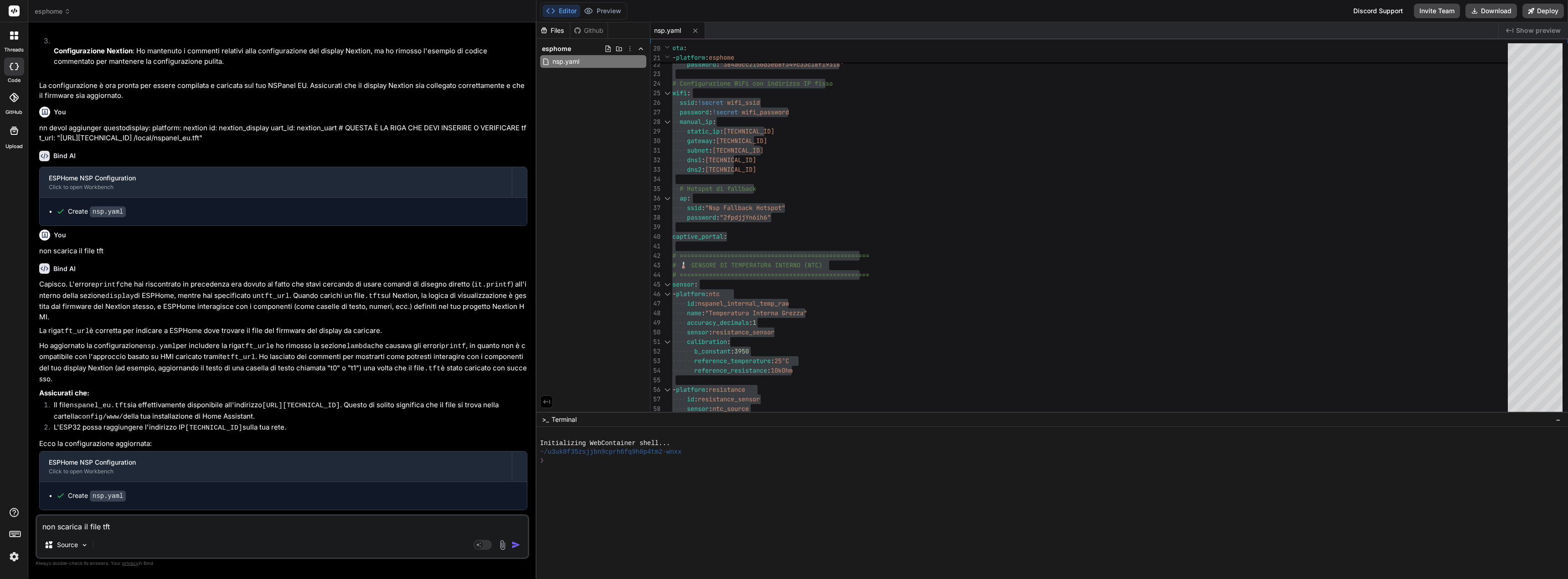
click at [262, 402] on code "[URL][TECHNICAL_ID]" at bounding box center [301, 405] width 78 height 8
click at [263, 402] on code "[URL][TECHNICAL_ID]" at bounding box center [301, 405] width 78 height 8
click at [319, 402] on code "[URL][TECHNICAL_ID]" at bounding box center [301, 405] width 78 height 8
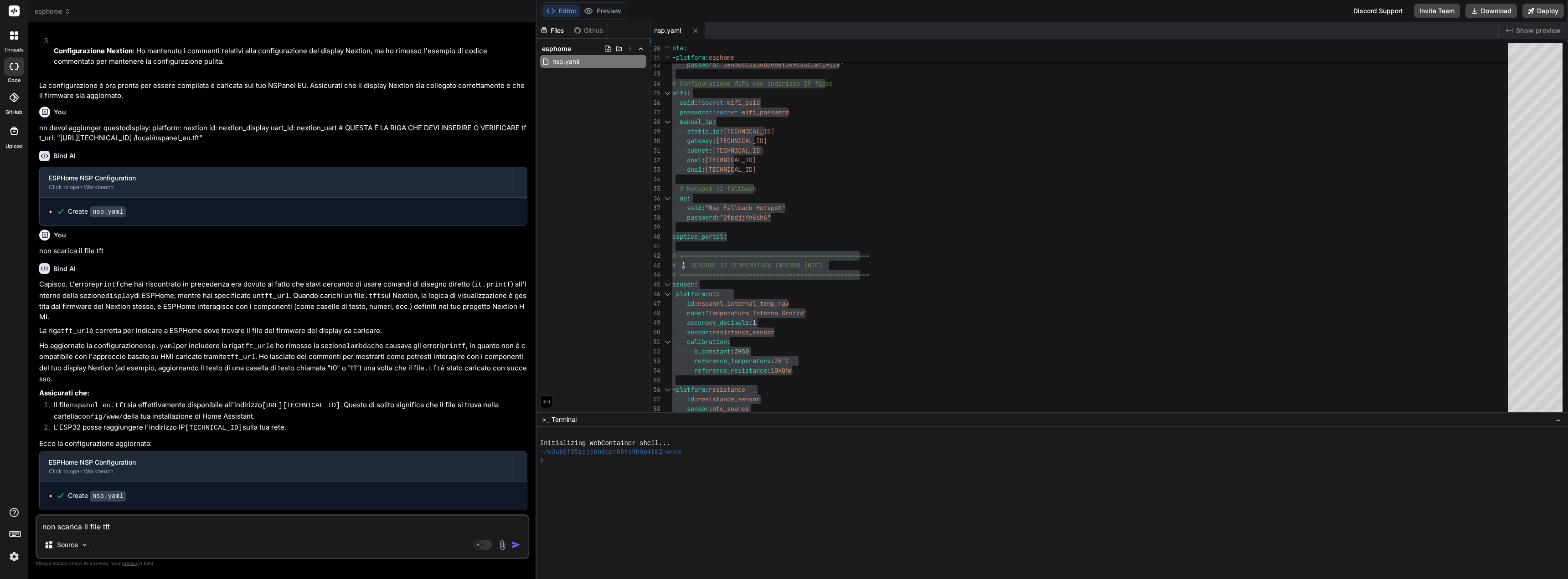
click at [319, 402] on code "[URL][TECHNICAL_ID]" at bounding box center [301, 405] width 78 height 8
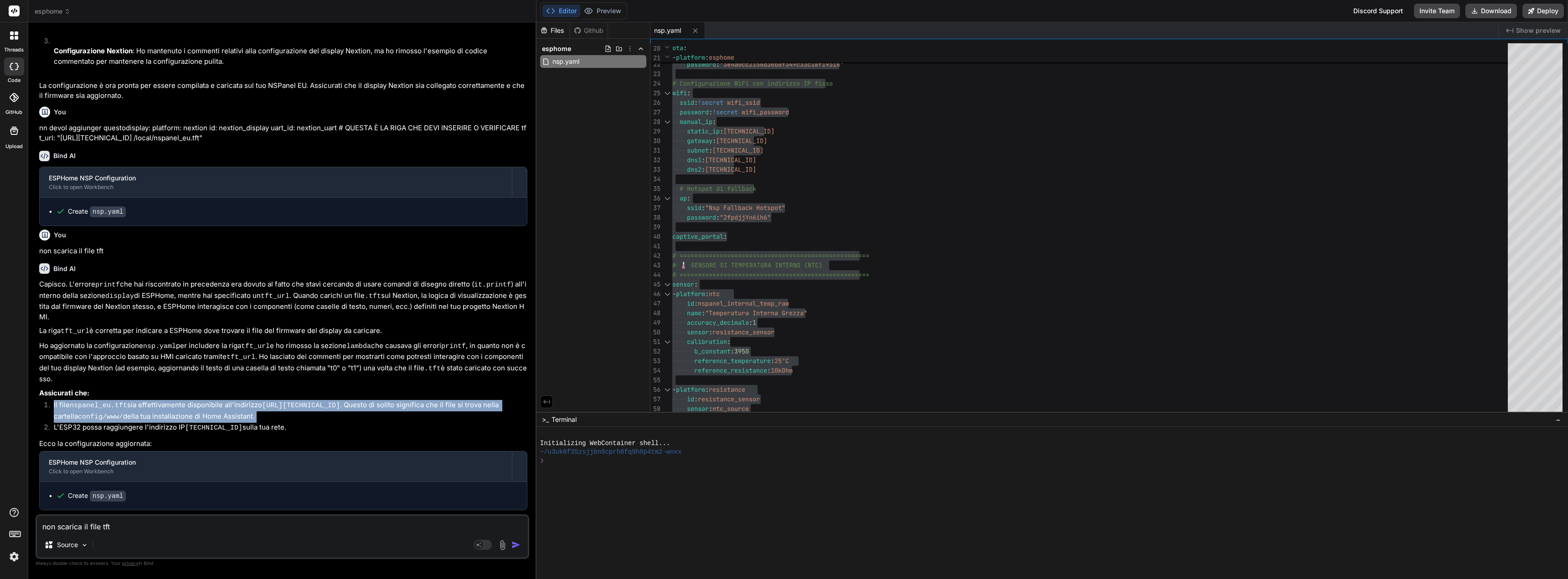
click at [319, 402] on code "[URL][TECHNICAL_ID]" at bounding box center [301, 405] width 78 height 8
copy ol "Il file nspanel_eu.tft sia effettivamente disponibile all'indirizzo [URL][TECHN…"
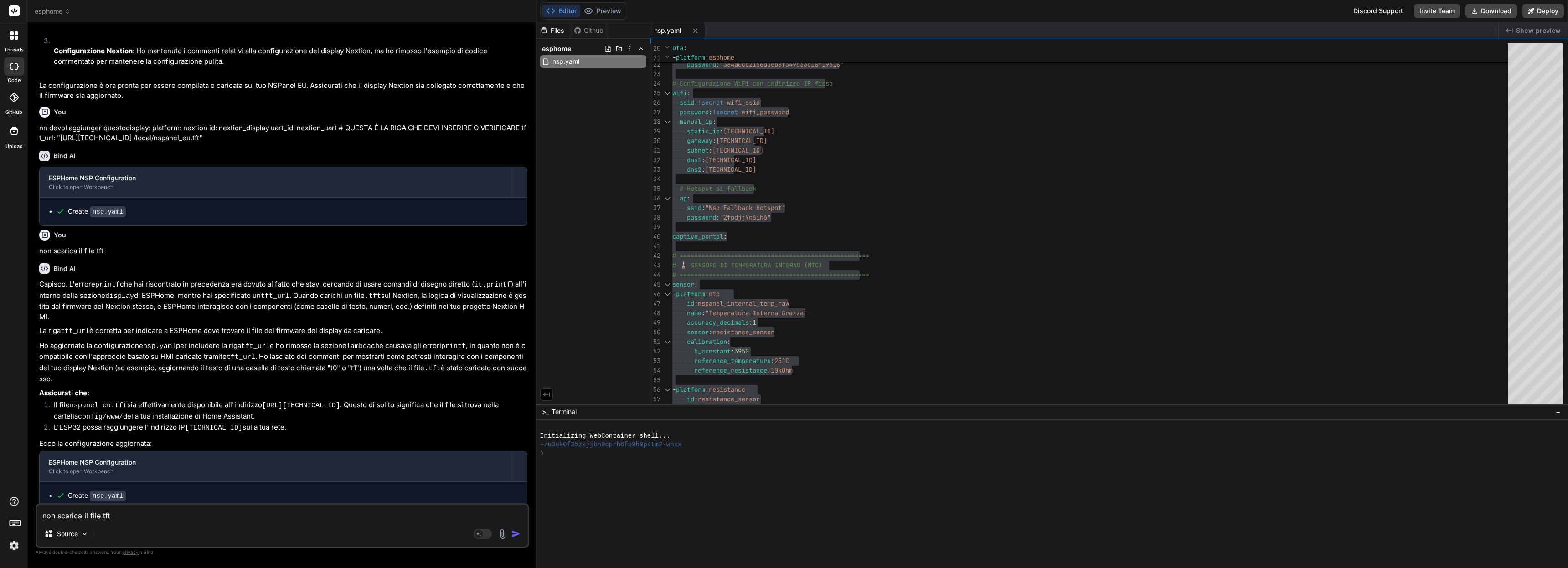
click at [222, 561] on div "You si puo aggiungere la funzione di termostato internamente? Bind AI 🔹 Project…" at bounding box center [282, 298] width 493 height 538
click at [144, 511] on textarea "non scarica il file tft" at bounding box center [282, 513] width 491 height 17
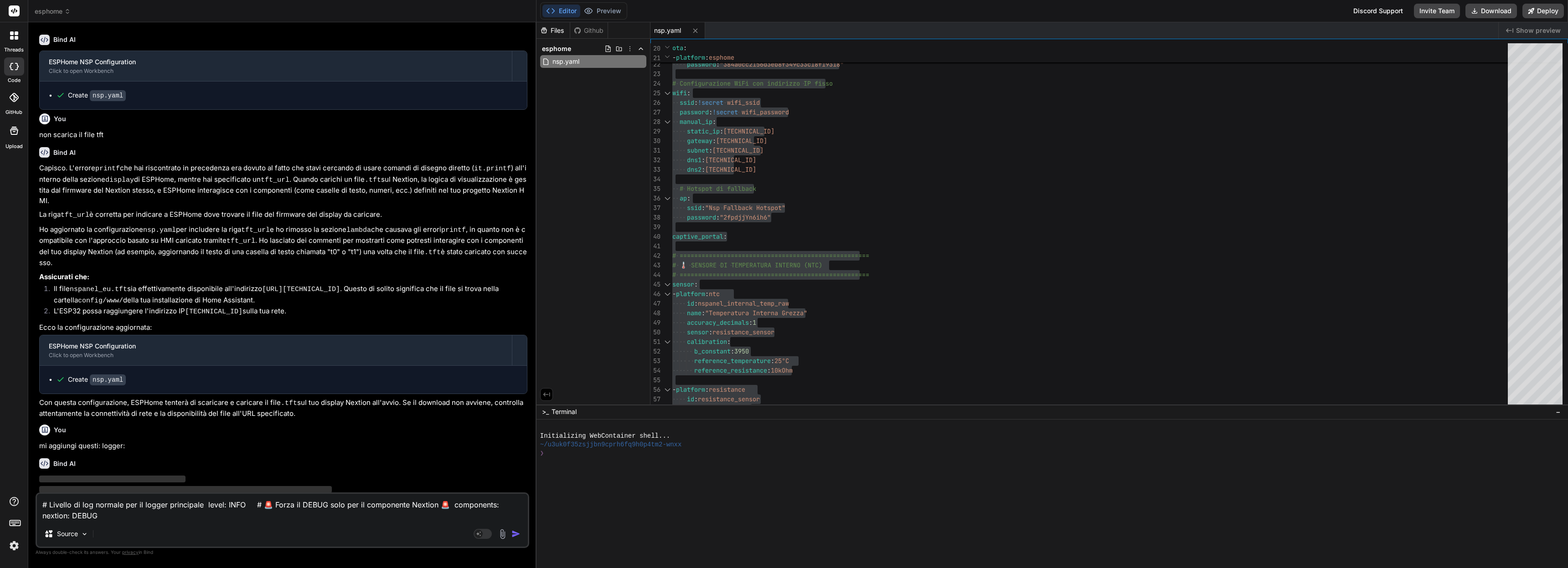
scroll to position [3033, 0]
click at [257, 478] on img at bounding box center [256, 477] width 6 height 6
click at [513, 537] on img "button" at bounding box center [515, 534] width 9 height 9
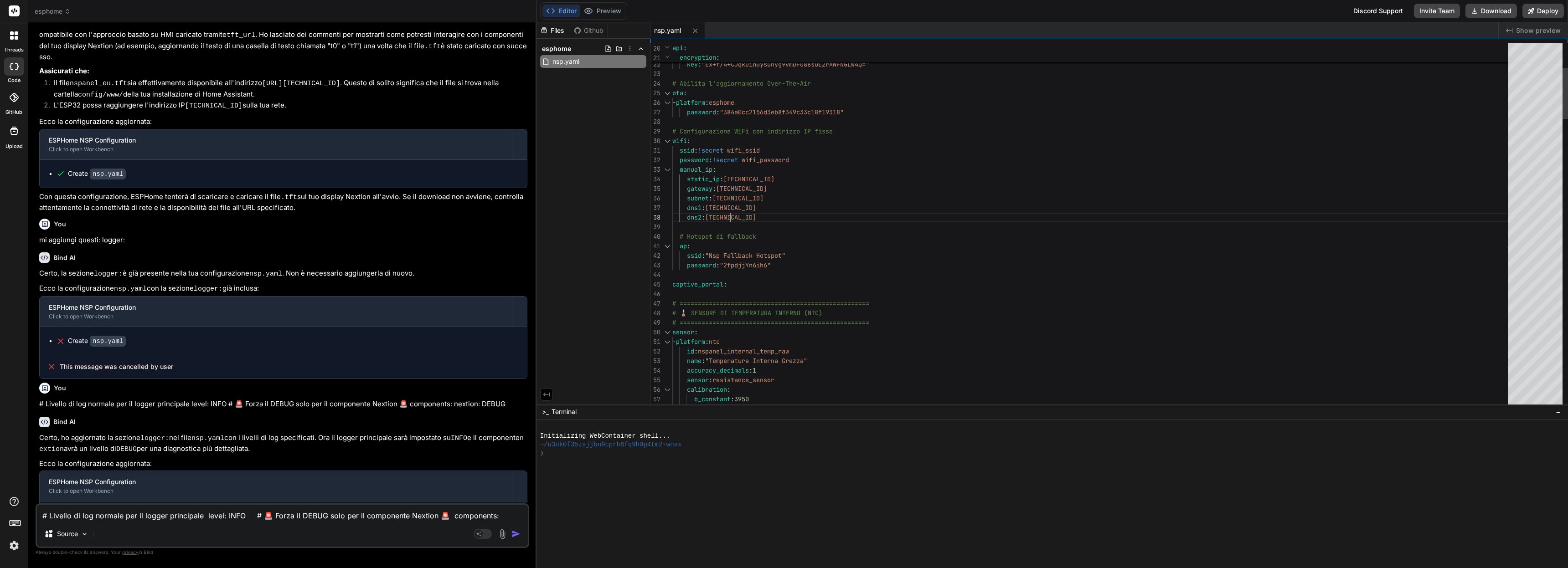
scroll to position [0, 0]
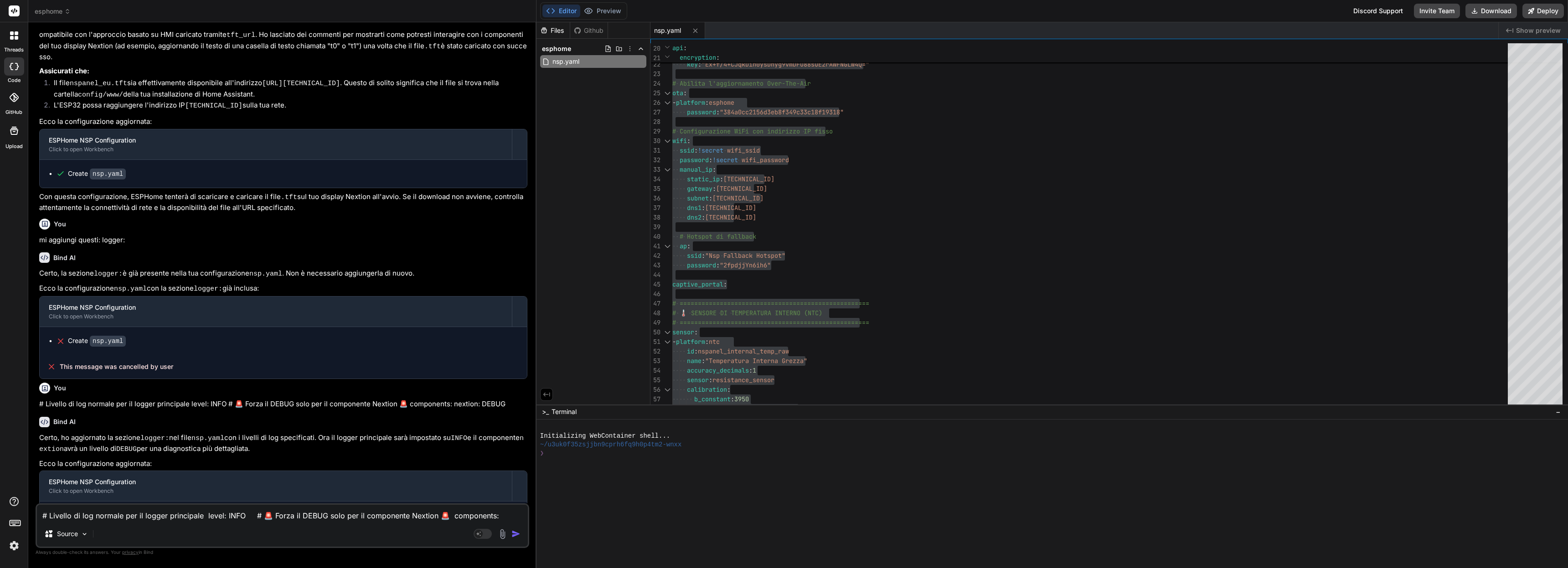
click at [134, 511] on textarea "# Livello di log normale per il logger principale level: INFO # 🚨 Forza il DEBU…" at bounding box center [282, 513] width 491 height 17
paste textarea "loremip: dolo: sit ametcons_adip: ELI # Seddoeius tem-inc utl ETD39 mag66: aliq…"
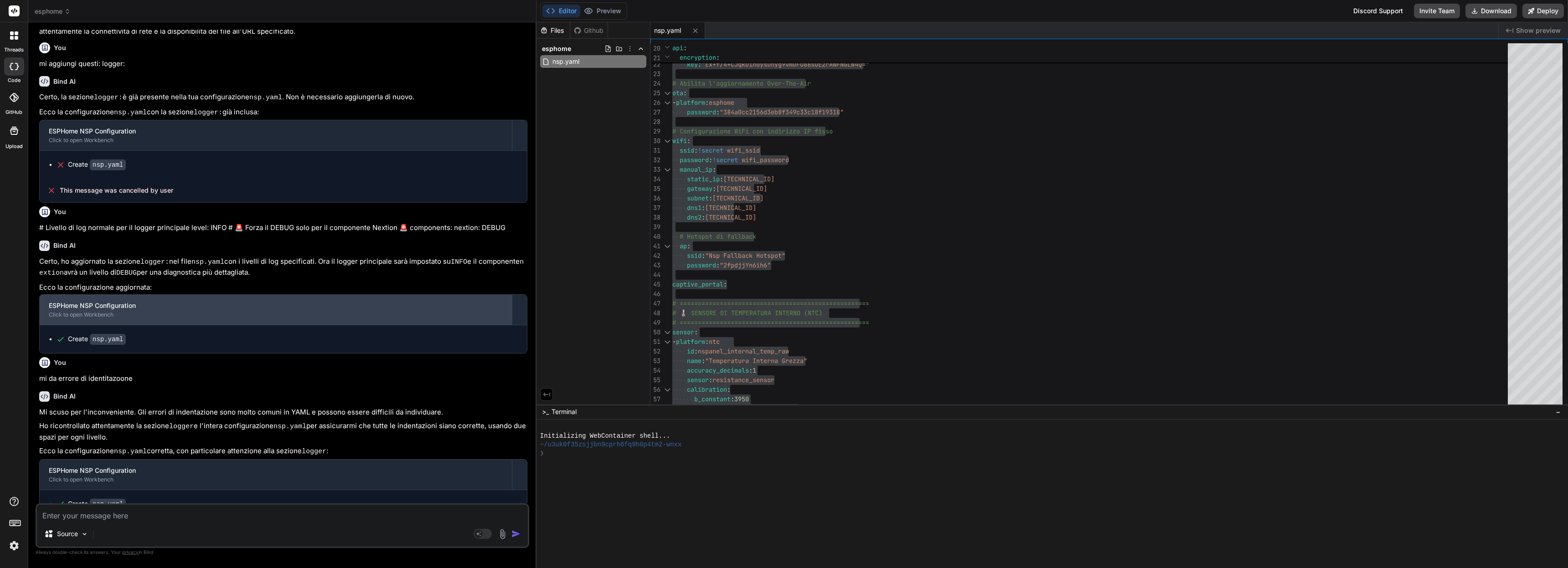
scroll to position [3428, 0]
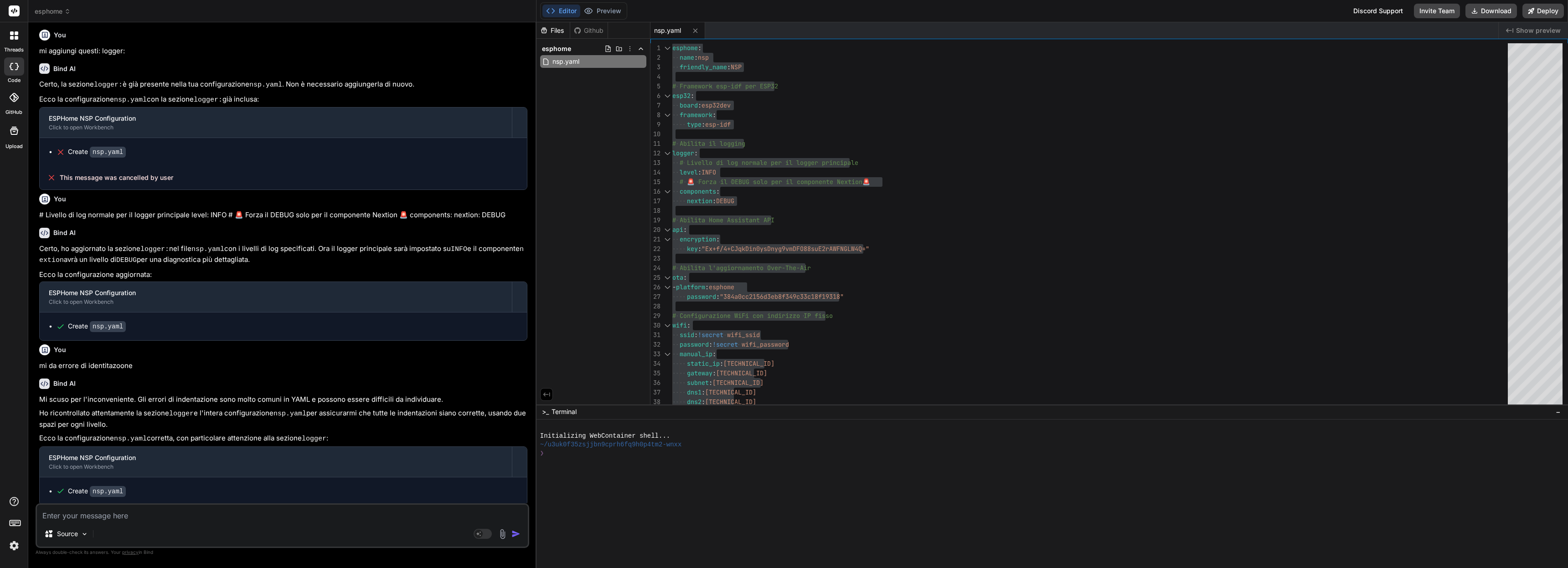
click at [138, 515] on textarea at bounding box center [282, 513] width 491 height 17
paste textarea "ailed config logger: [source /config/nsp.yaml:14] level: INFO [components] is a…"
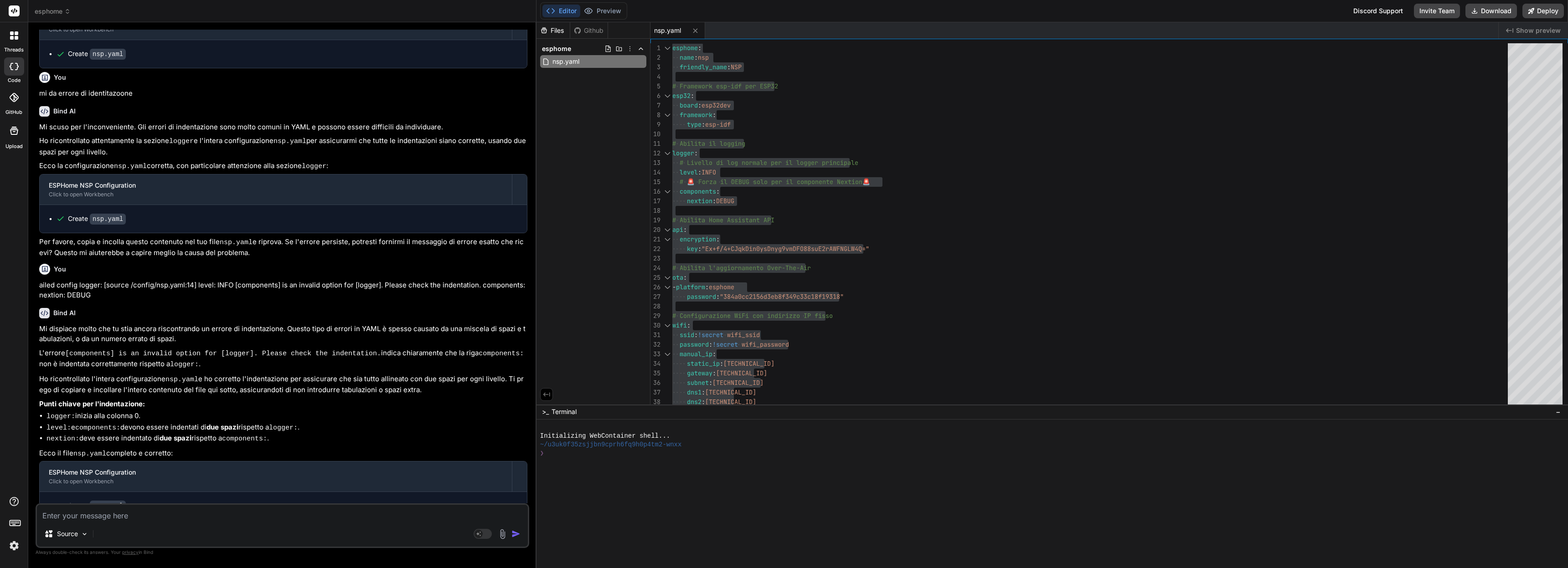
scroll to position [3700, 0]
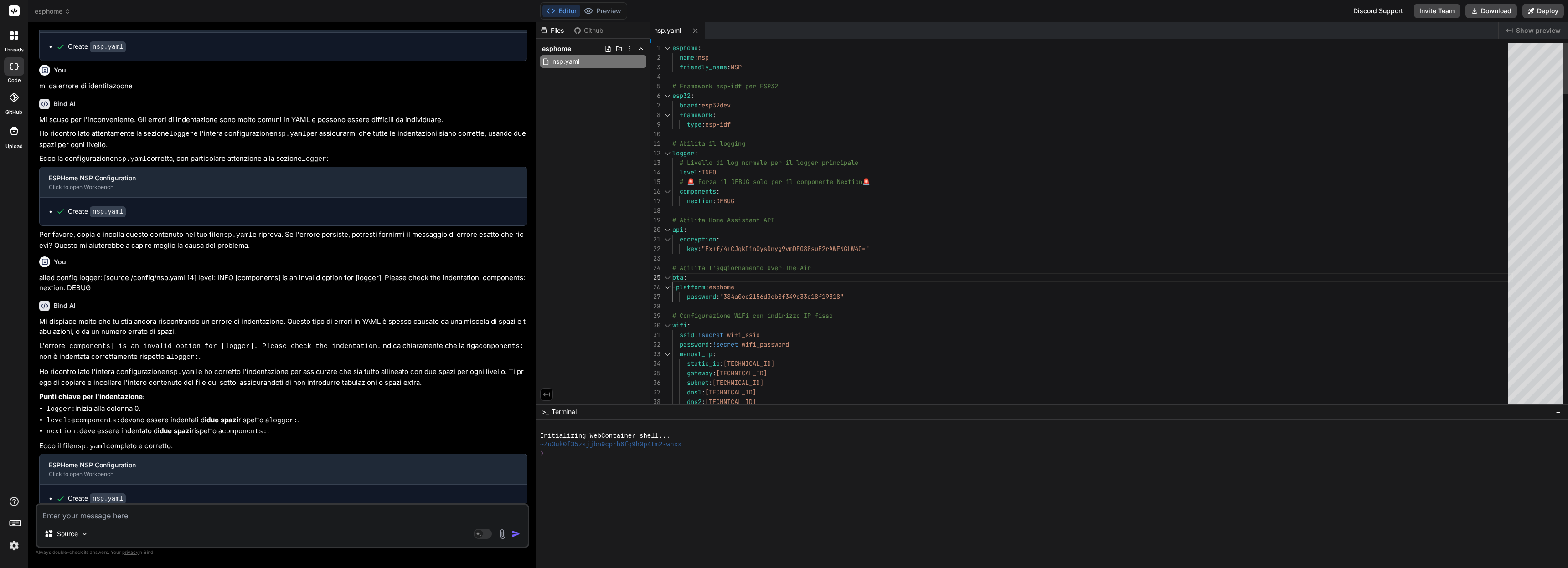
click at [667, 309] on div "28" at bounding box center [662, 306] width 22 height 10
